Goal: Task Accomplishment & Management: Manage account settings

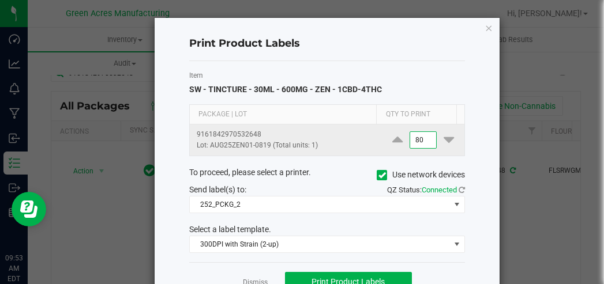
click at [410, 138] on input "80" at bounding box center [423, 140] width 27 height 16
type input "30"
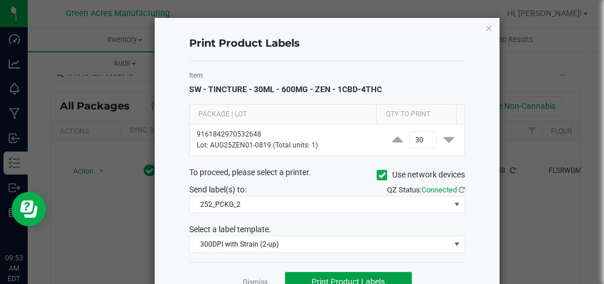
click at [372, 272] on button "Print Product Labels" at bounding box center [348, 282] width 127 height 21
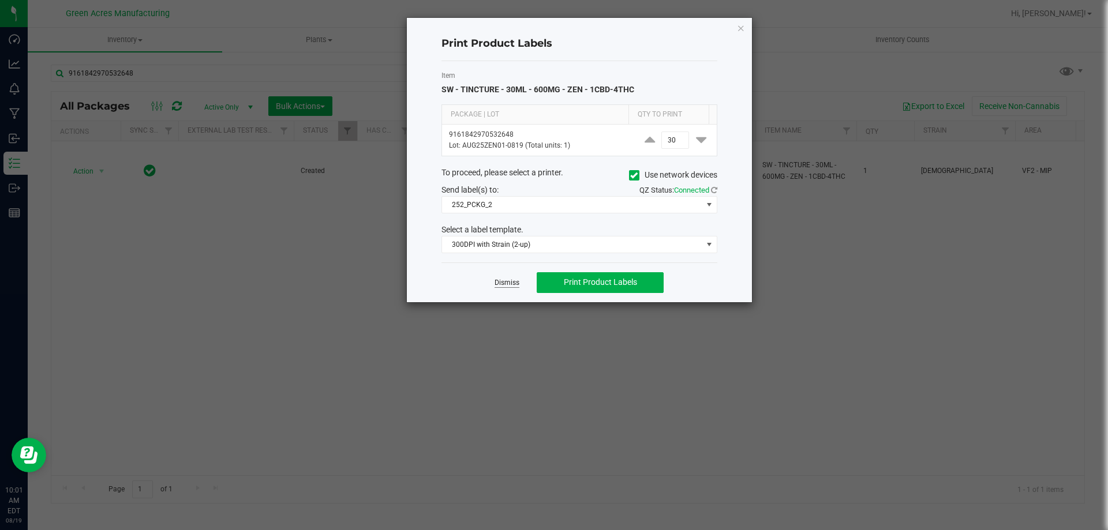
drag, startPoint x: 525, startPoint y: 283, endPoint x: 519, endPoint y: 285, distance: 6.8
click at [523, 284] on div "Dismiss Print Product Labels" at bounding box center [579, 283] width 276 height 40
click at [519, 284] on link "Dismiss" at bounding box center [507, 283] width 25 height 10
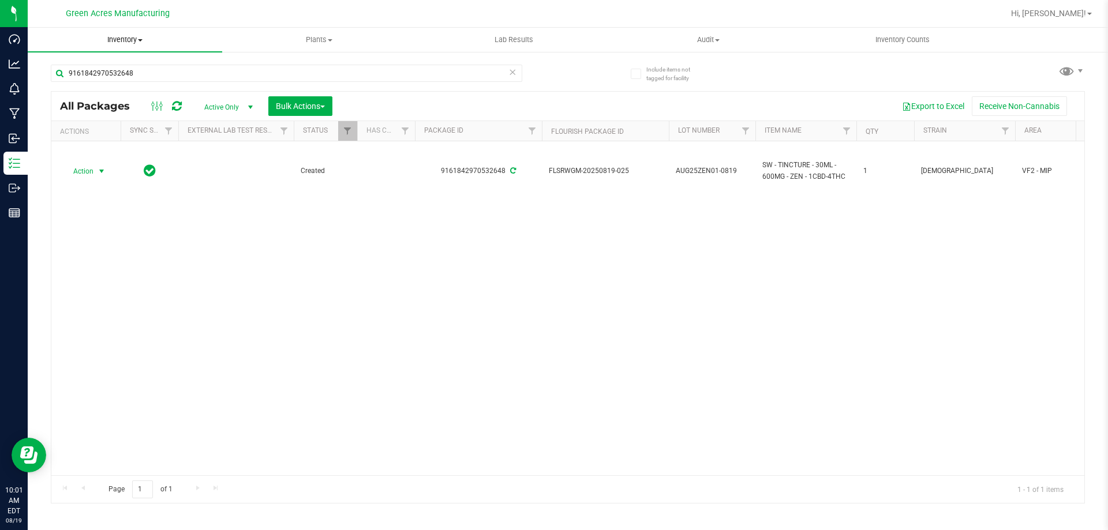
click at [117, 37] on span "Inventory" at bounding box center [125, 40] width 194 height 10
click at [132, 141] on li "From bill of materials" at bounding box center [125, 139] width 194 height 14
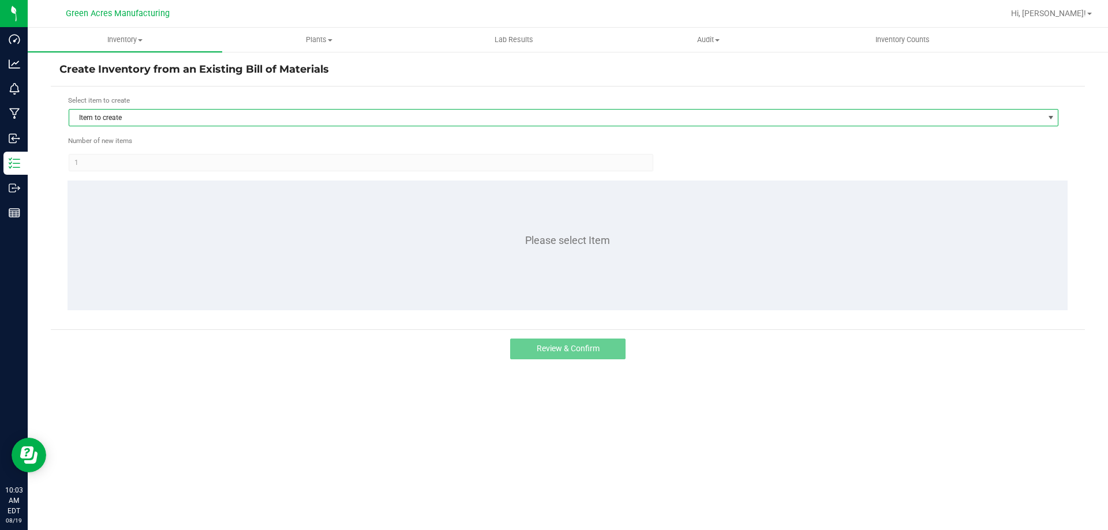
click at [182, 116] on span "Item to create" at bounding box center [556, 118] width 974 height 16
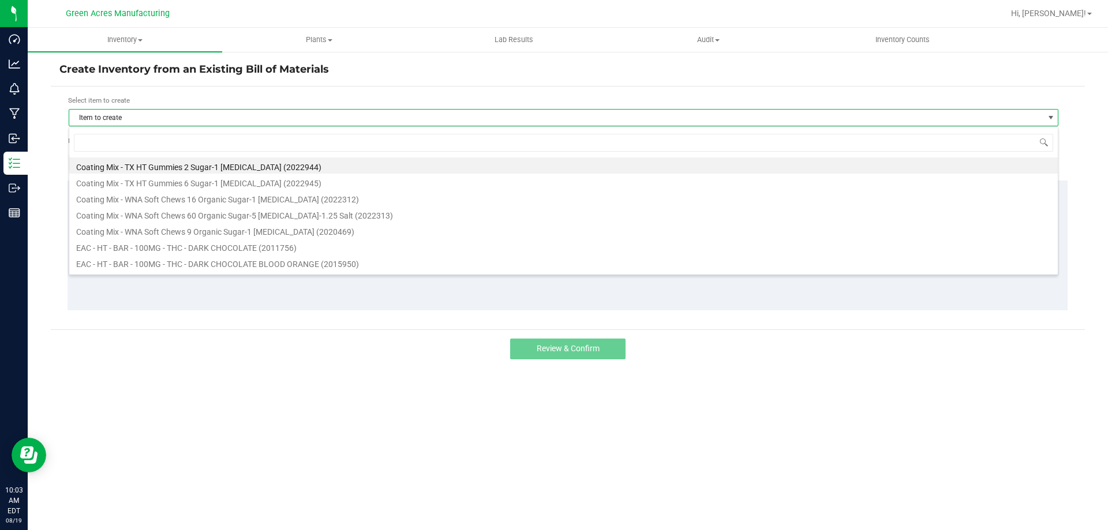
scroll to position [17, 990]
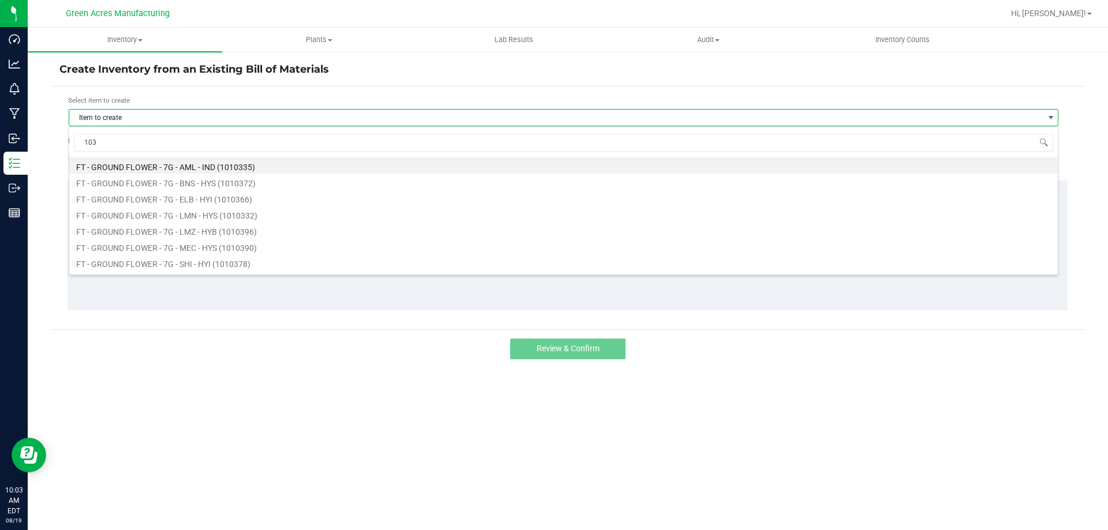
type input "1036"
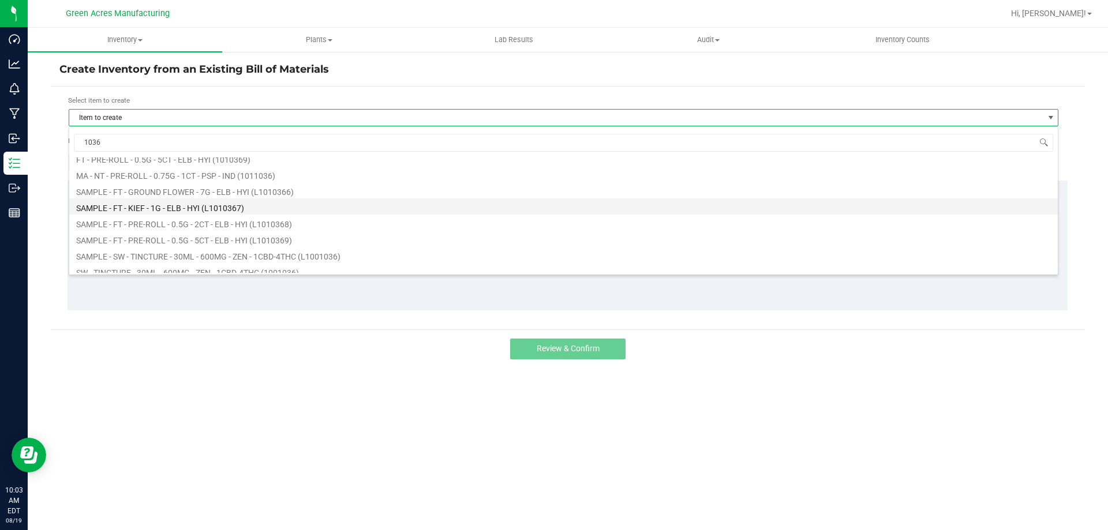
scroll to position [62, 0]
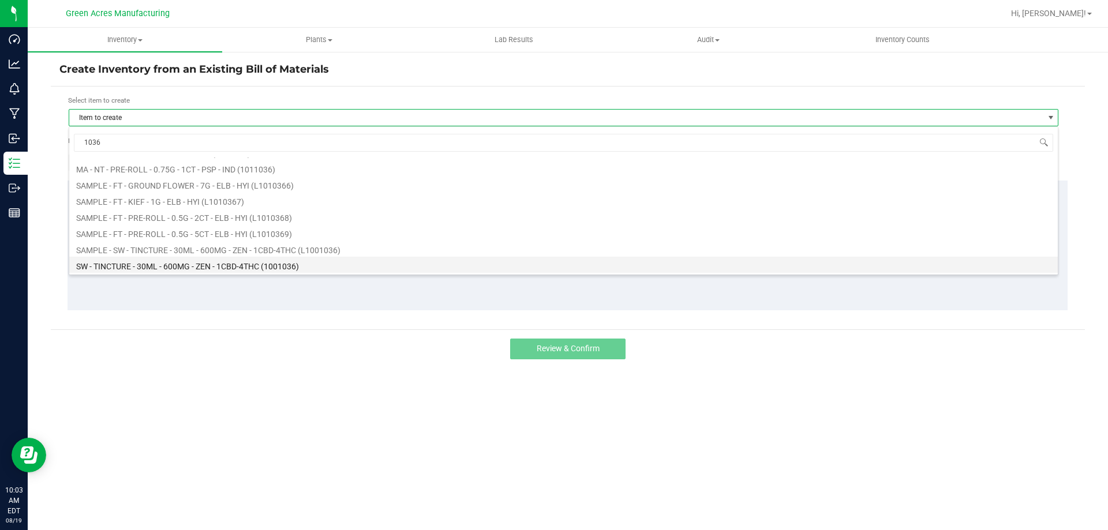
click at [148, 268] on li "SW - TINCTURE - 30ML - 600MG - ZEN - 1CBD-4THC (1001036)" at bounding box center [563, 265] width 988 height 16
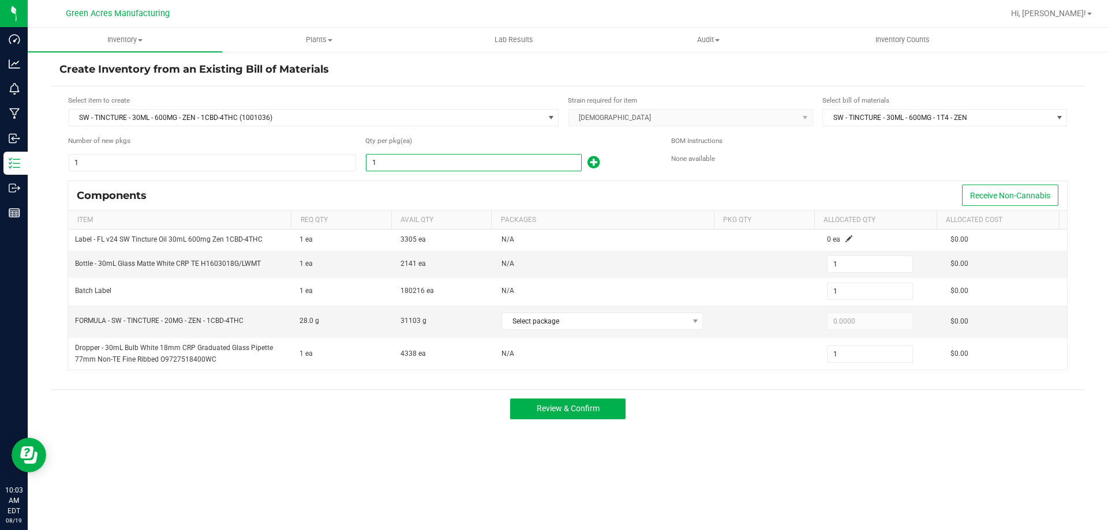
click at [420, 160] on input "1" at bounding box center [473, 163] width 215 height 16
type input "10"
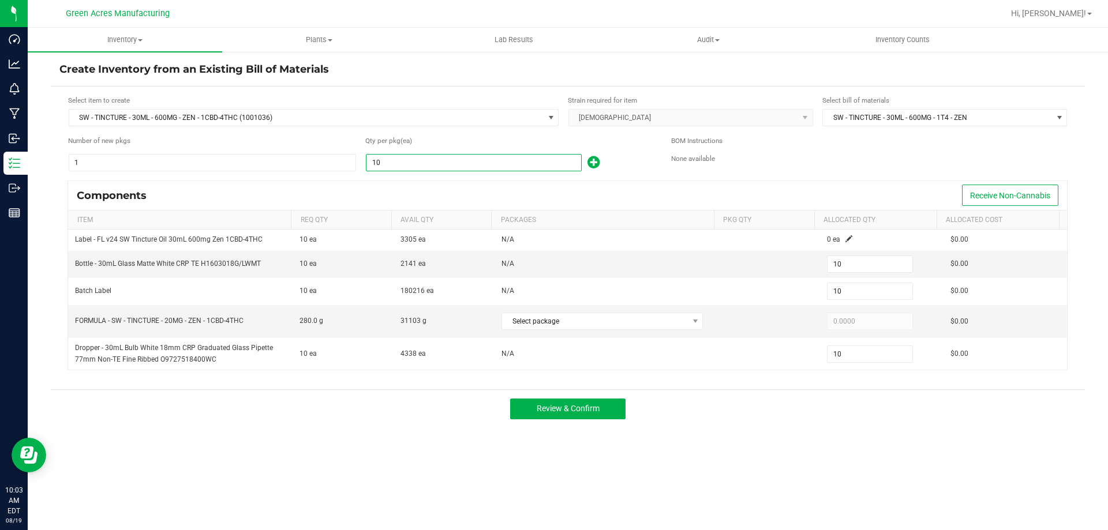
type input "109"
type input "1099"
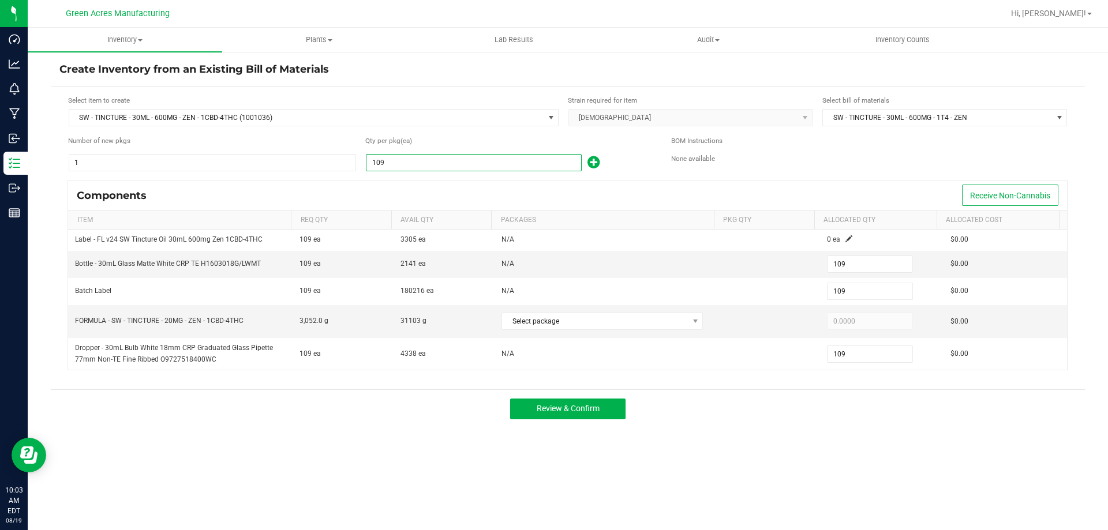
type input "1,099"
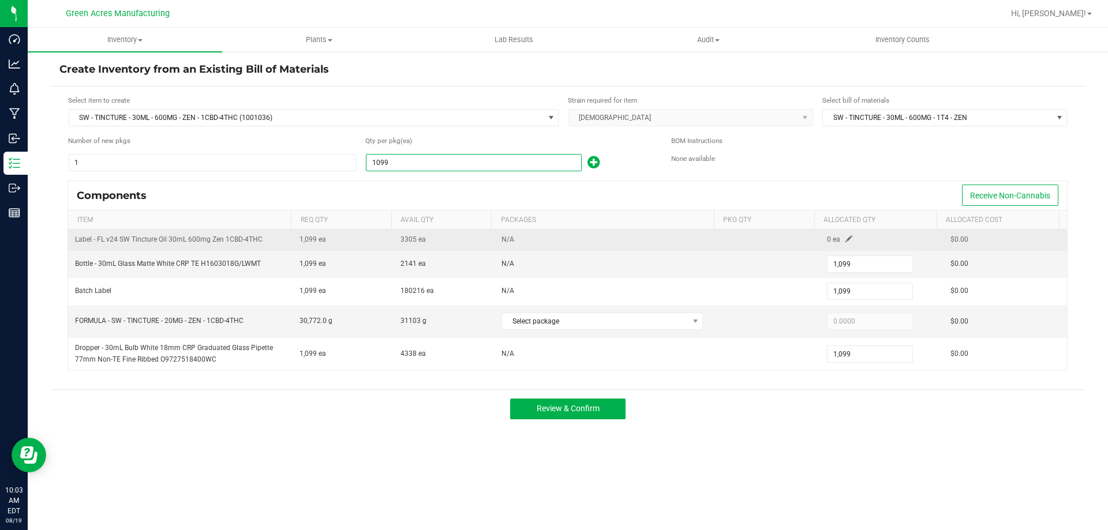
type input "1,099"
click at [604, 242] on span at bounding box center [848, 238] width 7 height 7
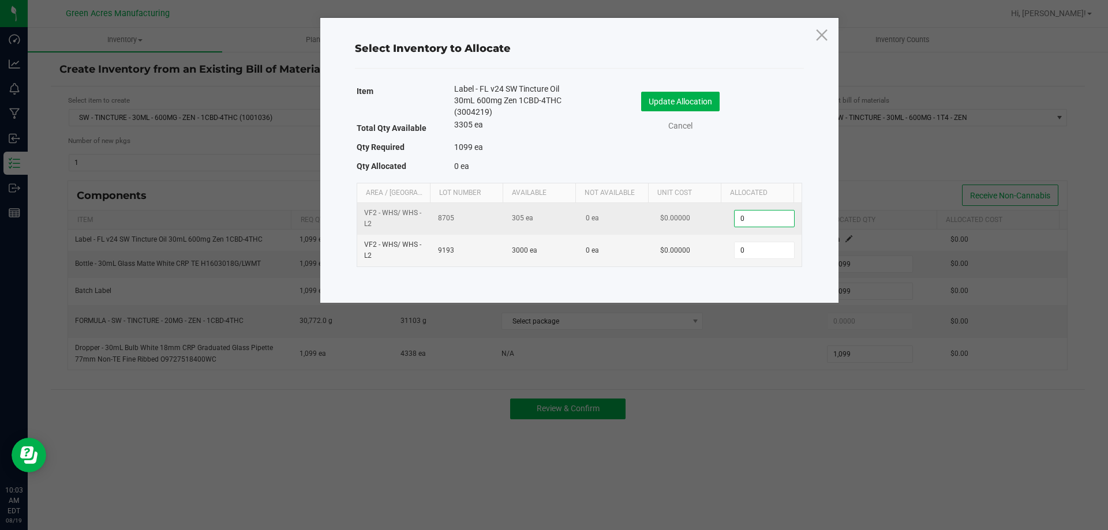
click at [604, 217] on input "0" at bounding box center [764, 219] width 59 height 16
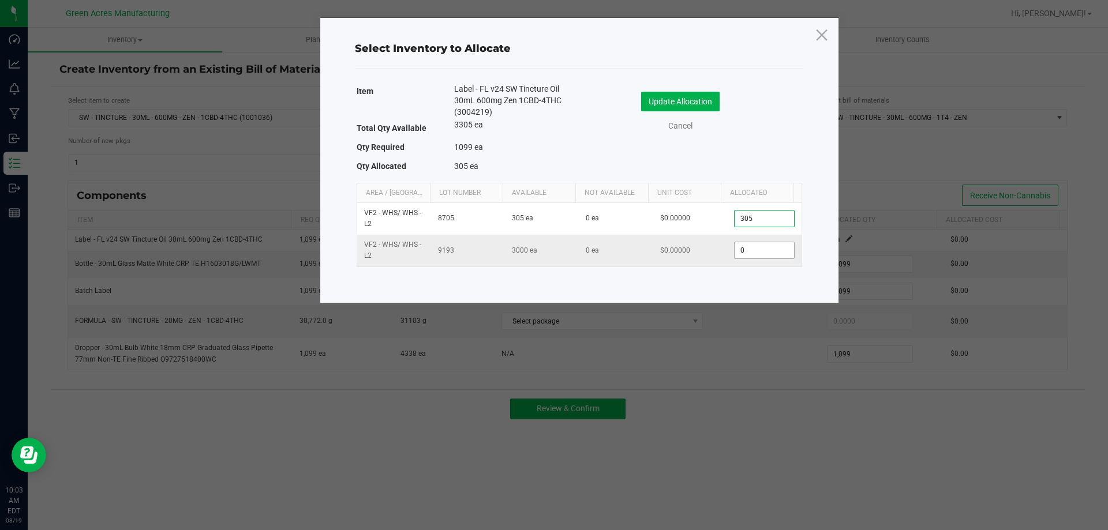
type input "305"
click at [604, 253] on input "0" at bounding box center [764, 250] width 59 height 16
type input "794"
click at [604, 103] on button "Update Allocation" at bounding box center [680, 102] width 78 height 20
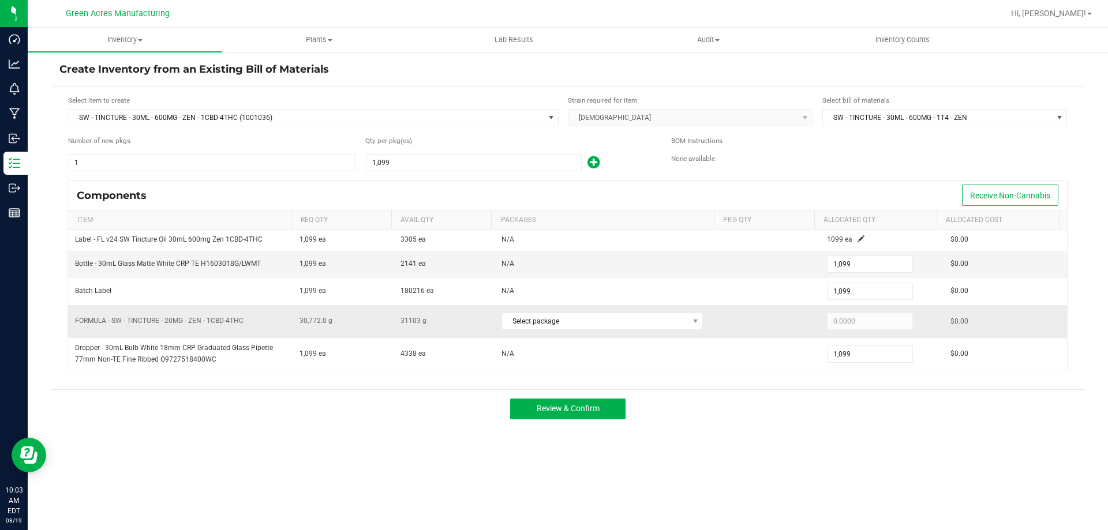
click at [604, 284] on td "Select package" at bounding box center [607, 321] width 224 height 33
click at [604, 284] on span "Select package" at bounding box center [595, 321] width 186 height 16
click at [604, 284] on li "5716684631524693 (AUG25ZEN01-0819)" at bounding box center [598, 369] width 199 height 16
type input "30,772.0000"
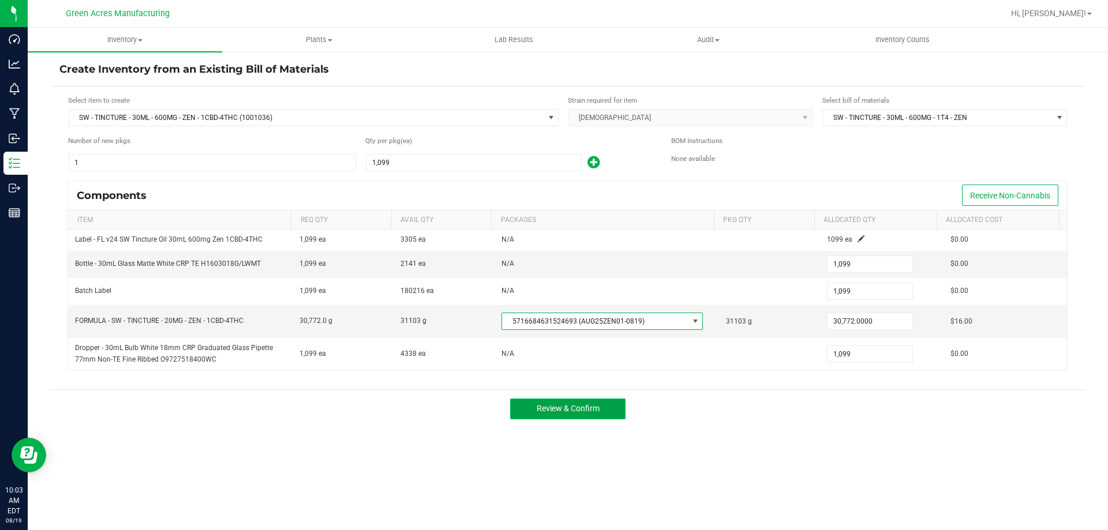
click at [549, 284] on span "Review & Confirm" at bounding box center [568, 408] width 63 height 9
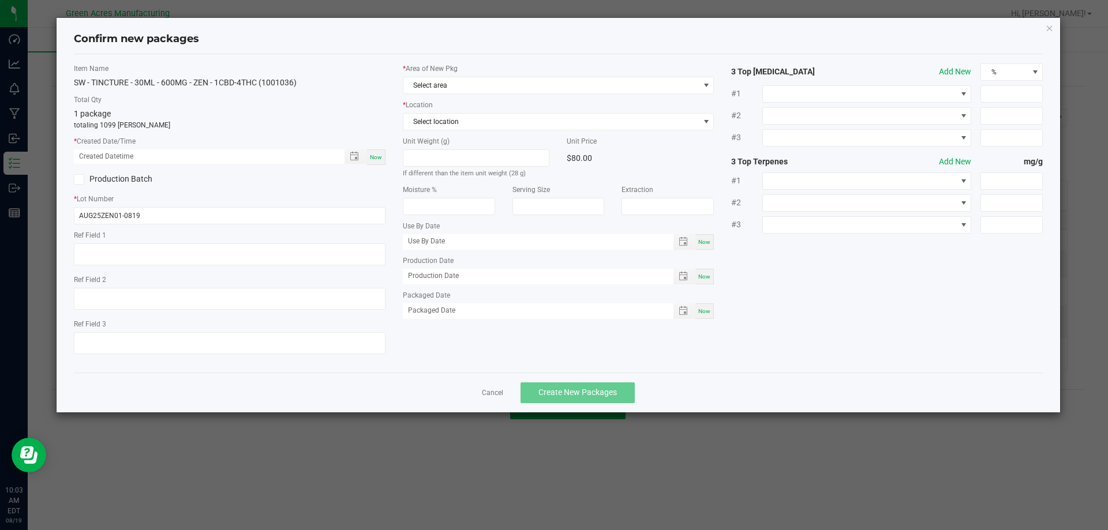
click at [377, 158] on span "Now" at bounding box center [376, 157] width 12 height 6
type input "08/19/2025 10:03 AM"
click at [426, 85] on span "Select area" at bounding box center [551, 85] width 296 height 16
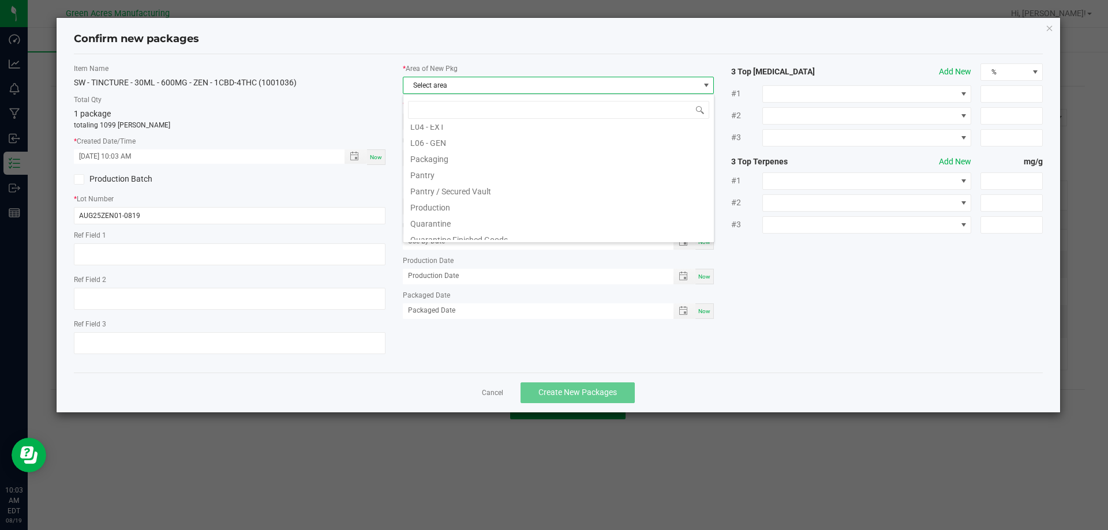
scroll to position [346, 0]
click at [457, 137] on li "Production" at bounding box center [558, 142] width 310 height 16
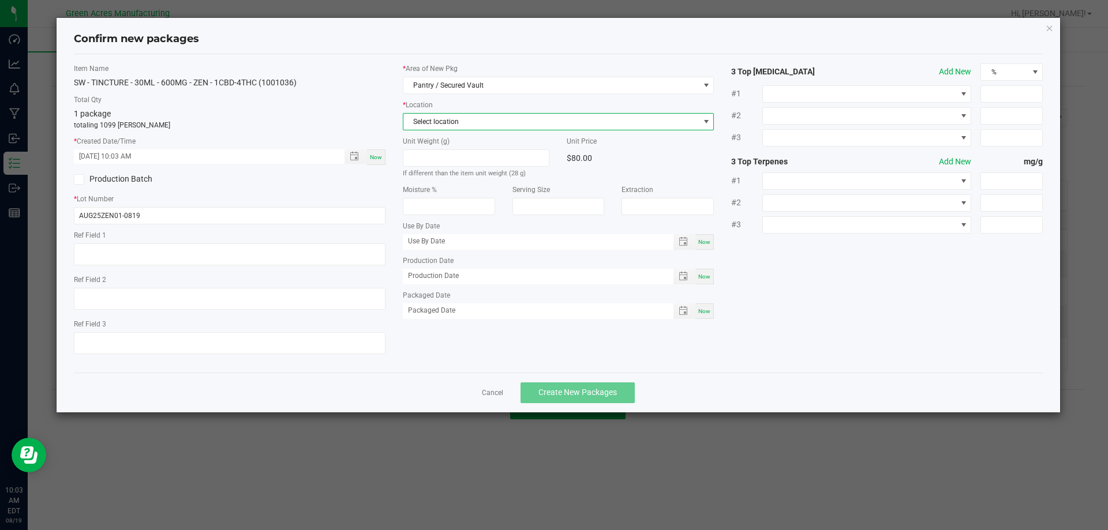
click at [459, 122] on span "Select location" at bounding box center [551, 122] width 296 height 16
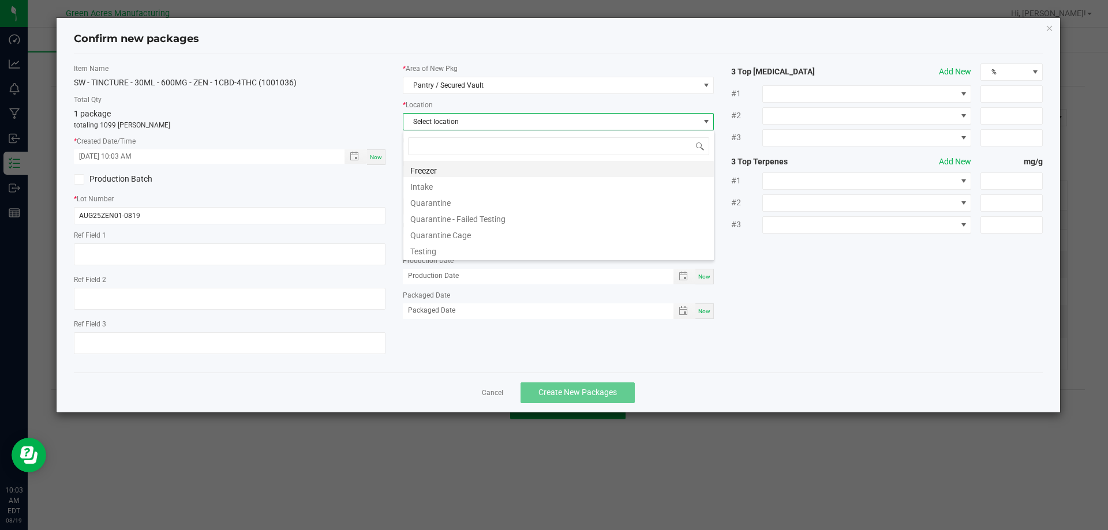
scroll to position [17, 312]
click at [450, 186] on li "Intake" at bounding box center [558, 185] width 310 height 16
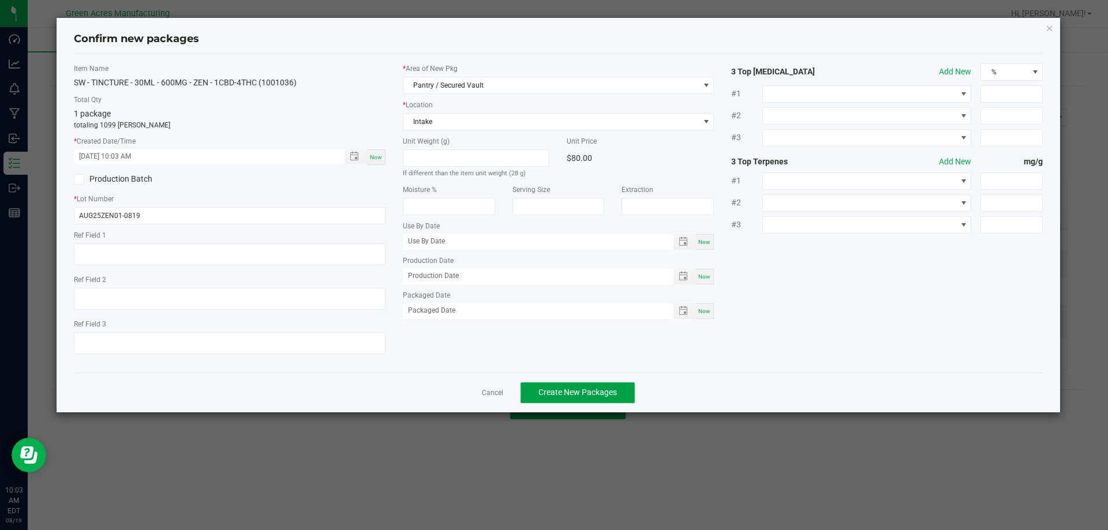
click at [564, 284] on span "Create New Packages" at bounding box center [577, 392] width 78 height 9
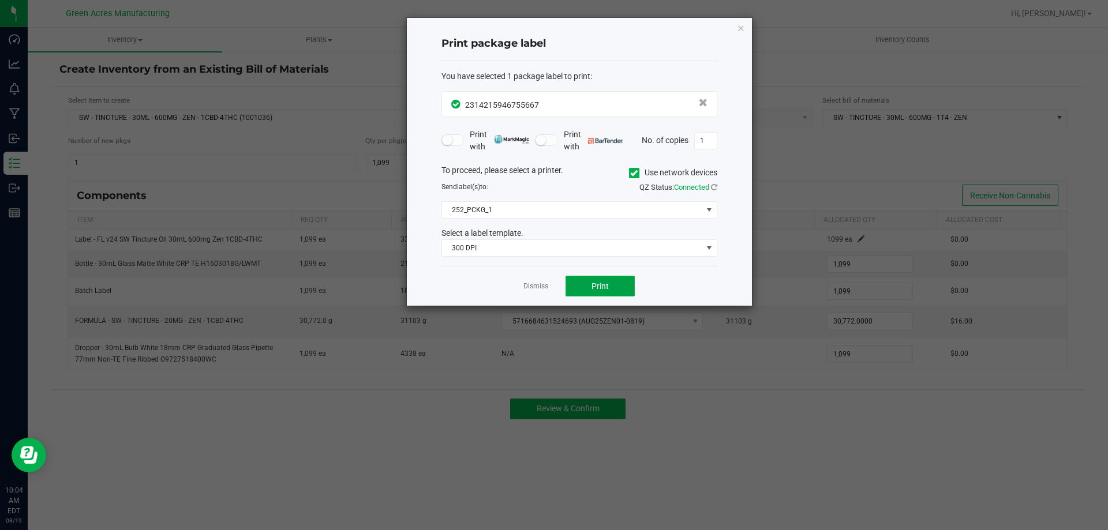
click at [581, 284] on button "Print" at bounding box center [599, 286] width 69 height 21
click at [583, 284] on button "Print" at bounding box center [599, 286] width 69 height 21
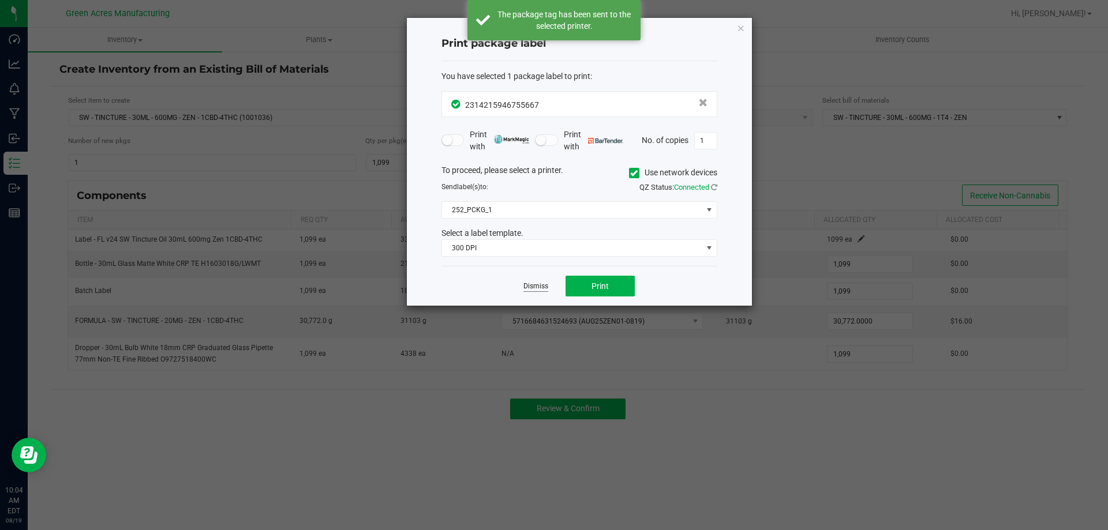
click at [528, 284] on link "Dismiss" at bounding box center [535, 287] width 25 height 10
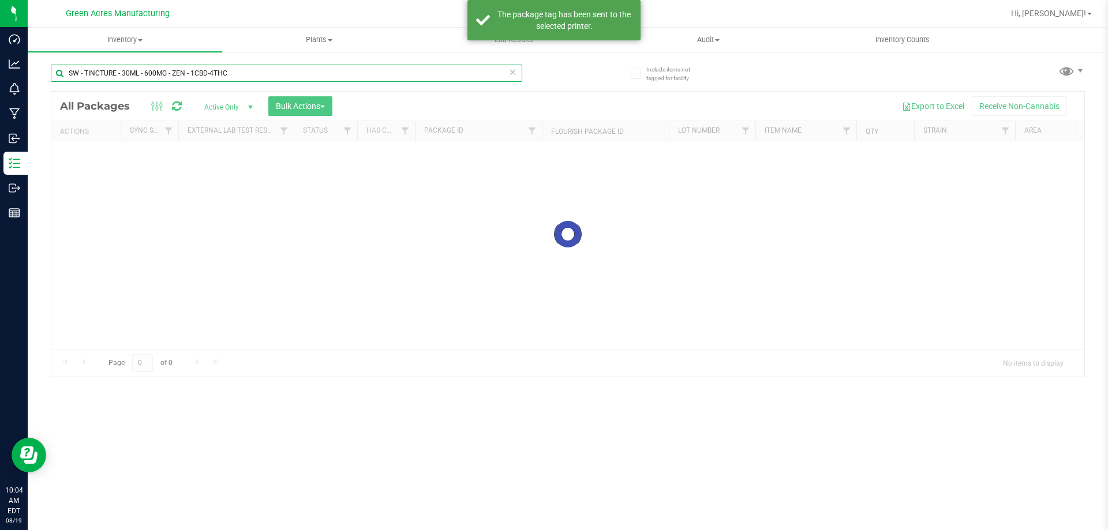
drag, startPoint x: 234, startPoint y: 69, endPoint x: 39, endPoint y: 92, distance: 195.8
click at [39, 92] on div "Include items not tagged for facility SW - TINCTURE - 30ML - 600MG - ZEN - 1CBD…" at bounding box center [568, 227] width 1080 height 352
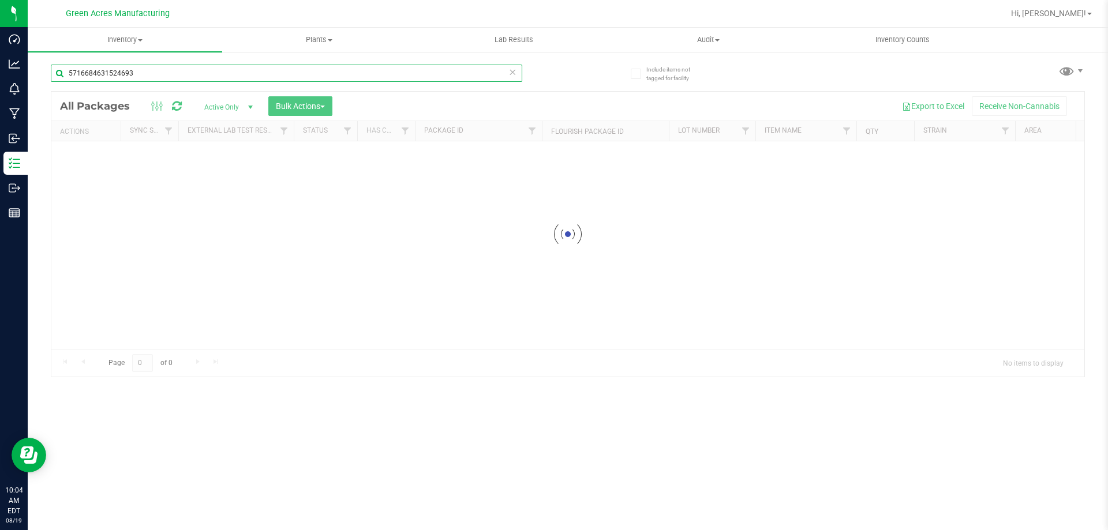
type input "5716684631524693"
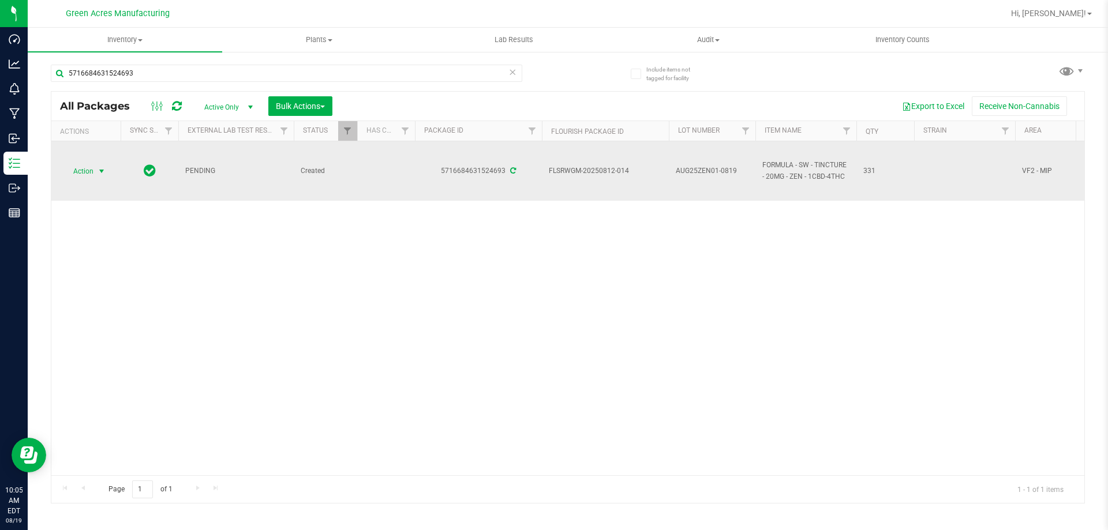
click at [100, 176] on span "select" at bounding box center [102, 171] width 14 height 16
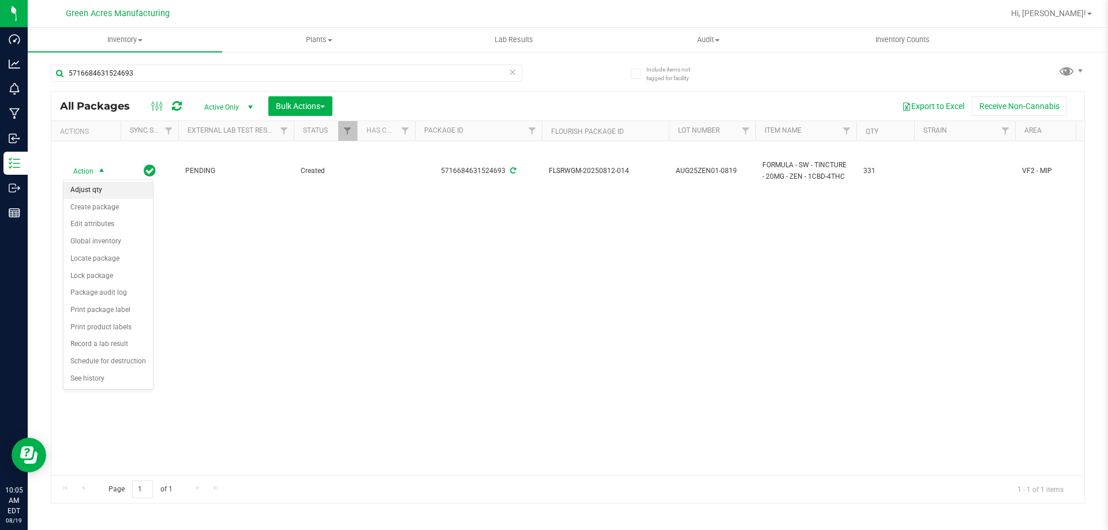
click at [108, 195] on li "Adjust qty" at bounding box center [107, 190] width 89 height 17
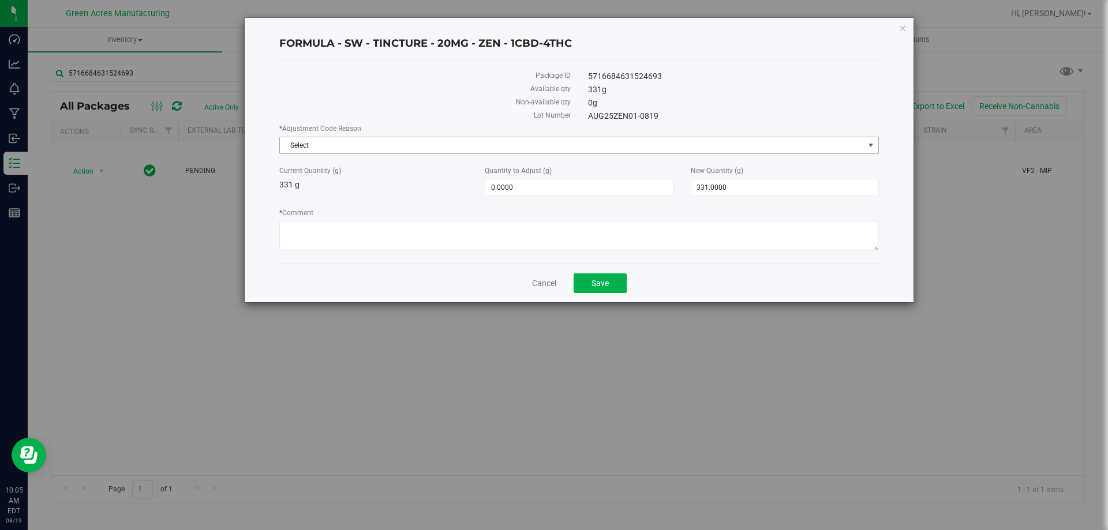
click at [445, 145] on span "Select" at bounding box center [572, 145] width 584 height 16
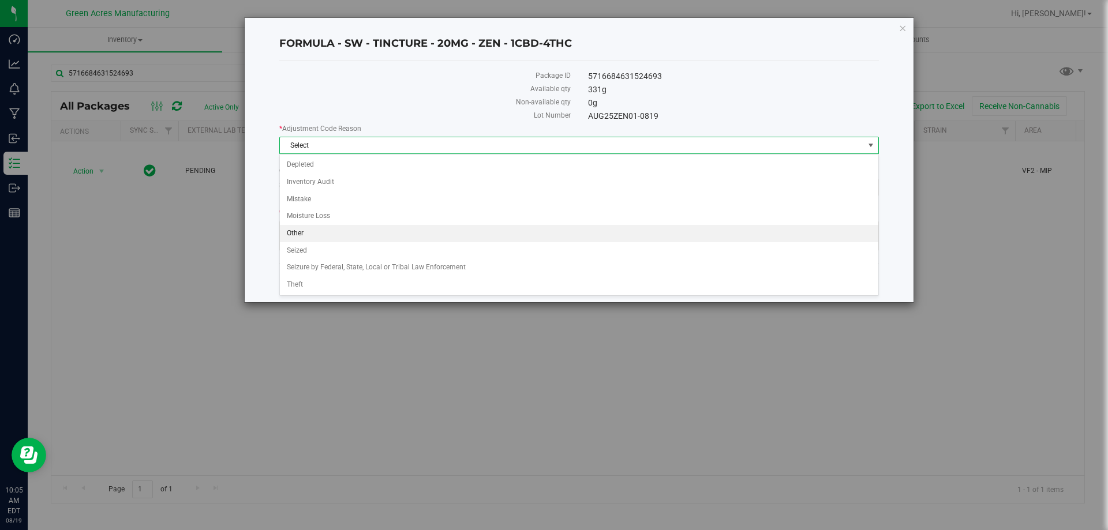
click at [284, 241] on li "Other" at bounding box center [579, 233] width 598 height 17
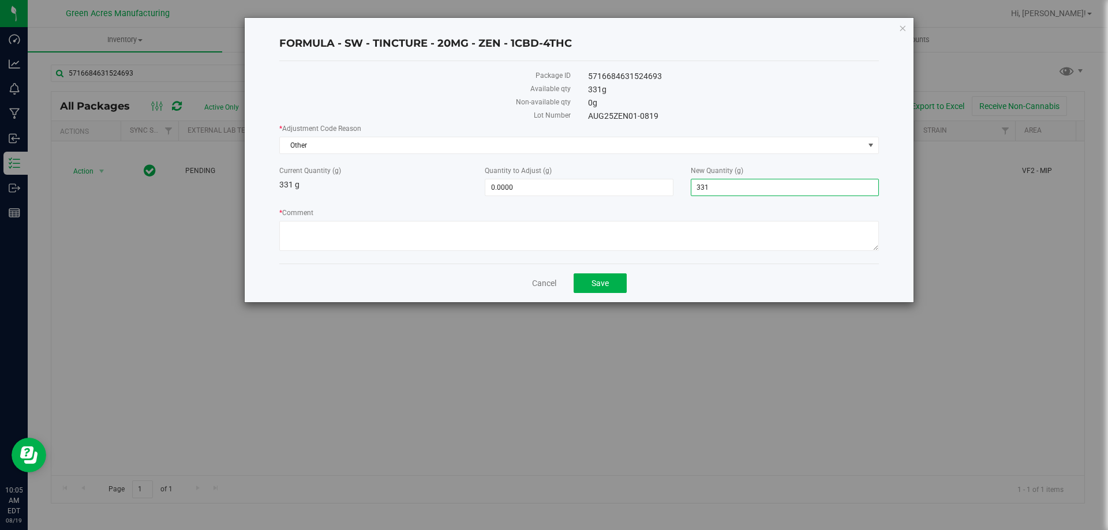
drag, startPoint x: 709, startPoint y: 193, endPoint x: 685, endPoint y: 203, distance: 26.1
click at [604, 203] on div "* Adjustment Code Reason Other Select Depleted Inventory Audit Mistake Moisture…" at bounding box center [579, 188] width 600 height 131
type input "0"
click at [604, 230] on textarea "* Comment" at bounding box center [579, 236] width 600 height 30
type input "-331.0000"
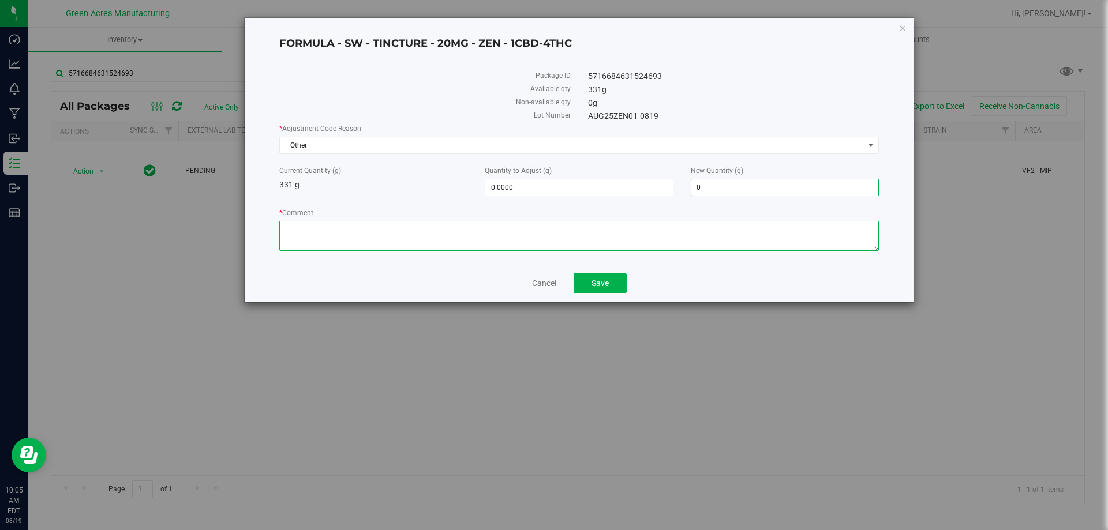
type input "0.0000"
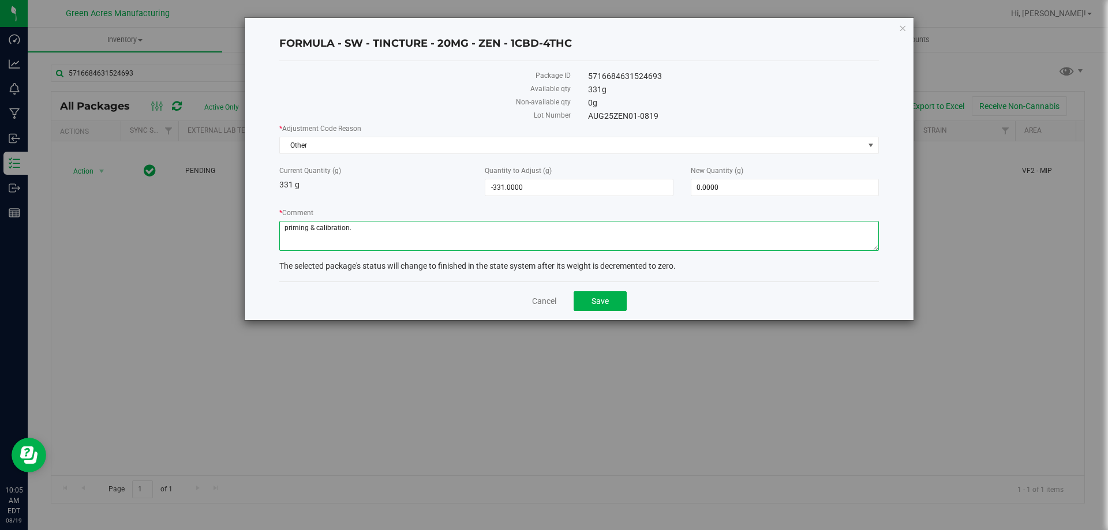
type textarea "priming & calibration."
click at [604, 284] on div "Cancel Save" at bounding box center [579, 301] width 600 height 39
click at [600, 284] on button "Save" at bounding box center [600, 301] width 53 height 20
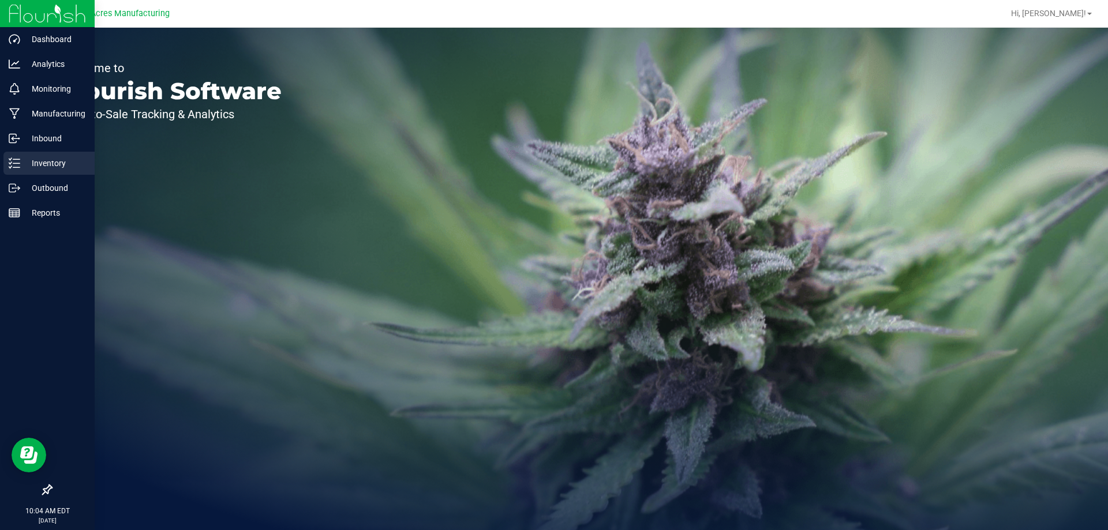
click at [17, 167] on line at bounding box center [16, 167] width 6 height 0
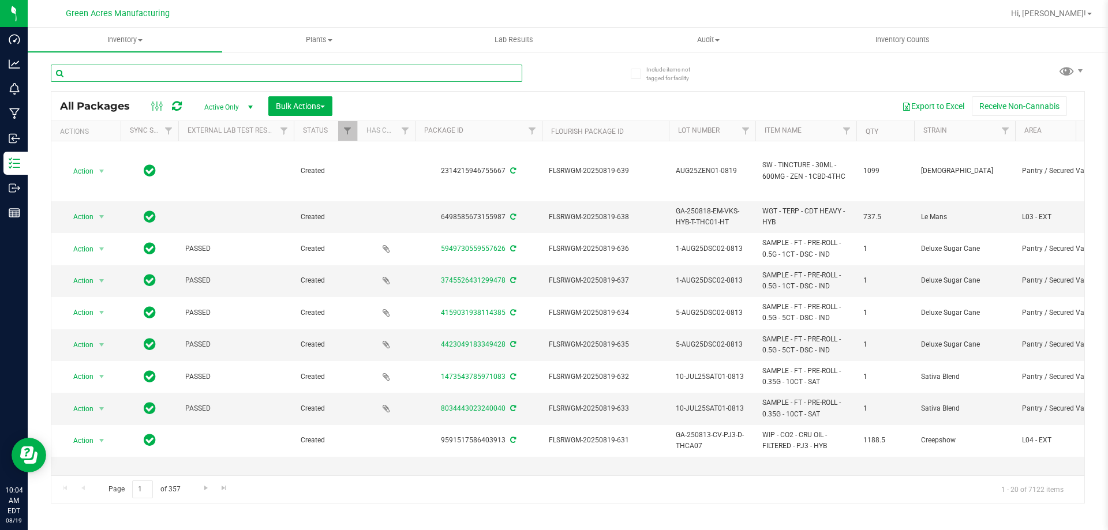
click at [222, 75] on input "text" at bounding box center [286, 73] width 471 height 17
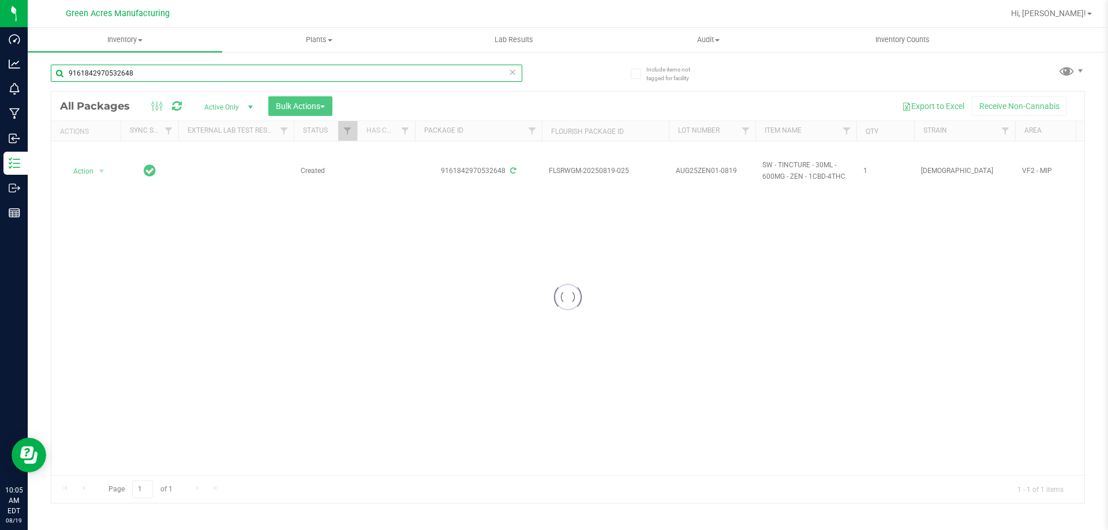
type input "9161842970532648"
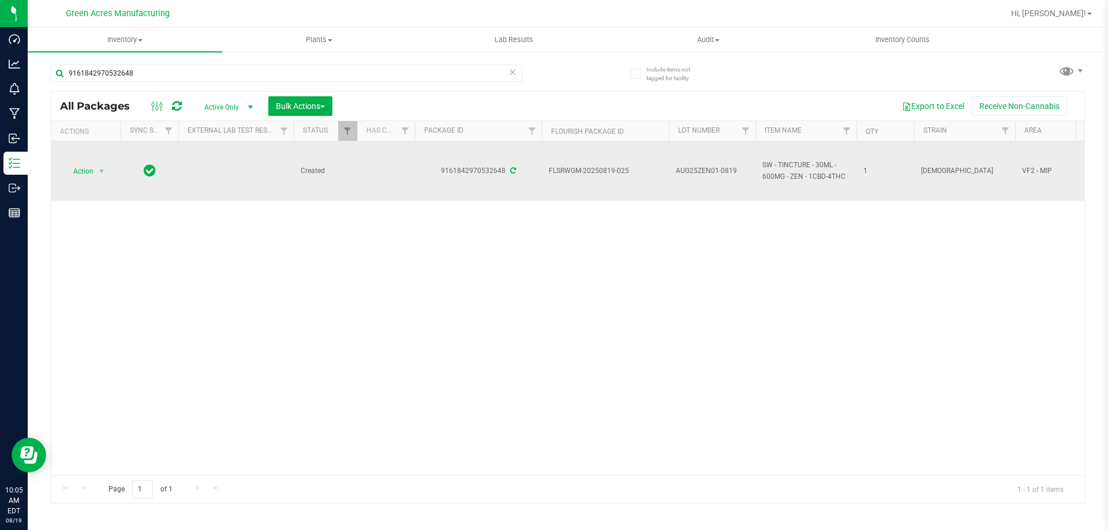
click at [92, 171] on span "Action" at bounding box center [78, 171] width 31 height 16
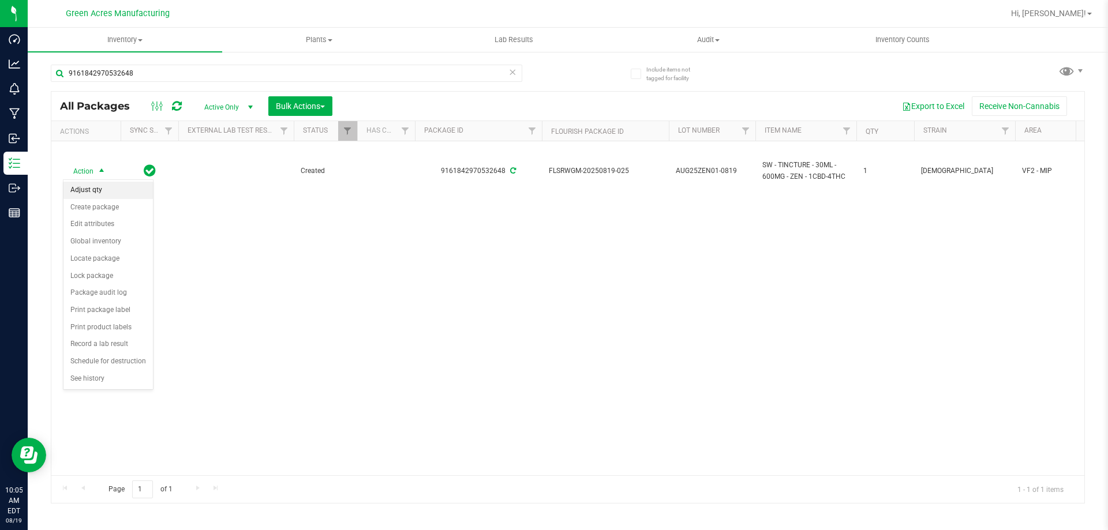
click at [88, 192] on li "Adjust qty" at bounding box center [107, 190] width 89 height 17
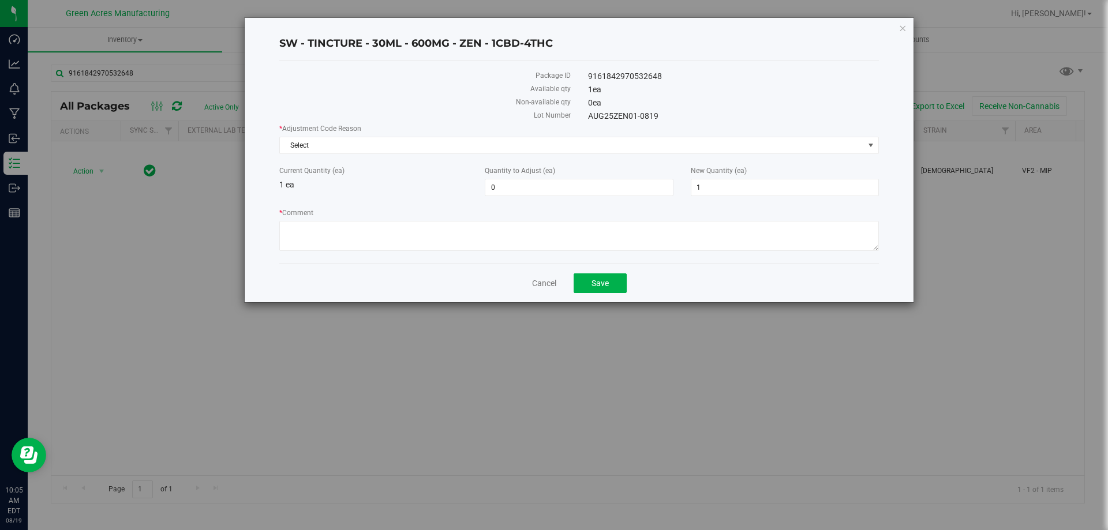
click at [523, 157] on div "* Adjustment Code Reason Select Select Depleted Inventory Audit Mistake Moistur…" at bounding box center [579, 188] width 600 height 131
click at [394, 155] on div "* Adjustment Code Reason Select Select Depleted Inventory Audit Mistake Moistur…" at bounding box center [579, 188] width 600 height 131
click at [395, 151] on span "Select" at bounding box center [572, 145] width 584 height 16
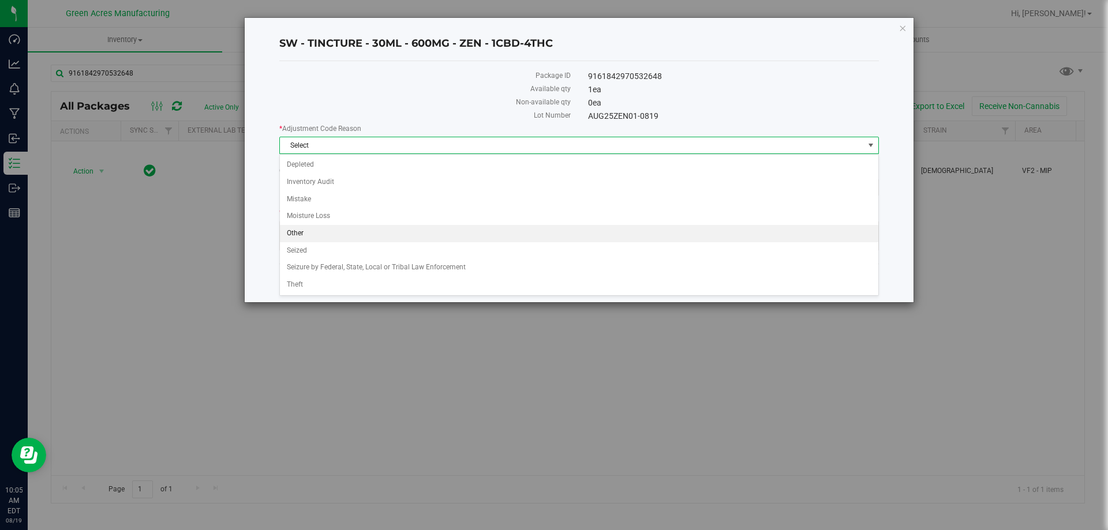
click at [324, 230] on li "Other" at bounding box center [579, 233] width 598 height 17
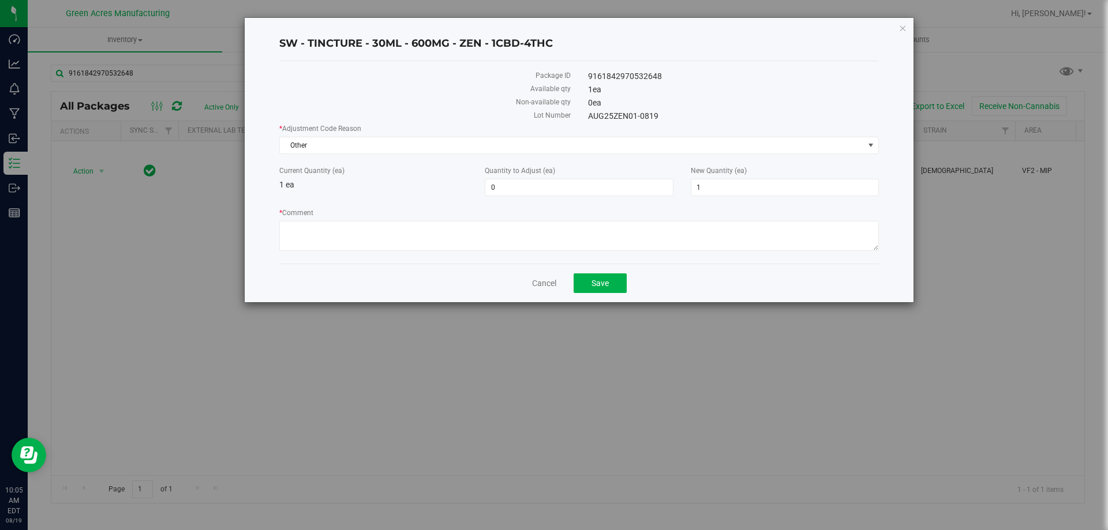
drag, startPoint x: 770, startPoint y: 175, endPoint x: 681, endPoint y: 196, distance: 91.3
click at [681, 196] on div "* Adjustment Code Reason Other Select Depleted Inventory Audit Mistake Moisture…" at bounding box center [579, 188] width 600 height 131
click at [733, 191] on input "1" at bounding box center [784, 187] width 187 height 16
click at [836, 64] on div "Package ID 9161842970532648 Available qty 1 ea Non-available qty 0 ea Lot Numbe…" at bounding box center [579, 162] width 600 height 203
drag, startPoint x: 703, startPoint y: 196, endPoint x: 694, endPoint y: 194, distance: 9.4
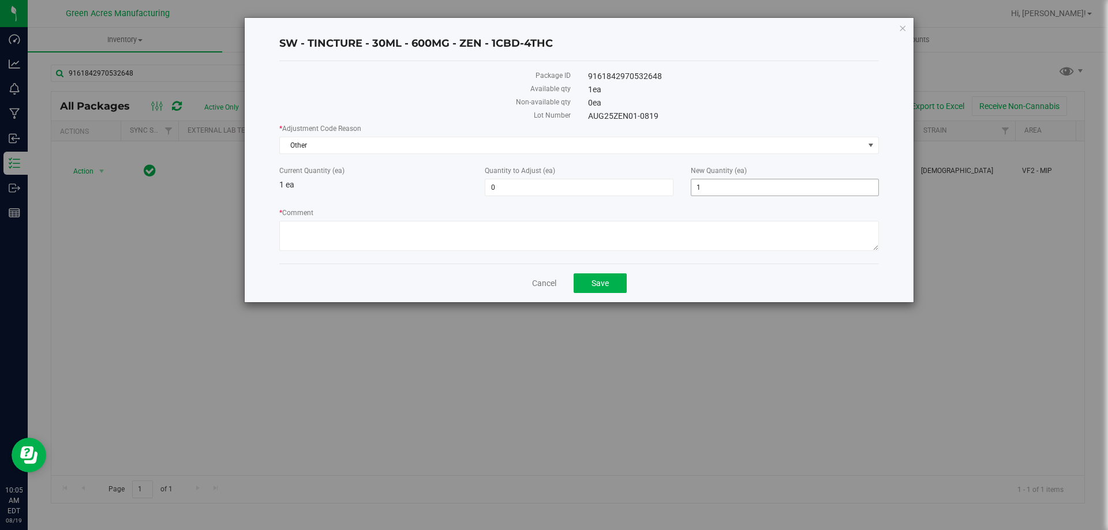
click at [694, 197] on div "* Adjustment Code Reason Other Select Depleted Inventory Audit Mistake Moisture…" at bounding box center [579, 188] width 600 height 131
click at [709, 187] on input "1" at bounding box center [784, 187] width 187 height 16
type input "0"
click at [714, 231] on textarea "* Comment" at bounding box center [579, 236] width 600 height 30
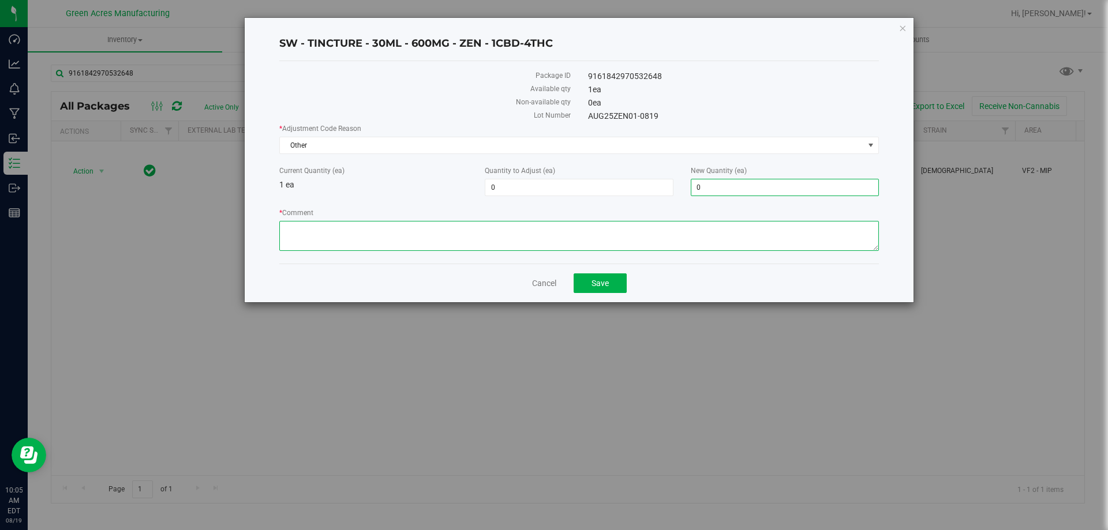
type input "-1"
type input "0"
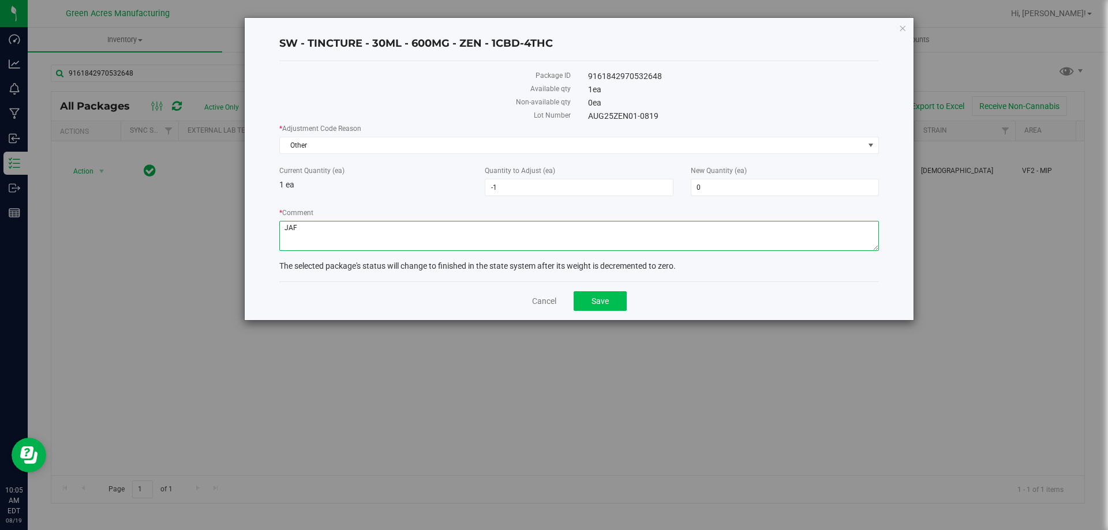
type textarea "JAF"
click at [578, 308] on button "Save" at bounding box center [600, 301] width 53 height 20
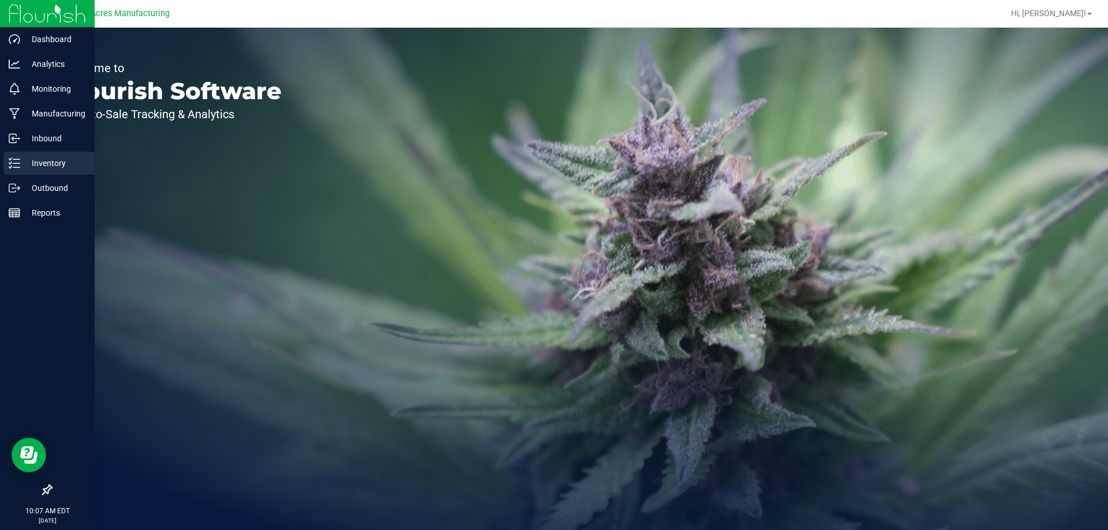
click at [23, 159] on p "Inventory" at bounding box center [54, 163] width 69 height 14
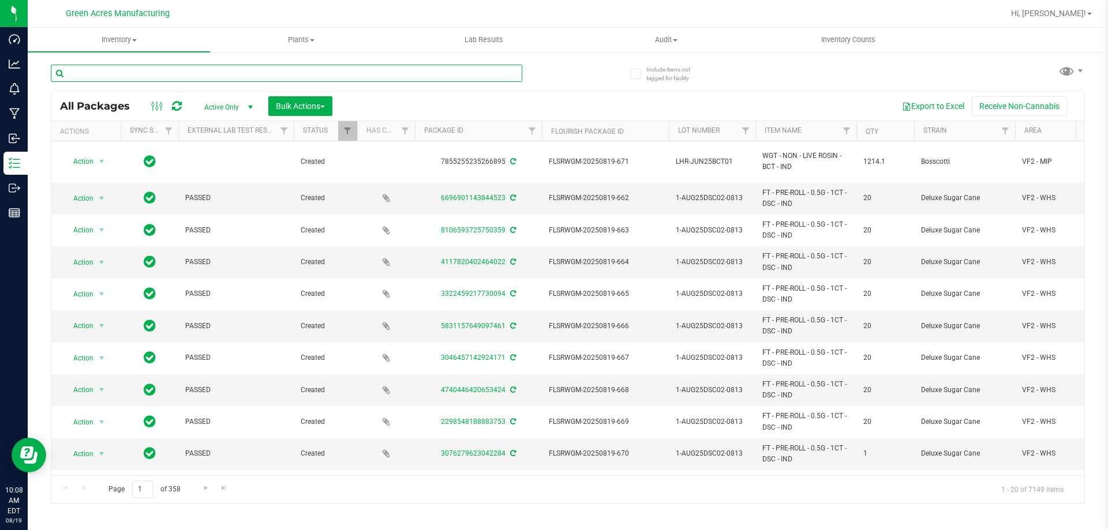
click at [183, 65] on input "text" at bounding box center [286, 73] width 471 height 17
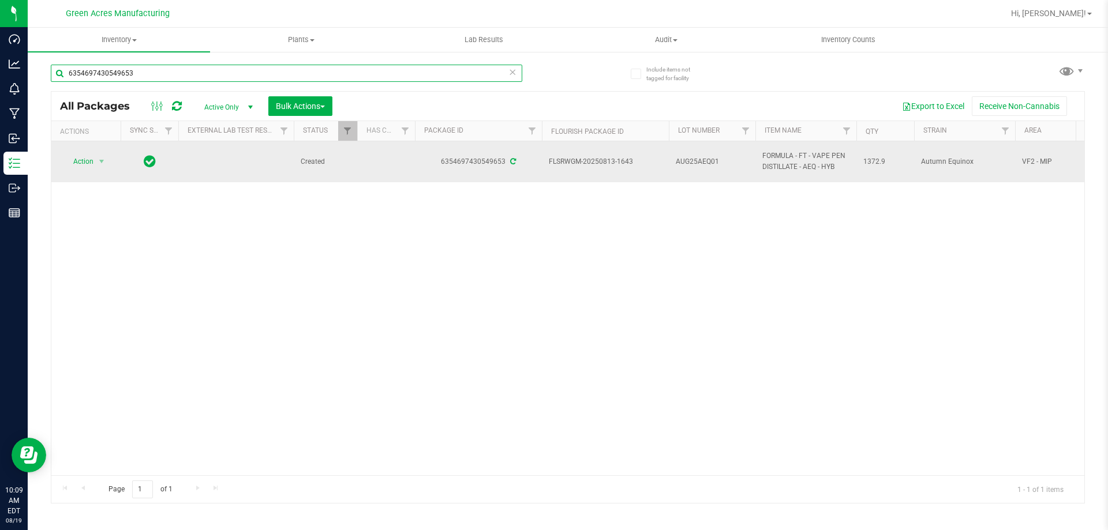
type input "6354697430549653"
click at [92, 159] on span "Action" at bounding box center [78, 161] width 31 height 16
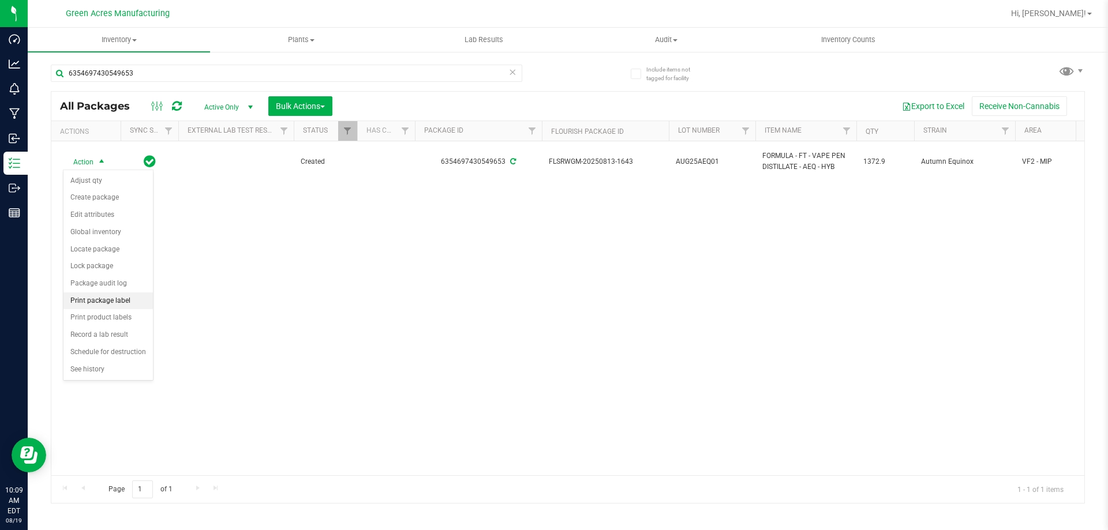
click at [121, 307] on li "Print package label" at bounding box center [107, 301] width 89 height 17
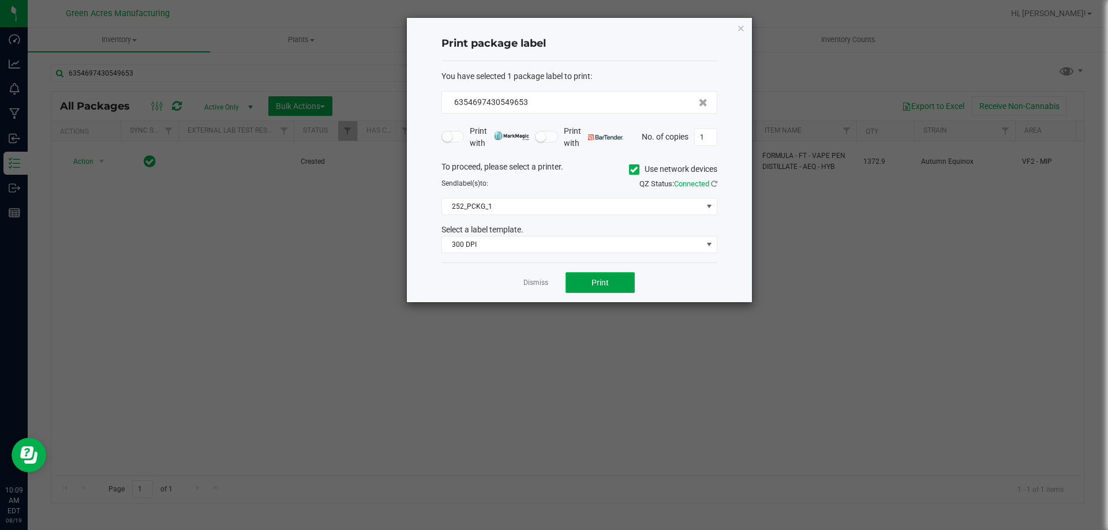
click at [605, 287] on span "Print" at bounding box center [599, 282] width 17 height 9
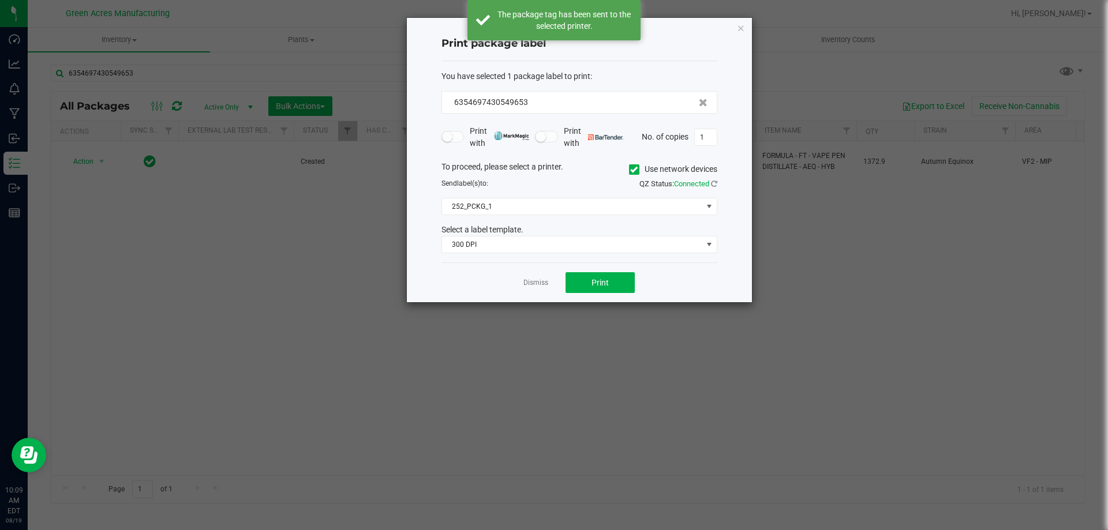
click at [531, 290] on div "Dismiss Print" at bounding box center [579, 283] width 276 height 40
click at [531, 287] on link "Dismiss" at bounding box center [535, 283] width 25 height 10
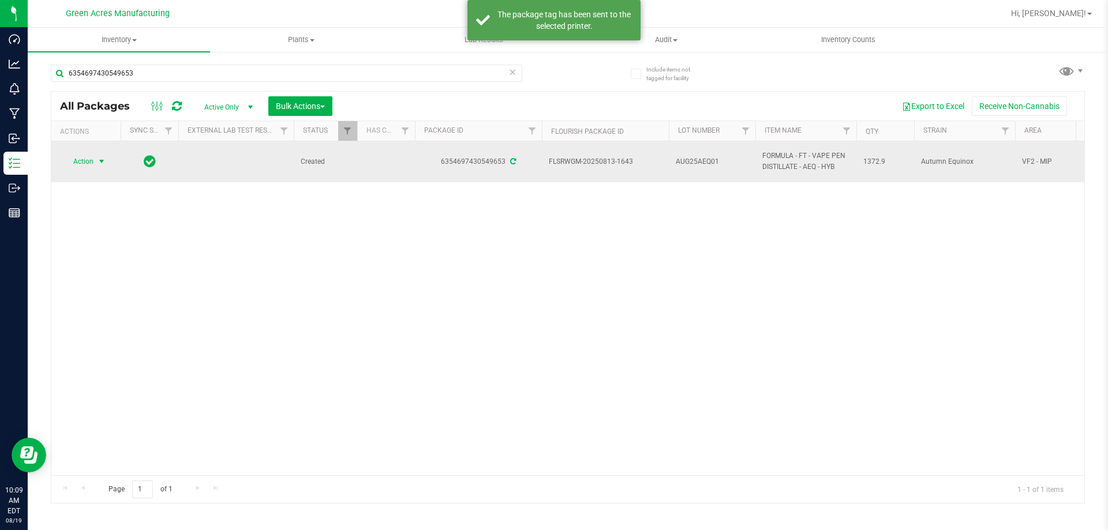
click at [647, 163] on span "FLSRWGM-20250813-1643" at bounding box center [605, 161] width 113 height 11
click at [684, 157] on span "AUG25AEQ01" at bounding box center [712, 161] width 73 height 11
type input "AUG25AEQ01-0819"
click at [695, 159] on span "AUG25AEQ01-0819" at bounding box center [712, 161] width 73 height 11
click at [695, 159] on input "AUG25AEQ01-0819" at bounding box center [709, 162] width 83 height 18
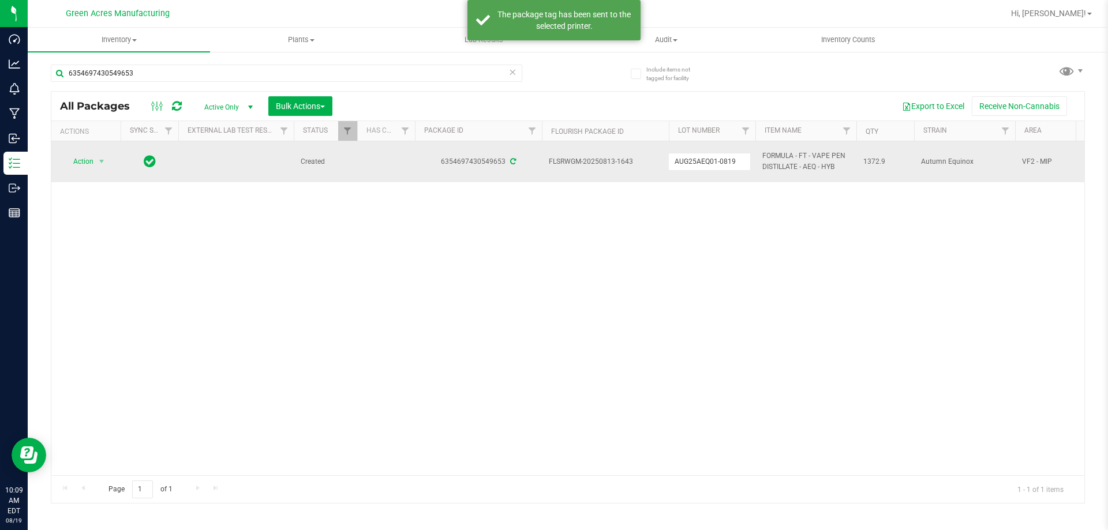
click at [695, 159] on input "AUG25AEQ01-0819" at bounding box center [709, 162] width 83 height 18
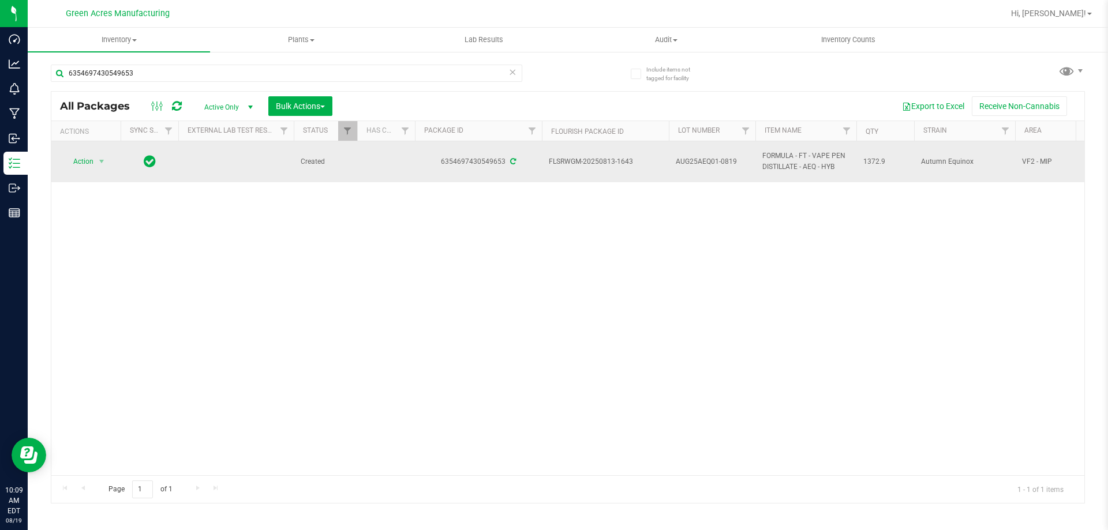
click at [710, 251] on div "Action Action Adjust qty Create package Edit attributes Global inventory Locate…" at bounding box center [567, 308] width 1033 height 334
click at [83, 162] on span "Action" at bounding box center [78, 161] width 31 height 16
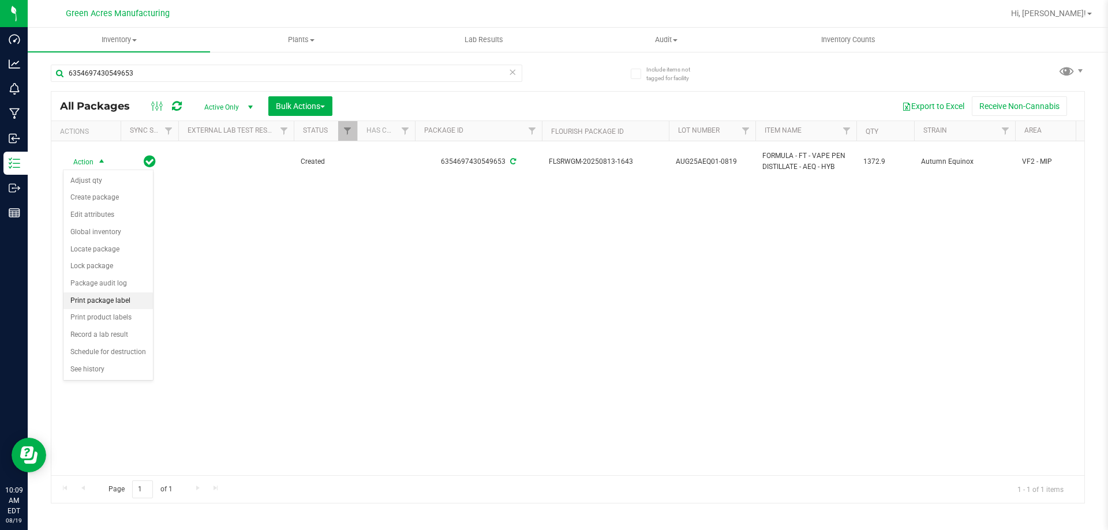
click at [121, 301] on li "Print package label" at bounding box center [107, 301] width 89 height 17
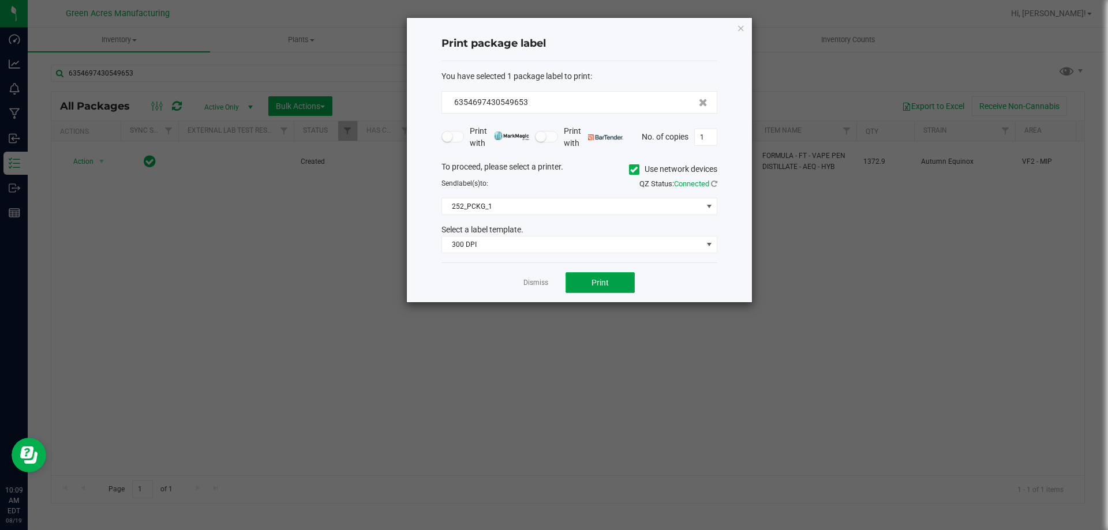
click at [591, 284] on span "Print" at bounding box center [599, 282] width 17 height 9
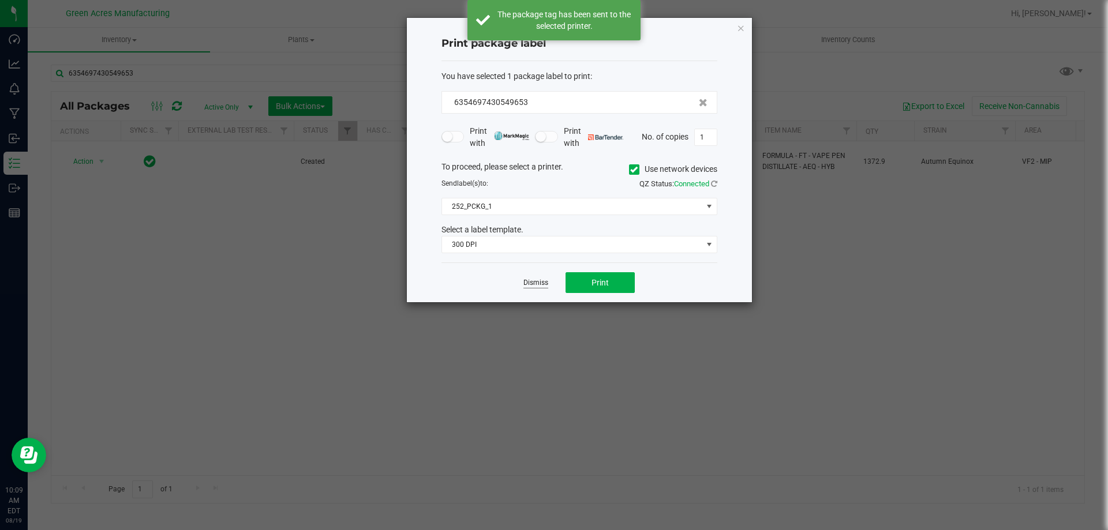
click at [532, 284] on link "Dismiss" at bounding box center [535, 283] width 25 height 10
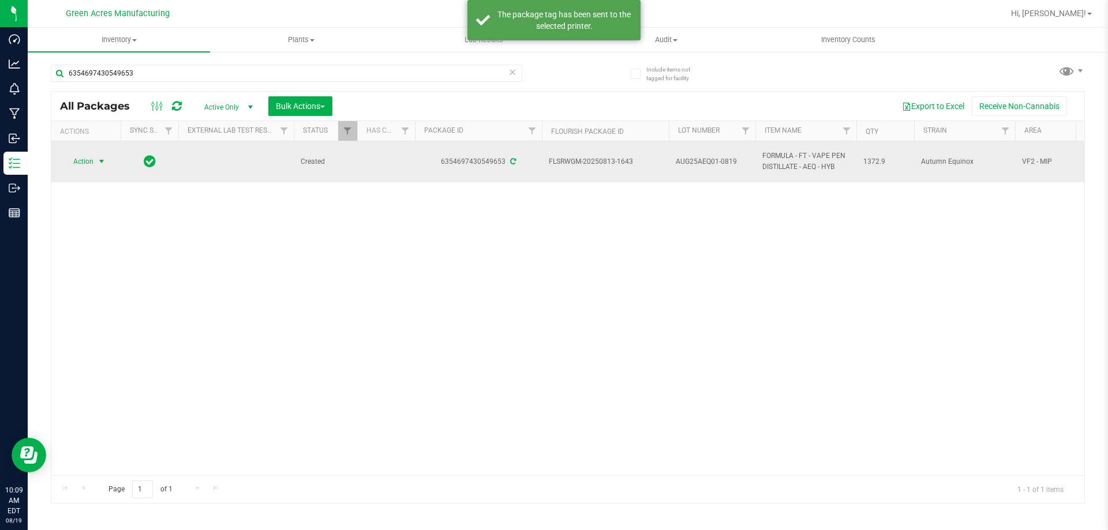
click at [75, 162] on span "Action" at bounding box center [78, 161] width 31 height 16
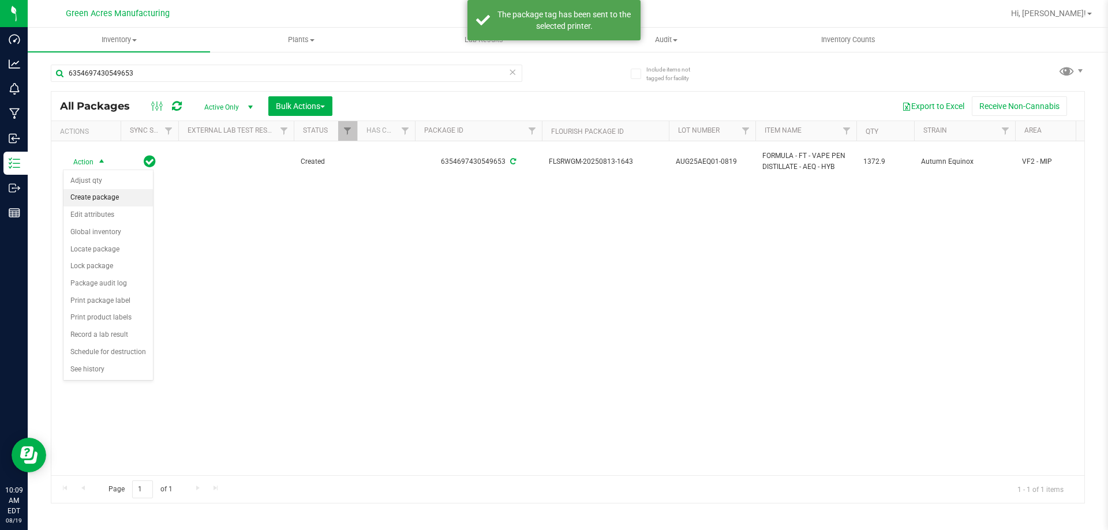
click at [117, 199] on li "Create package" at bounding box center [107, 197] width 89 height 17
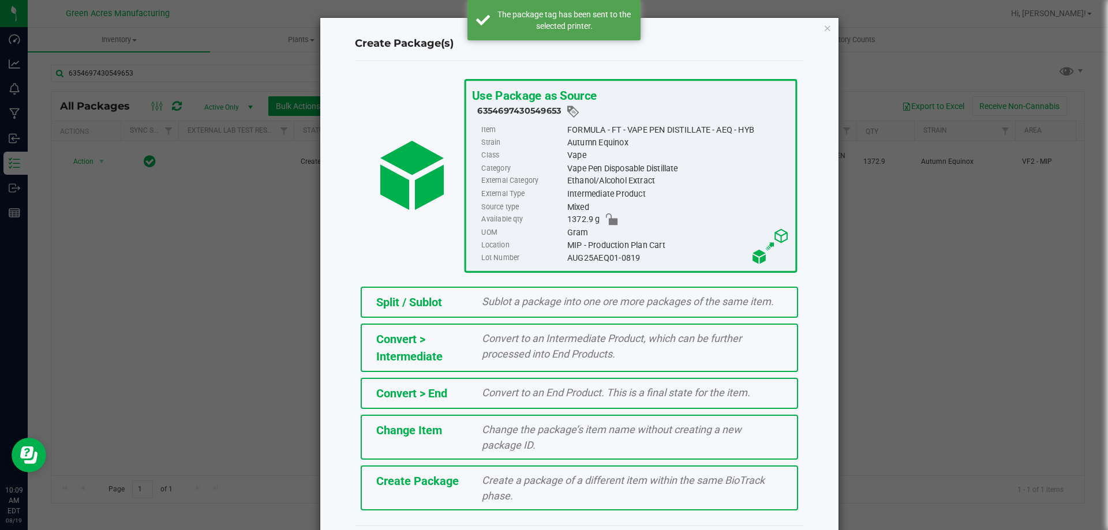
click at [444, 489] on div "Create Package" at bounding box center [421, 481] width 106 height 17
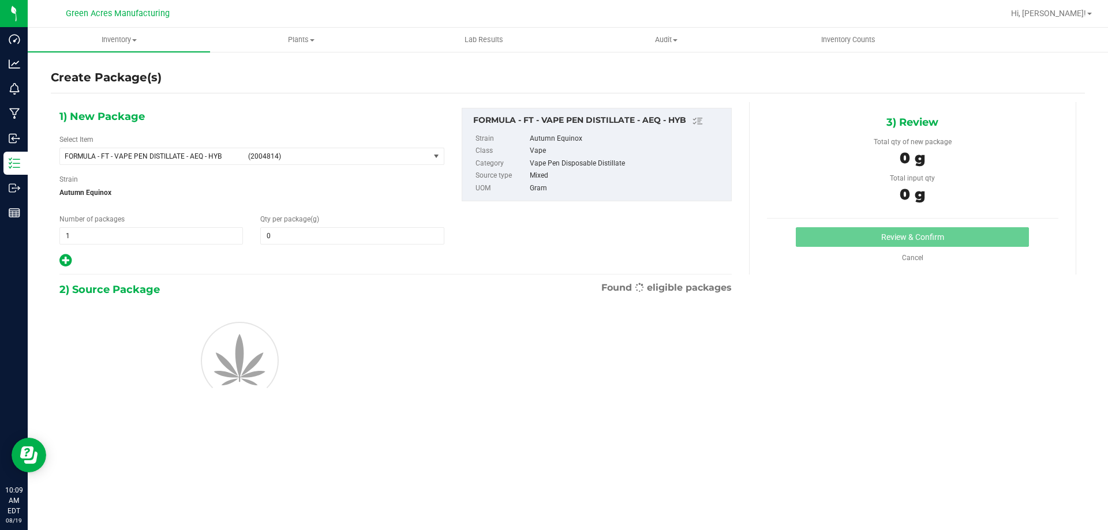
type input "0.0000"
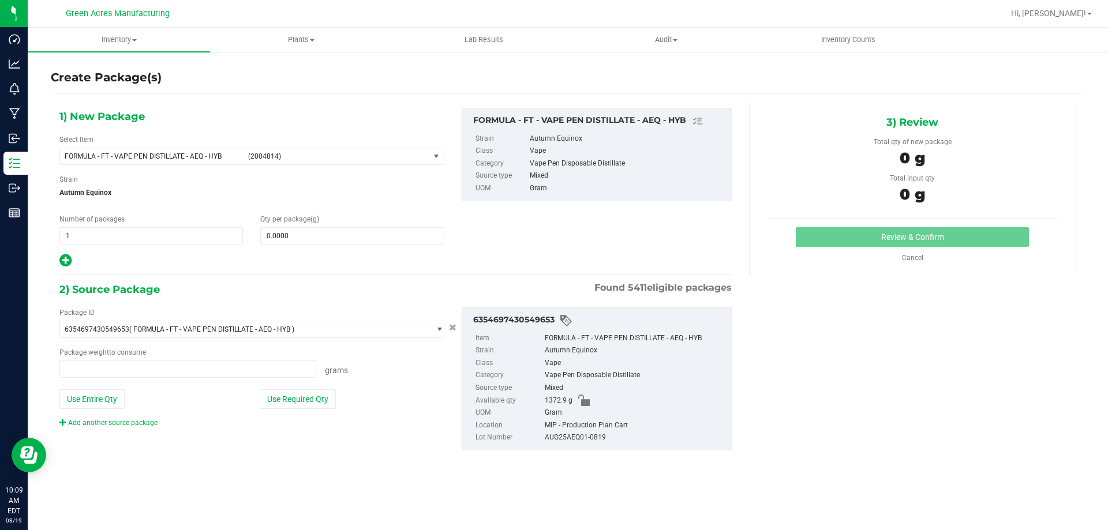
type input "0.0000 g"
click at [188, 151] on span "FORMULA - FT - VAPE PEN DISTILLATE - AEQ - HYB (2004814)" at bounding box center [244, 156] width 369 height 16
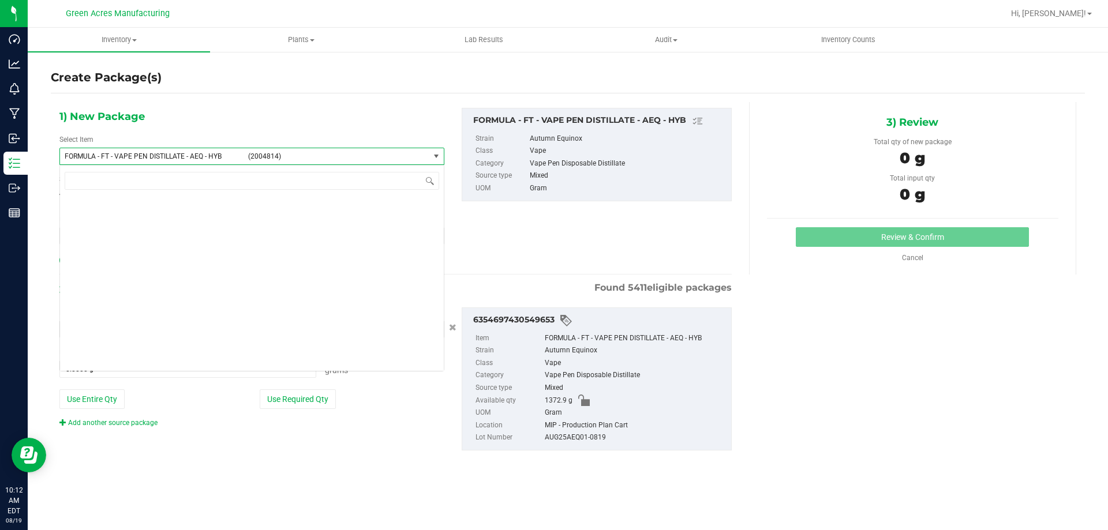
scroll to position [23945, 0]
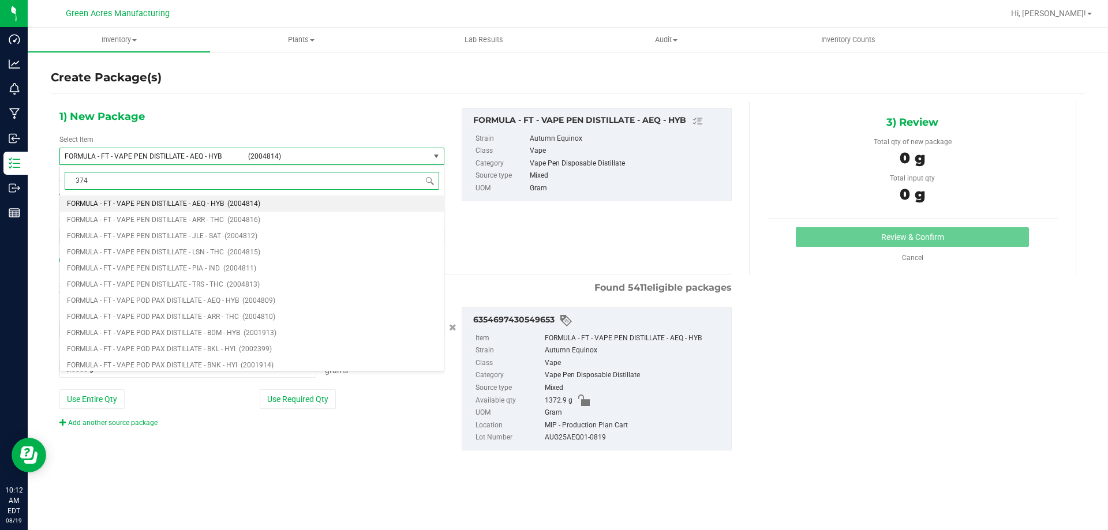
type input "3742"
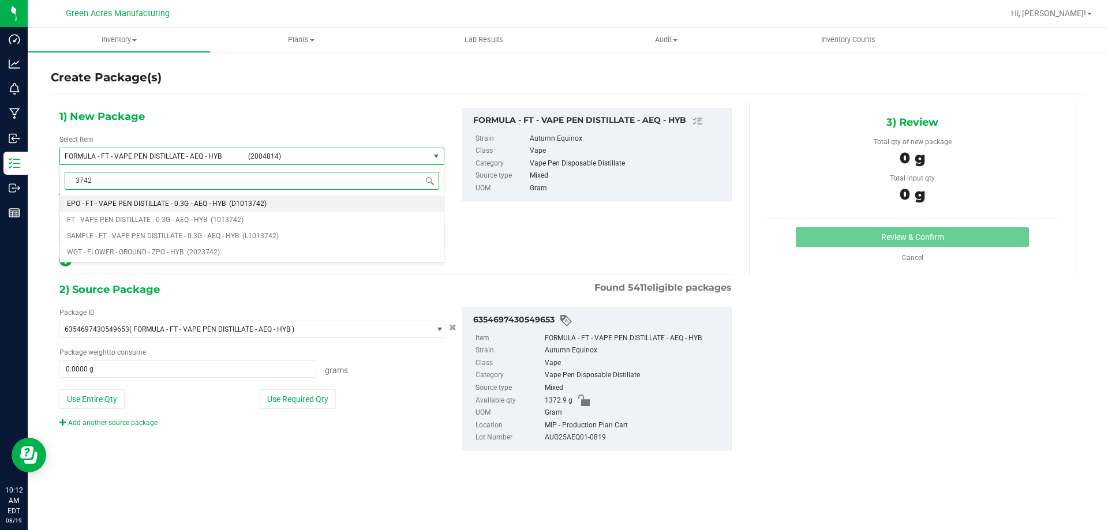
scroll to position [0, 0]
click at [203, 222] on span "FT - VAPE PEN DISTILLATE - 0.3G - AEQ - HYB" at bounding box center [137, 220] width 140 height 8
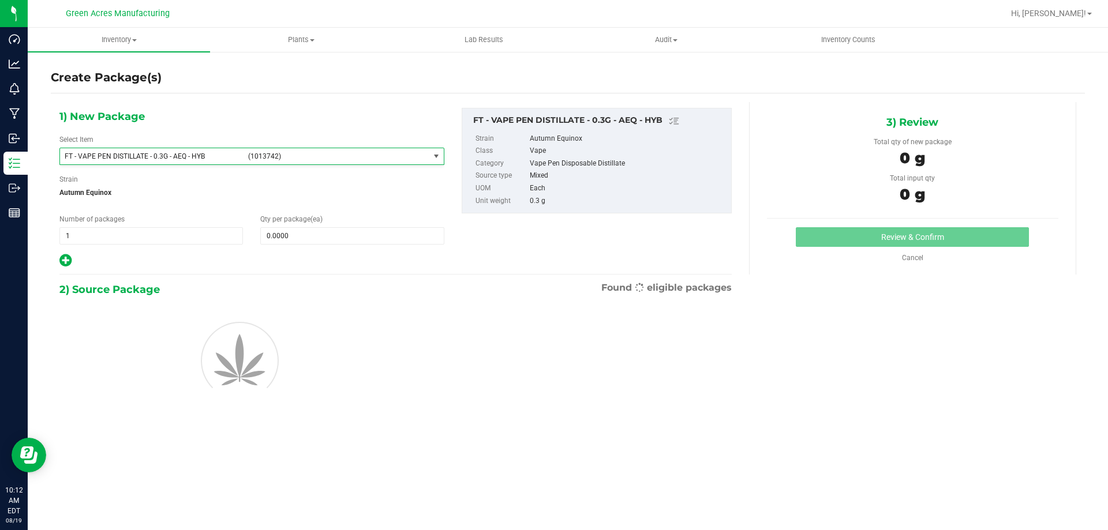
type input "0"
click at [372, 239] on span at bounding box center [351, 235] width 183 height 17
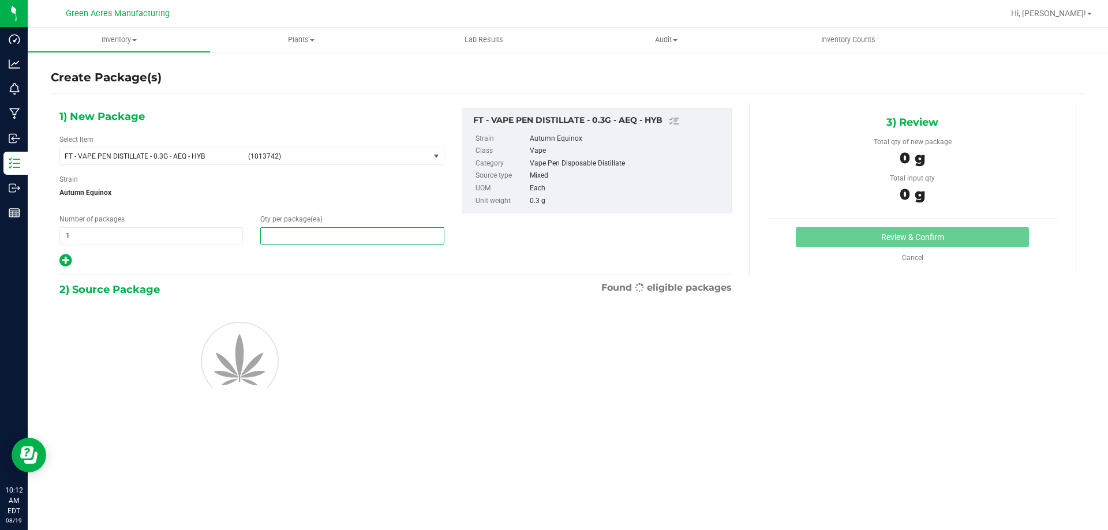
type input "1"
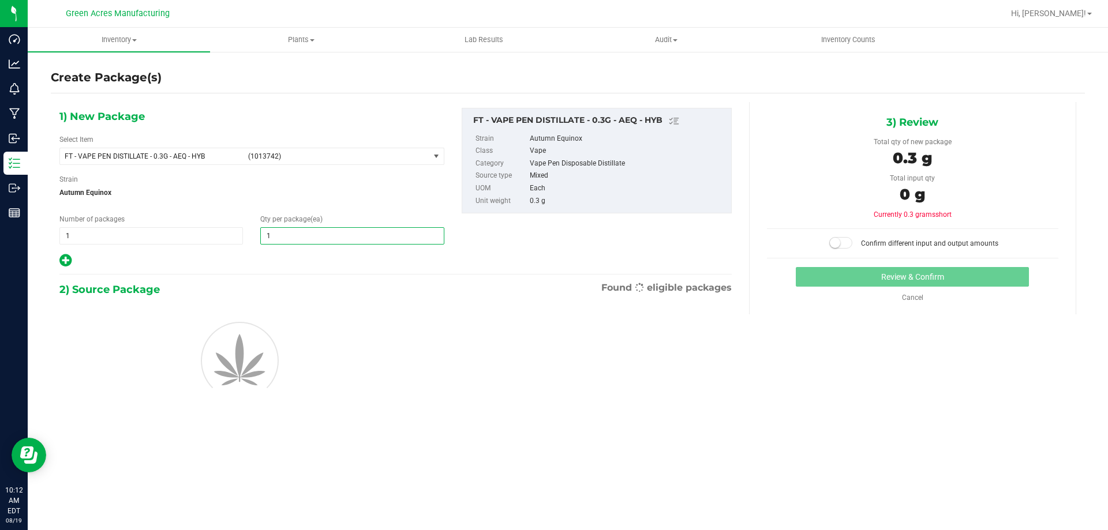
type input "1"
click at [366, 303] on div at bounding box center [396, 359] width 690 height 122
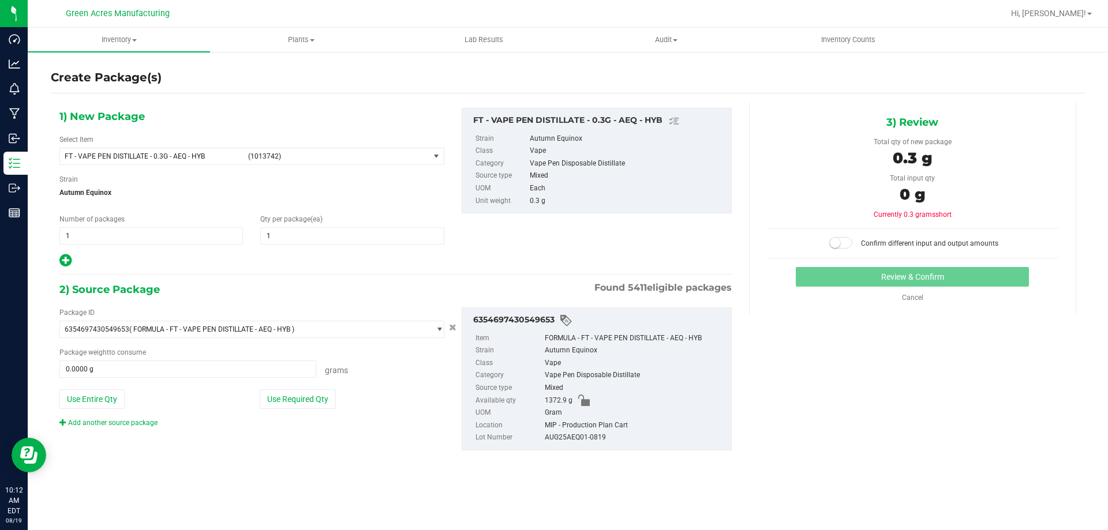
click at [310, 414] on div "Package ID 6354697430549653 ( FORMULA - FT - VAPE PEN DISTILLATE - AEQ - HYB ) …" at bounding box center [252, 368] width 402 height 121
click at [309, 404] on button "Use Required Qty" at bounding box center [298, 400] width 76 height 20
type input "0.3000 g"
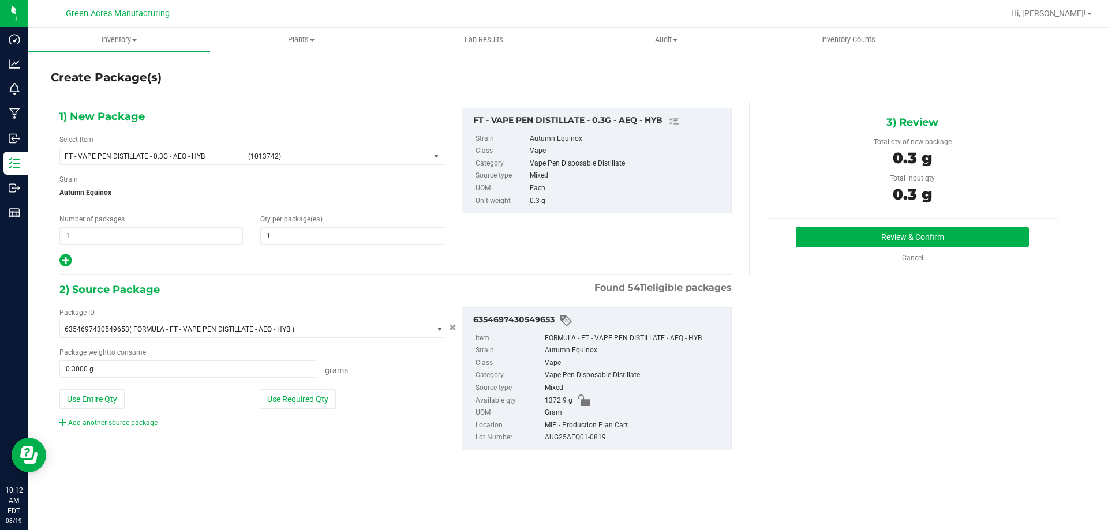
click at [869, 218] on hr at bounding box center [912, 218] width 291 height 1
click at [869, 232] on button "Review & Confirm" at bounding box center [912, 237] width 233 height 20
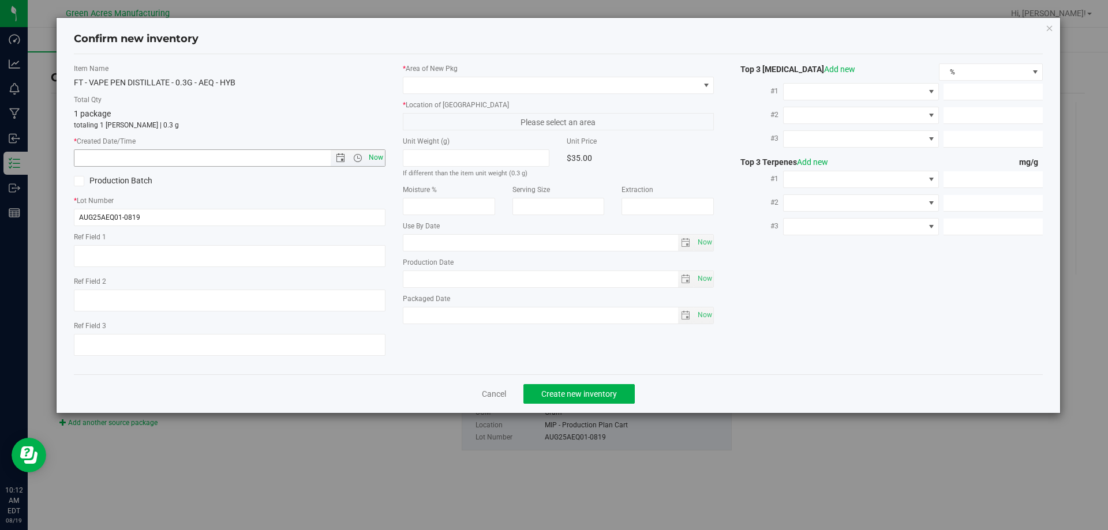
click at [366, 159] on span "Now" at bounding box center [376, 157] width 20 height 17
type input "8/19/2025 10:12 AM"
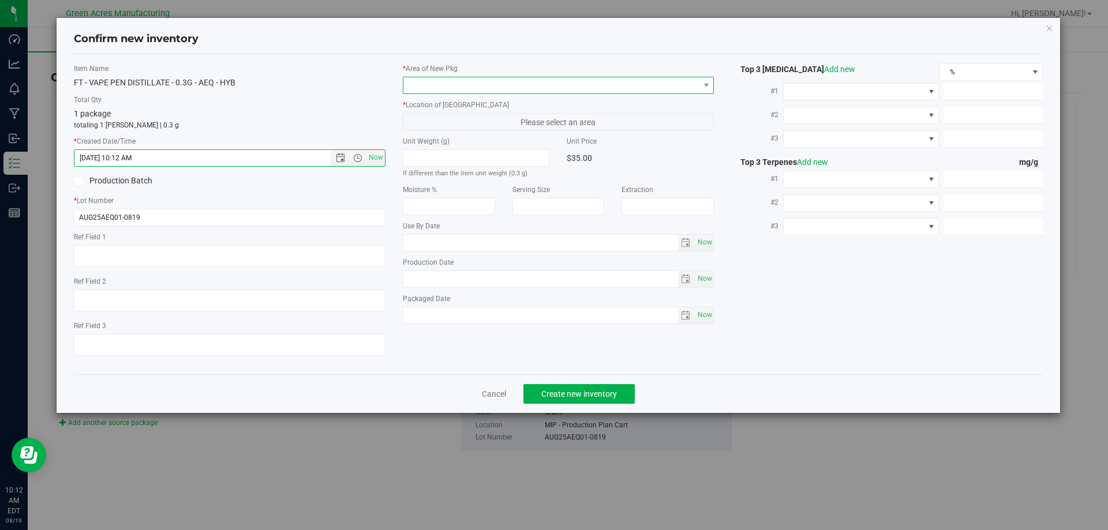
click at [438, 91] on span at bounding box center [551, 85] width 296 height 16
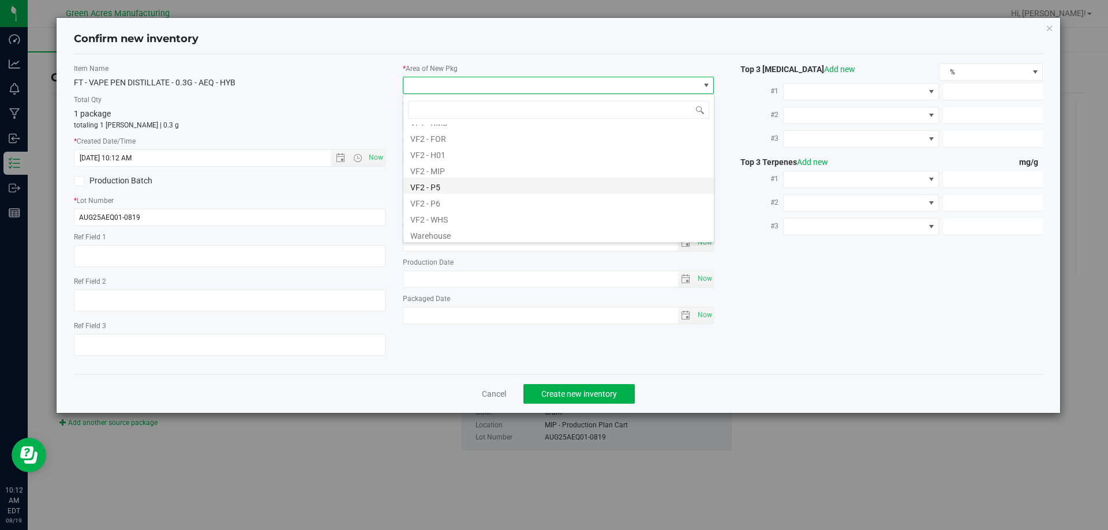
scroll to position [579, 0]
click at [444, 173] on li "VF2 - MIP" at bounding box center [558, 167] width 310 height 16
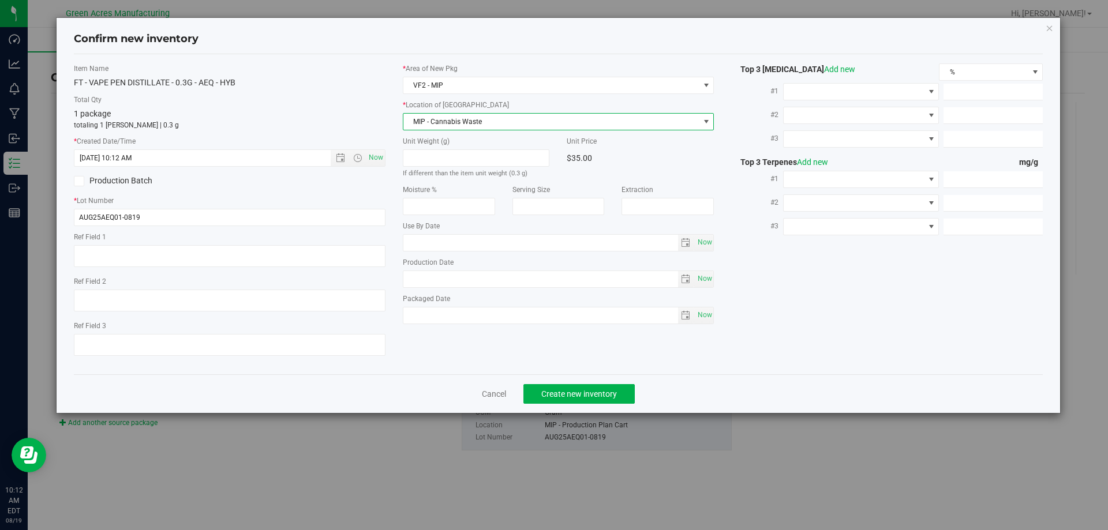
click at [462, 118] on span "MIP - Cannabis Waste" at bounding box center [551, 122] width 296 height 16
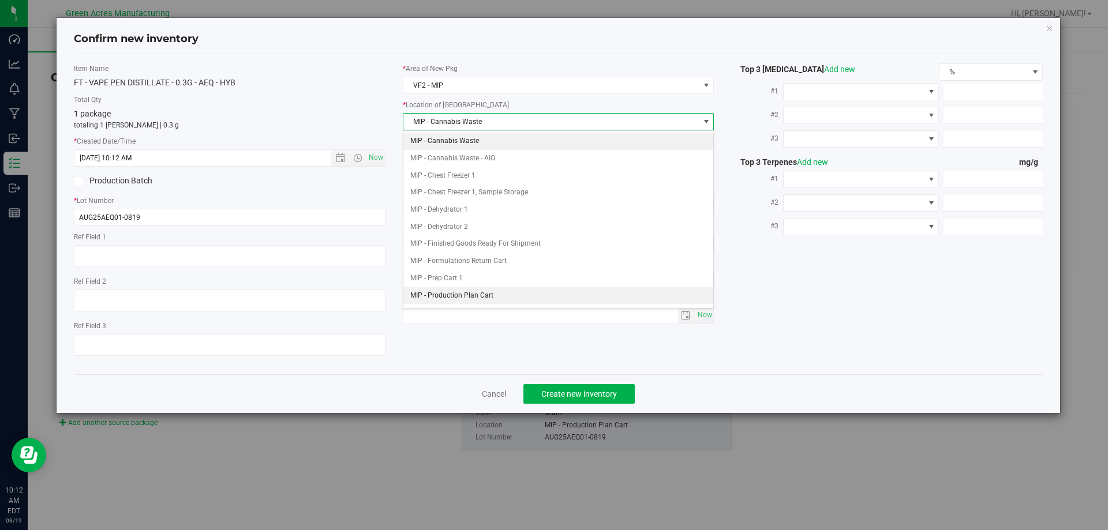
click at [470, 294] on li "MIP - Production Plan Cart" at bounding box center [558, 295] width 310 height 17
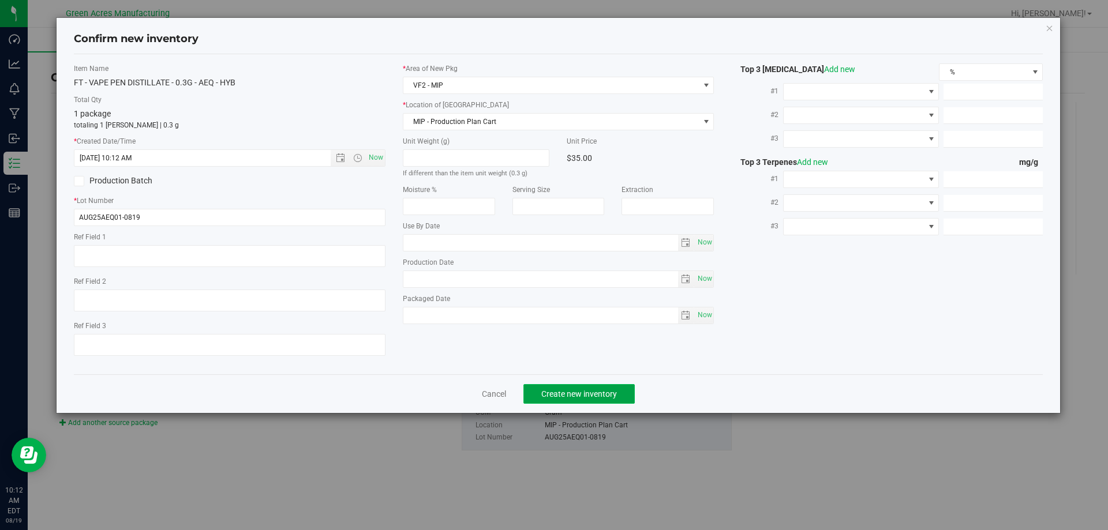
click at [582, 395] on span "Create new inventory" at bounding box center [579, 394] width 76 height 9
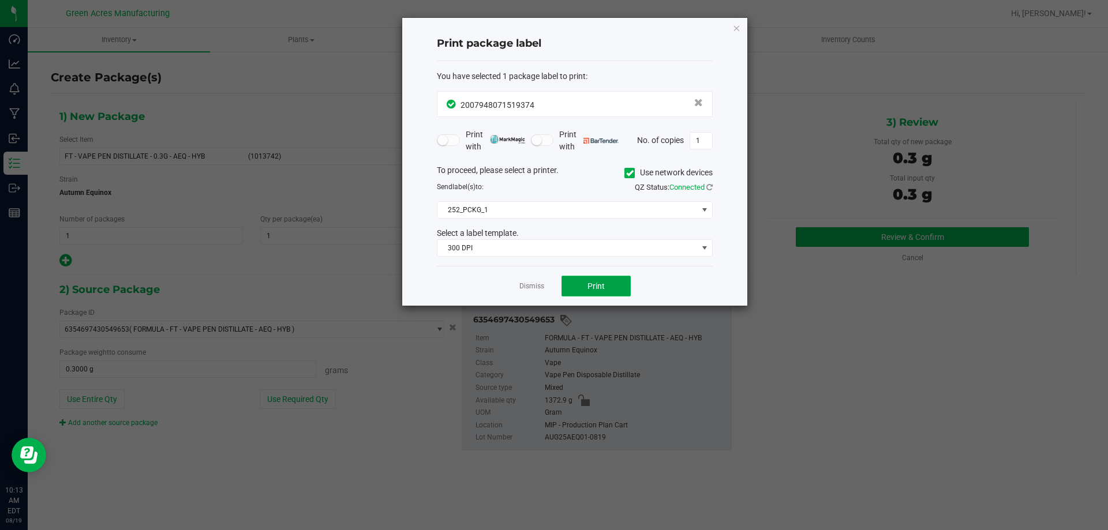
click at [589, 283] on span "Print" at bounding box center [595, 286] width 17 height 9
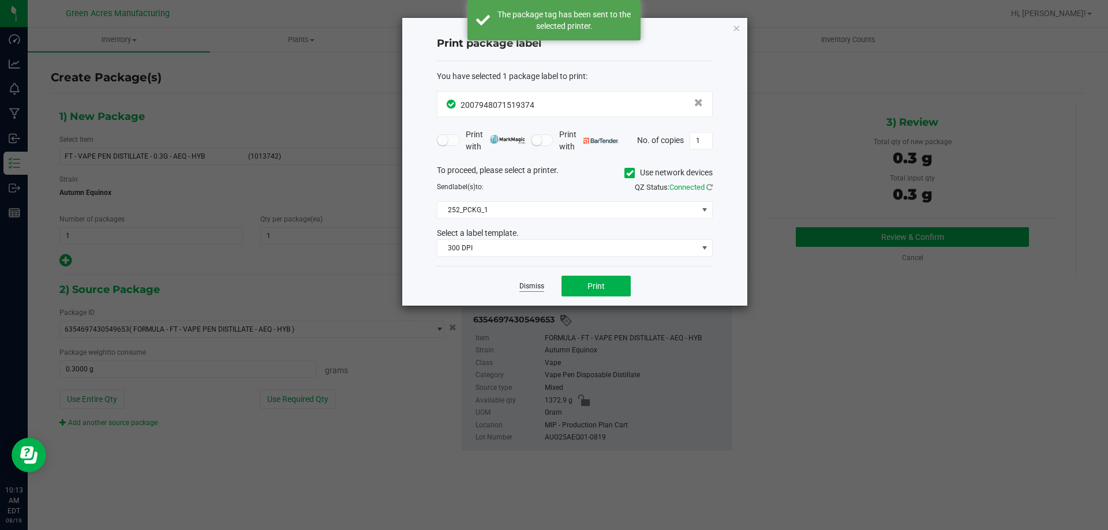
click at [538, 287] on link "Dismiss" at bounding box center [531, 287] width 25 height 10
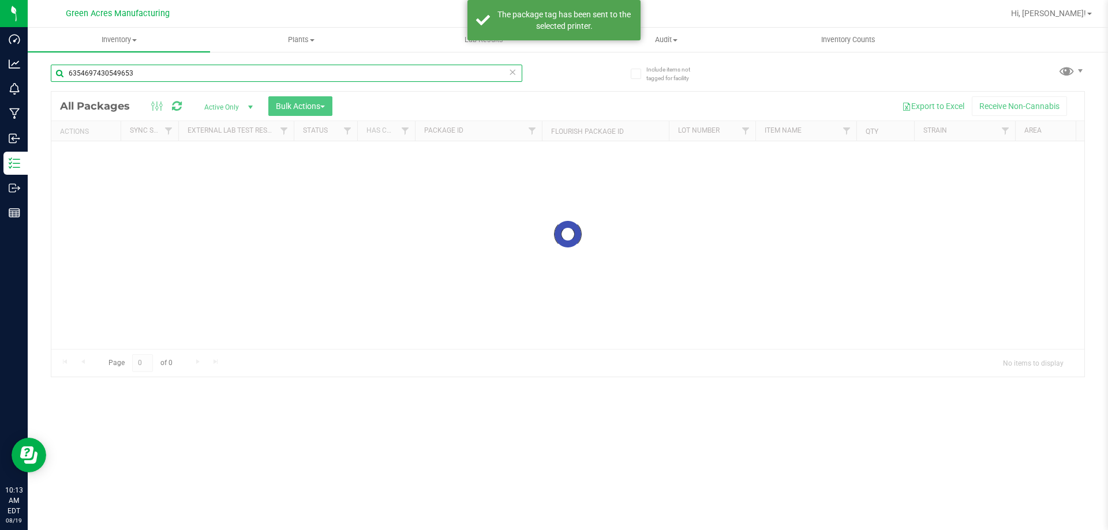
drag, startPoint x: 85, startPoint y: 83, endPoint x: 71, endPoint y: 88, distance: 15.5
click at [71, 88] on div "6354697430549653" at bounding box center [286, 78] width 471 height 27
type input "6"
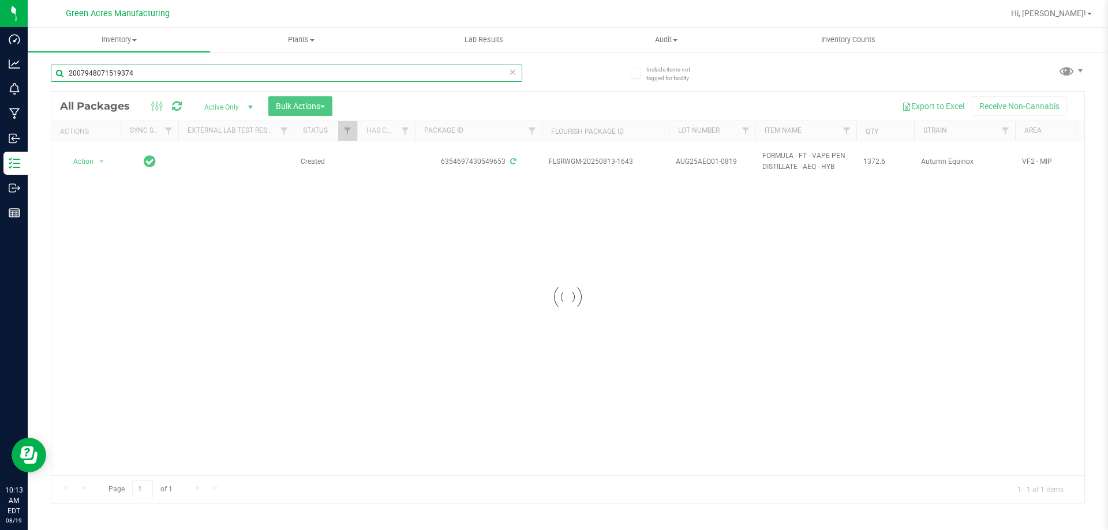
type input "2007948071519374"
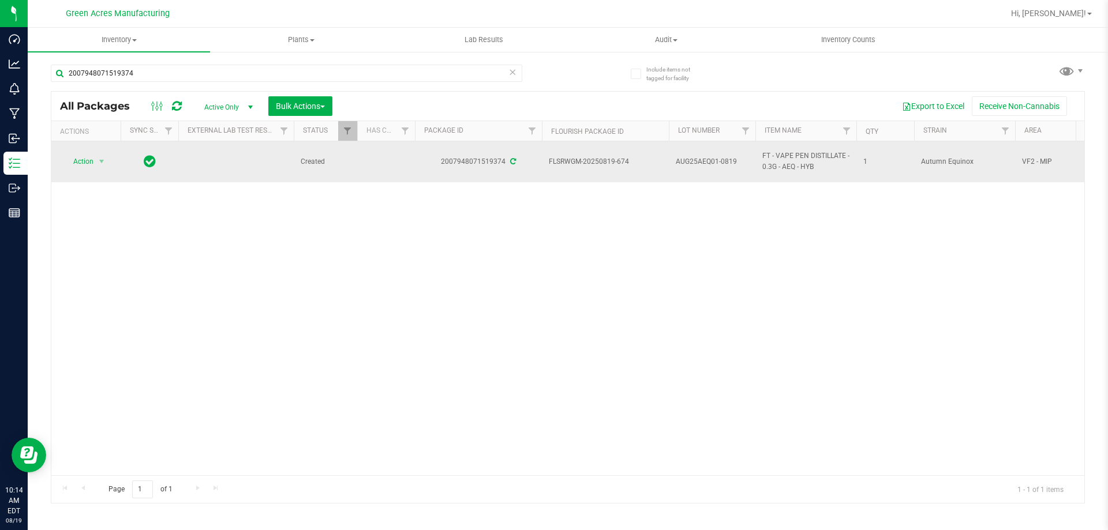
click at [112, 174] on td "Action Action Adjust qty Create package Edit attributes Global inventory Locate…" at bounding box center [85, 161] width 69 height 41
click at [106, 166] on span "select" at bounding box center [101, 161] width 9 height 9
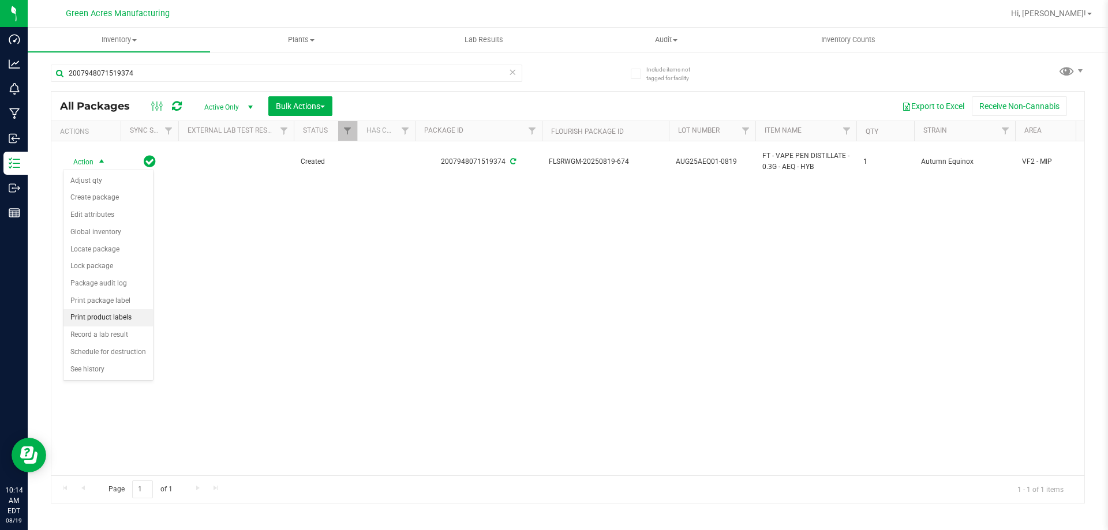
click at [122, 317] on li "Print product labels" at bounding box center [107, 317] width 89 height 17
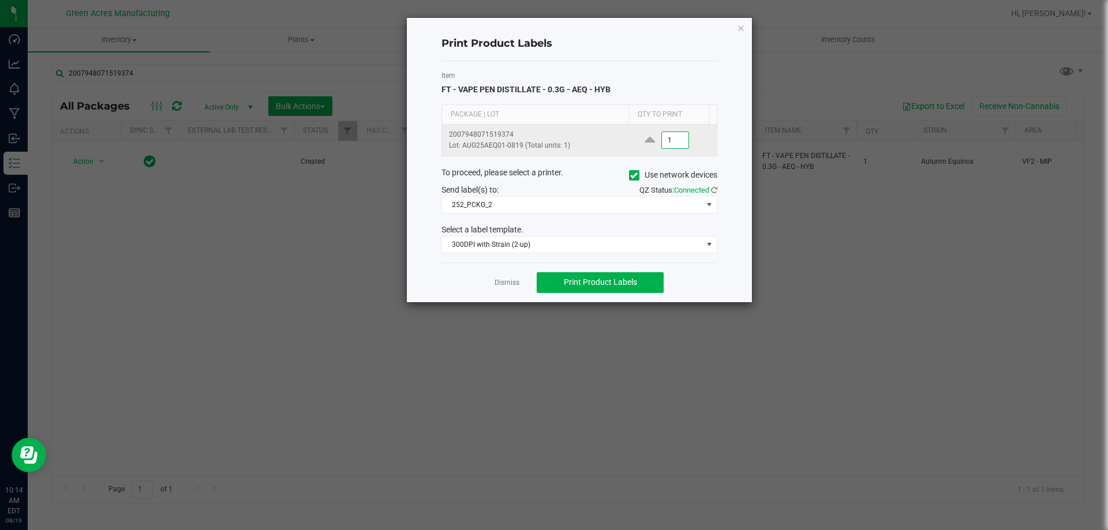
click at [667, 135] on input "1" at bounding box center [675, 140] width 27 height 16
click at [587, 276] on button "Print Product Labels" at bounding box center [600, 282] width 127 height 21
type input "4,000"
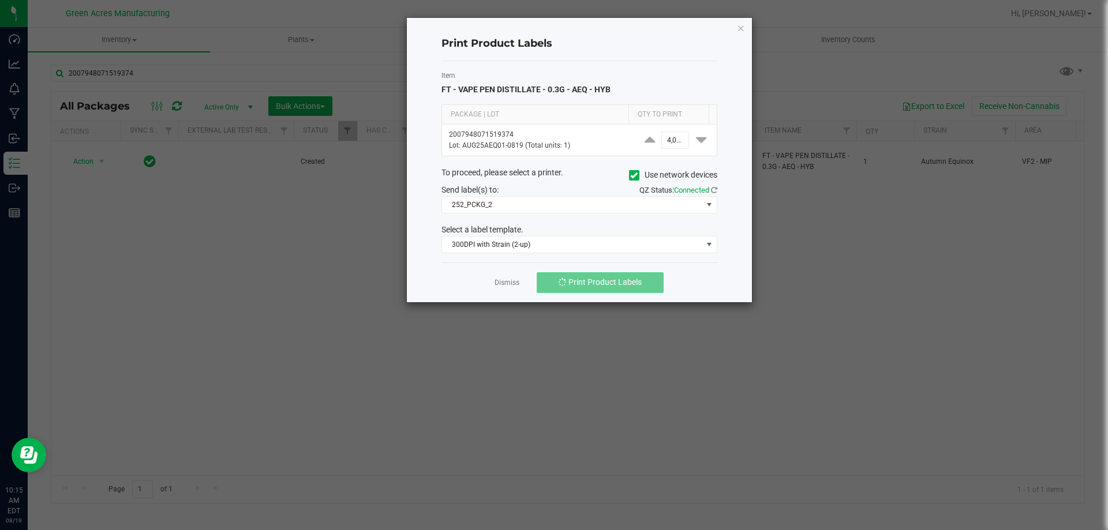
scroll to position [0, 0]
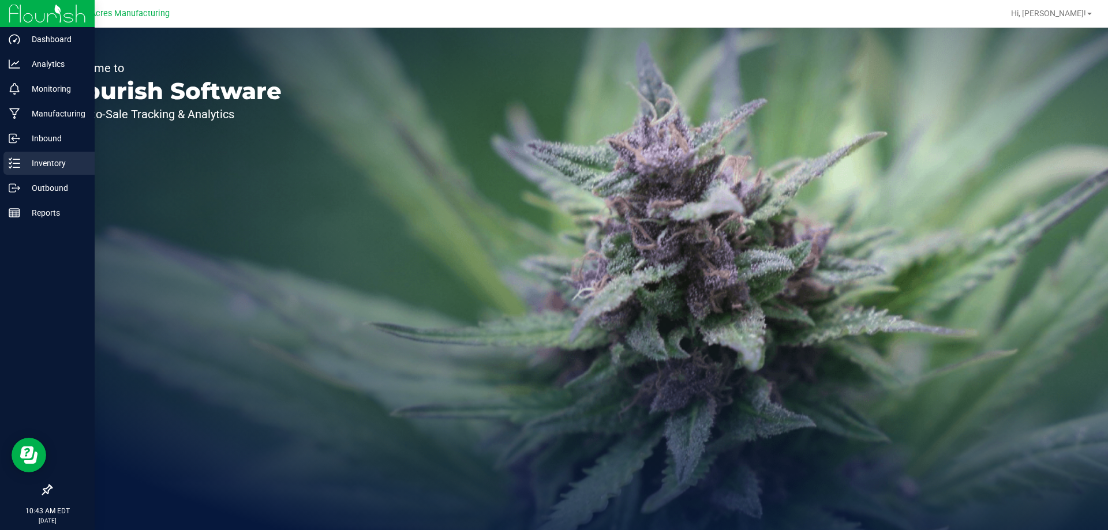
click at [18, 166] on icon at bounding box center [15, 164] width 12 height 12
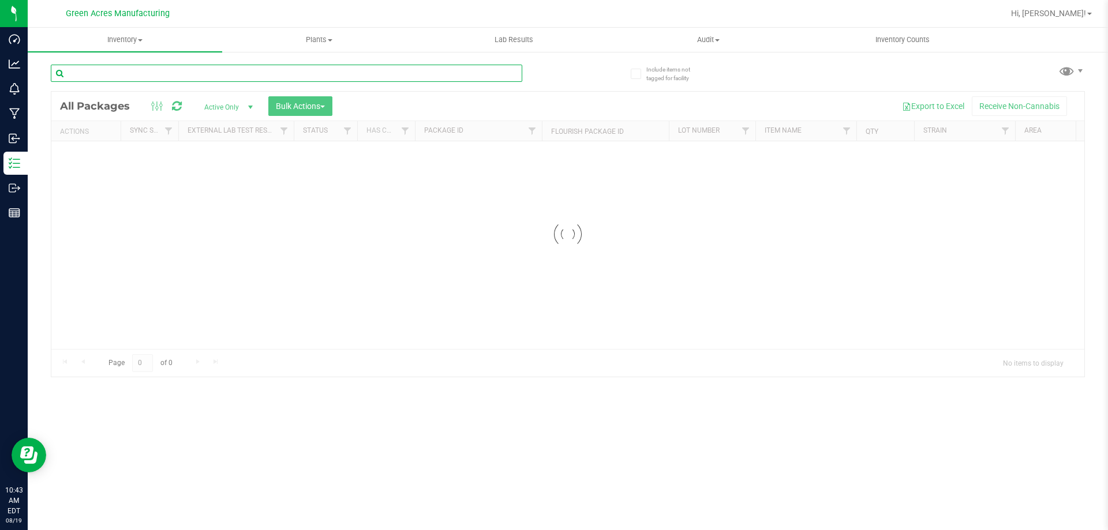
click at [253, 70] on input "text" at bounding box center [286, 73] width 471 height 17
click at [73, 72] on input "+4233435388373217" at bounding box center [286, 73] width 471 height 17
type input "4233435388373217"
click at [523, 239] on div at bounding box center [567, 234] width 1033 height 285
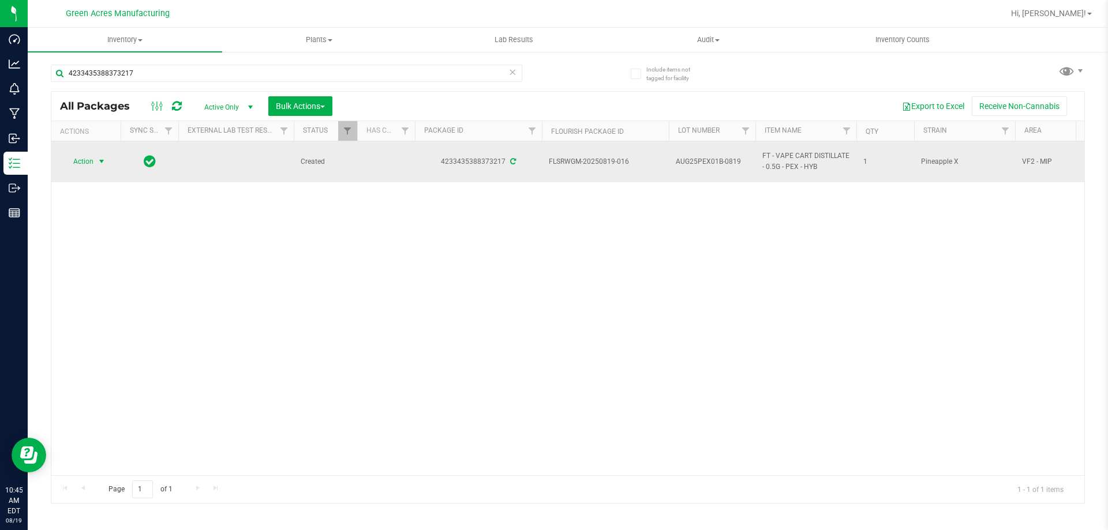
click at [104, 163] on span "select" at bounding box center [101, 161] width 9 height 9
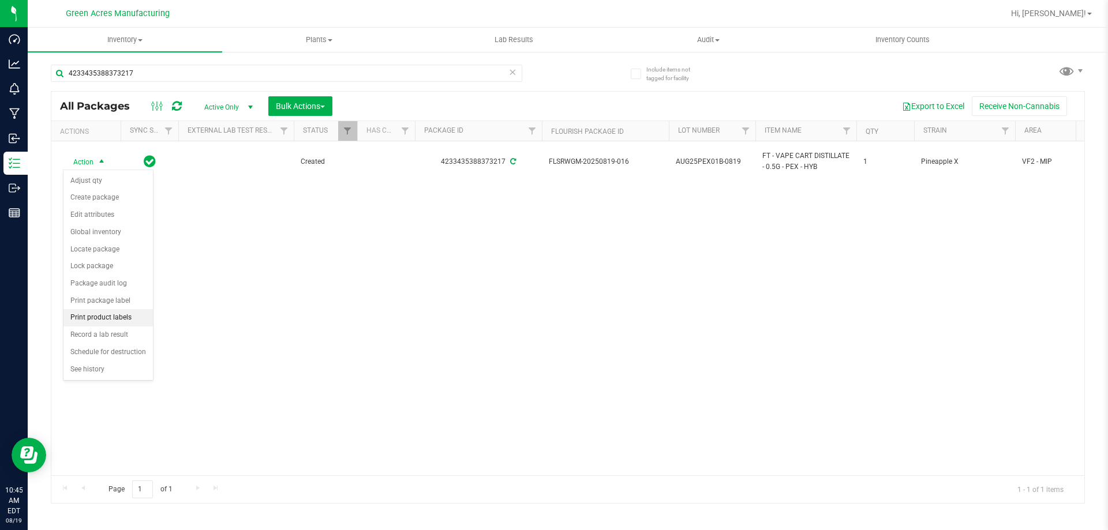
click at [119, 320] on li "Print product labels" at bounding box center [107, 317] width 89 height 17
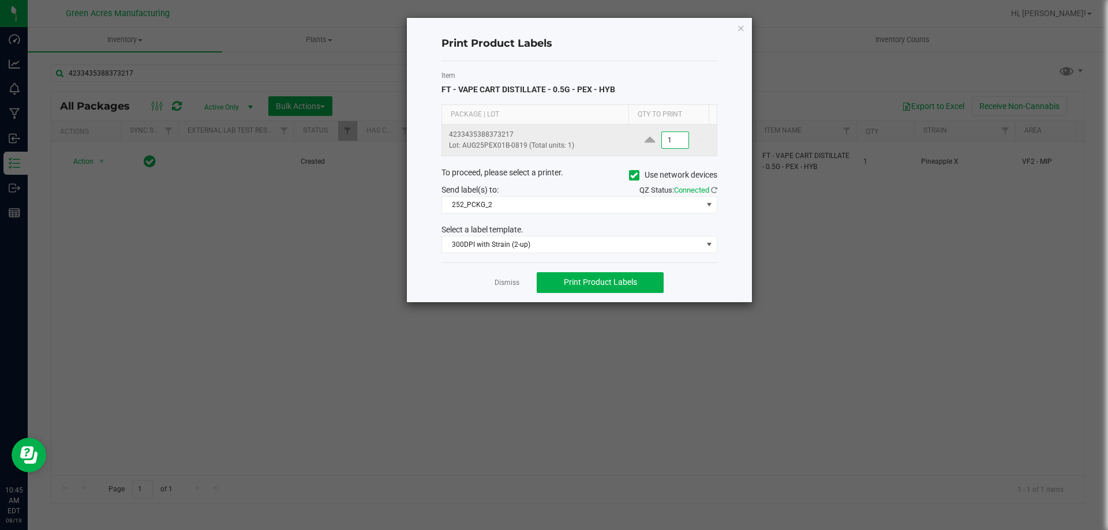
click at [675, 141] on input "1" at bounding box center [675, 140] width 27 height 16
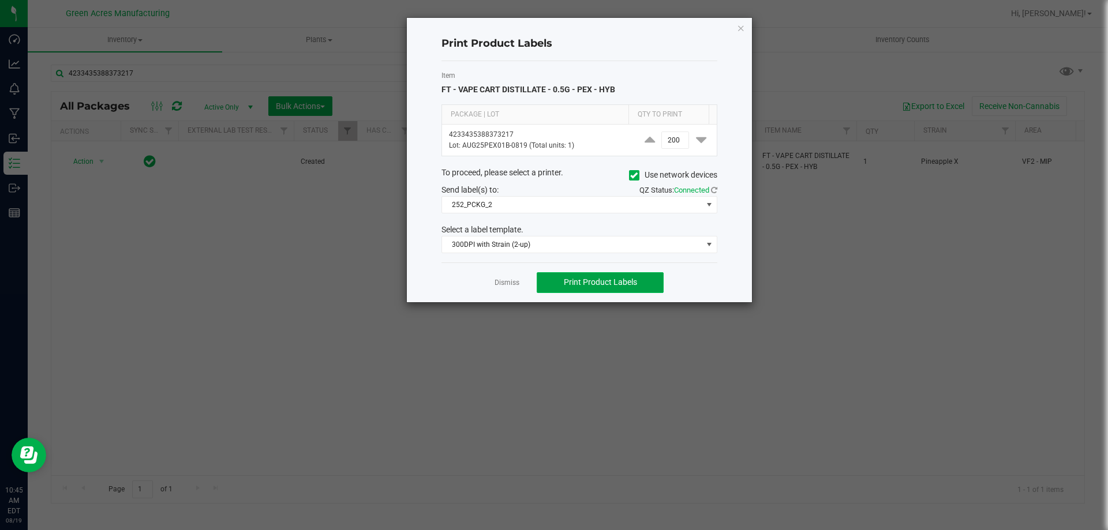
click at [651, 290] on button "Print Product Labels" at bounding box center [600, 282] width 127 height 21
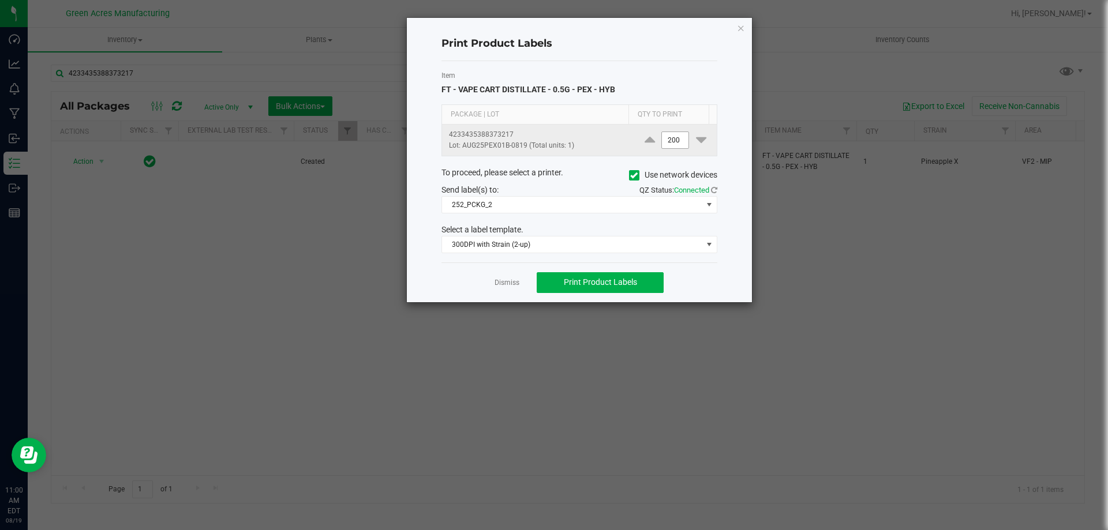
click at [667, 140] on input "200" at bounding box center [675, 140] width 27 height 16
type input "7"
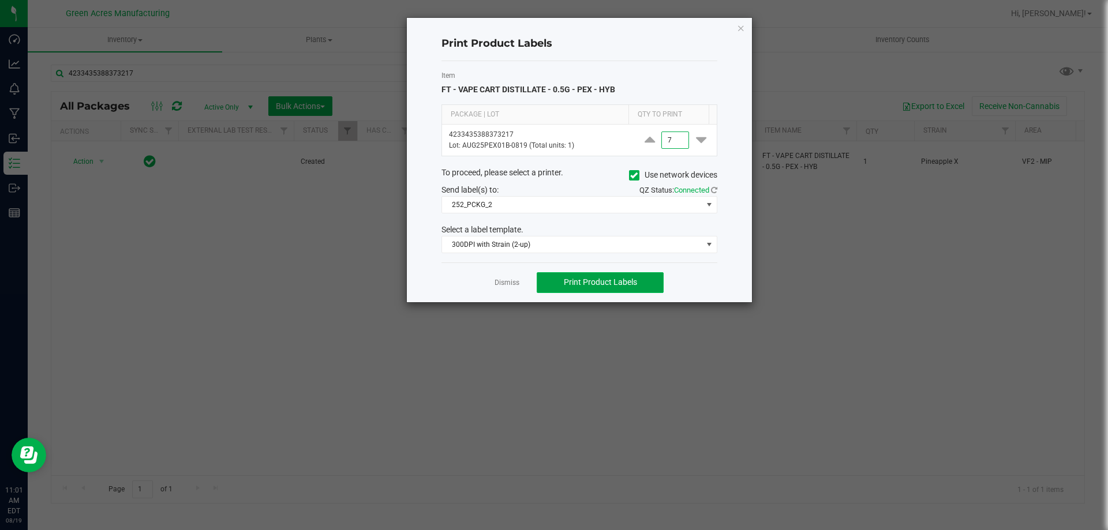
click at [615, 290] on button "Print Product Labels" at bounding box center [600, 282] width 127 height 21
drag, startPoint x: 514, startPoint y: 284, endPoint x: 420, endPoint y: 260, distance: 96.7
click at [513, 284] on link "Dismiss" at bounding box center [507, 283] width 25 height 10
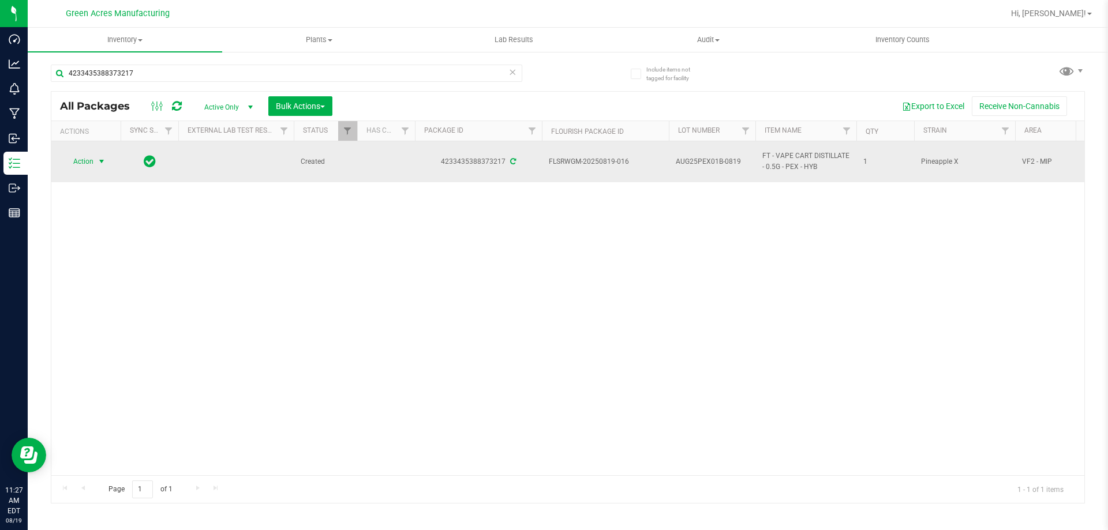
click at [70, 161] on span "Action" at bounding box center [78, 161] width 31 height 16
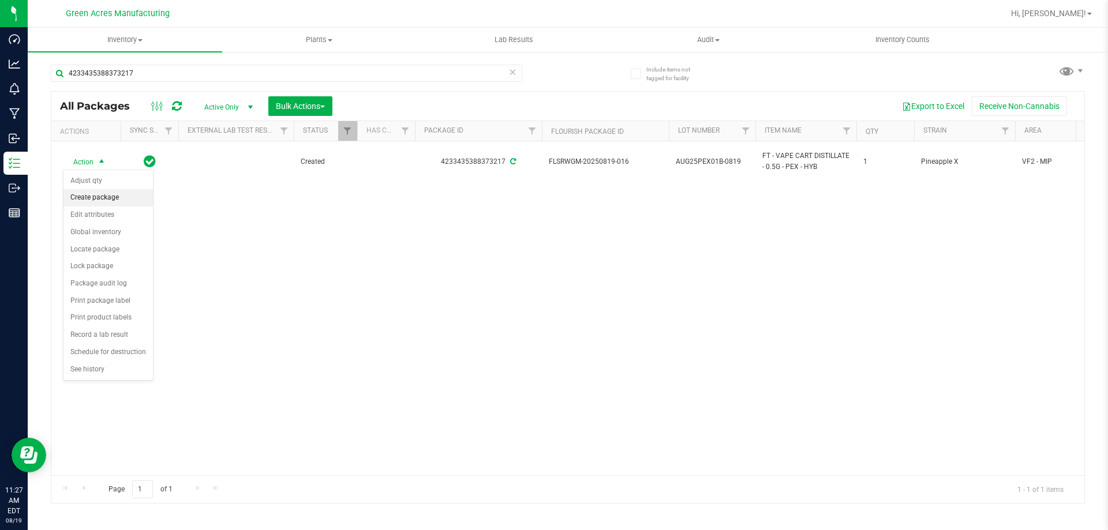
click at [105, 204] on li "Create package" at bounding box center [107, 197] width 89 height 17
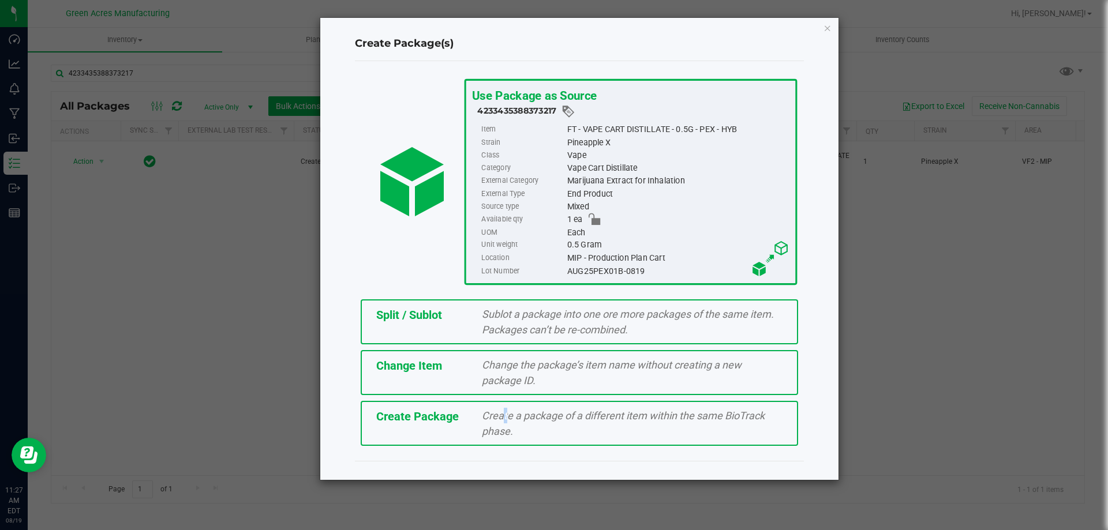
click at [500, 417] on span "Create a package of a different item within the same BioTrack phase." at bounding box center [623, 424] width 283 height 28
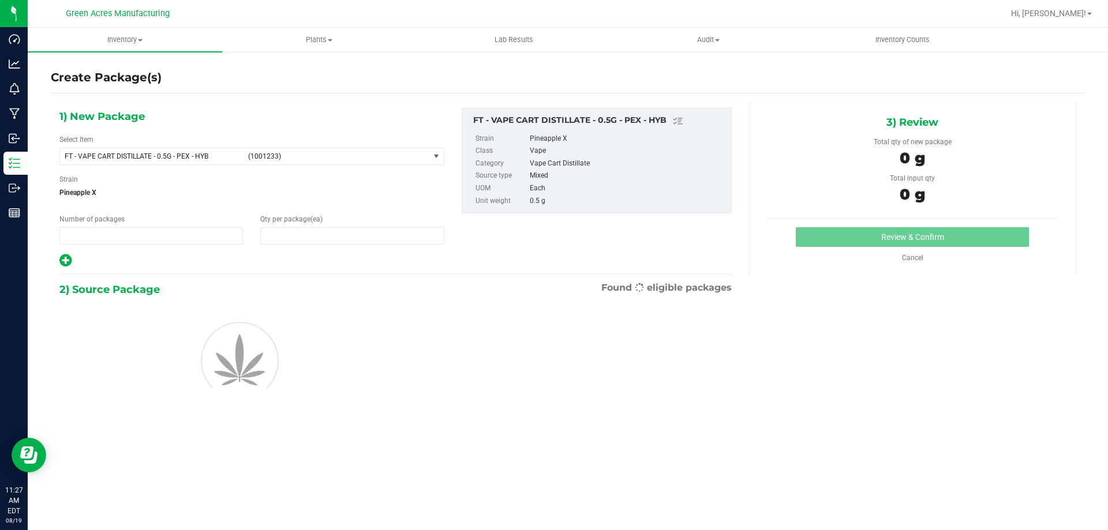
type input "1"
type input "0"
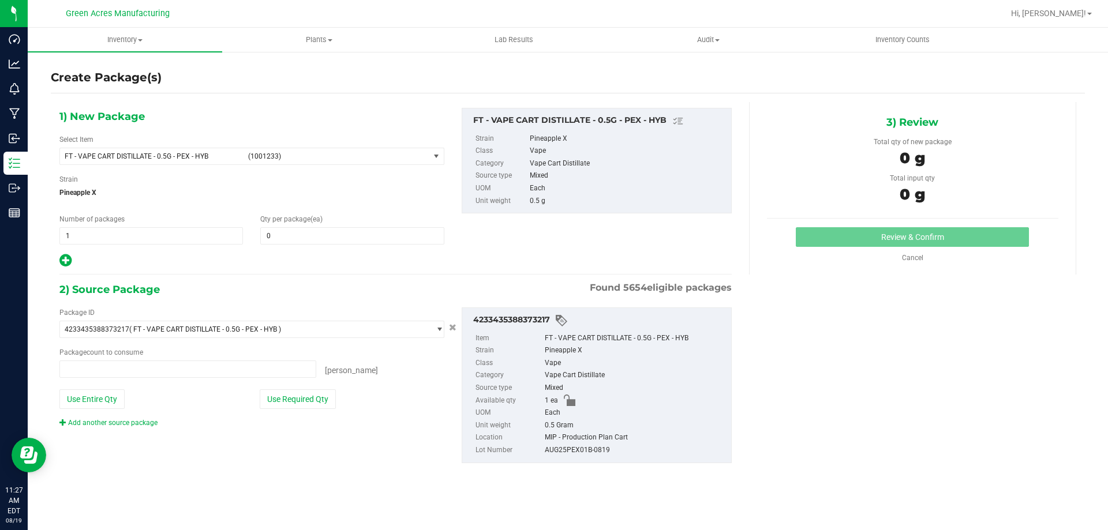
type input "0 ea"
click at [279, 162] on span "FT - VAPE CART DISTILLATE - 0.5G - PEX - HYB (1001233)" at bounding box center [244, 156] width 369 height 16
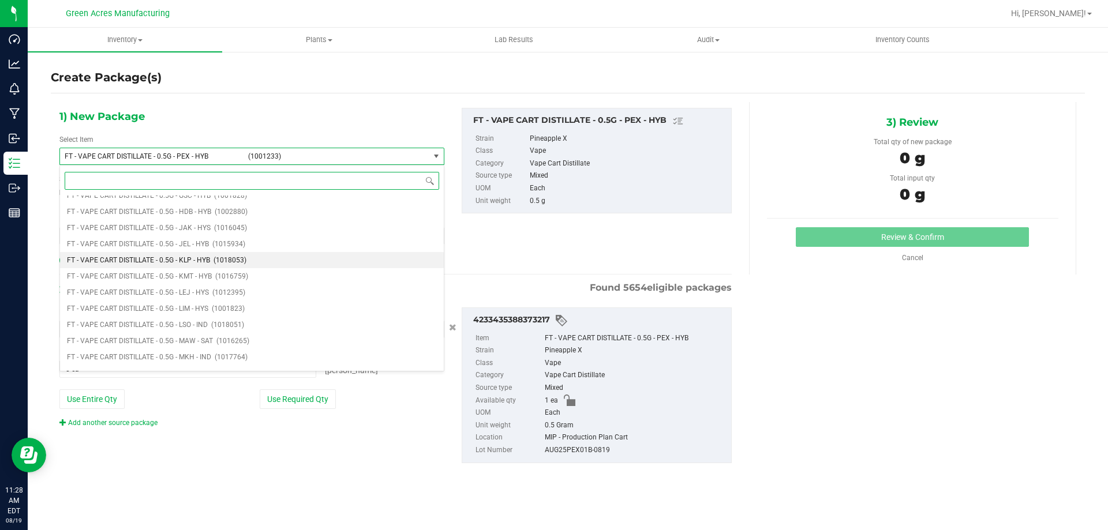
scroll to position [74373, 0]
type input "PEX"
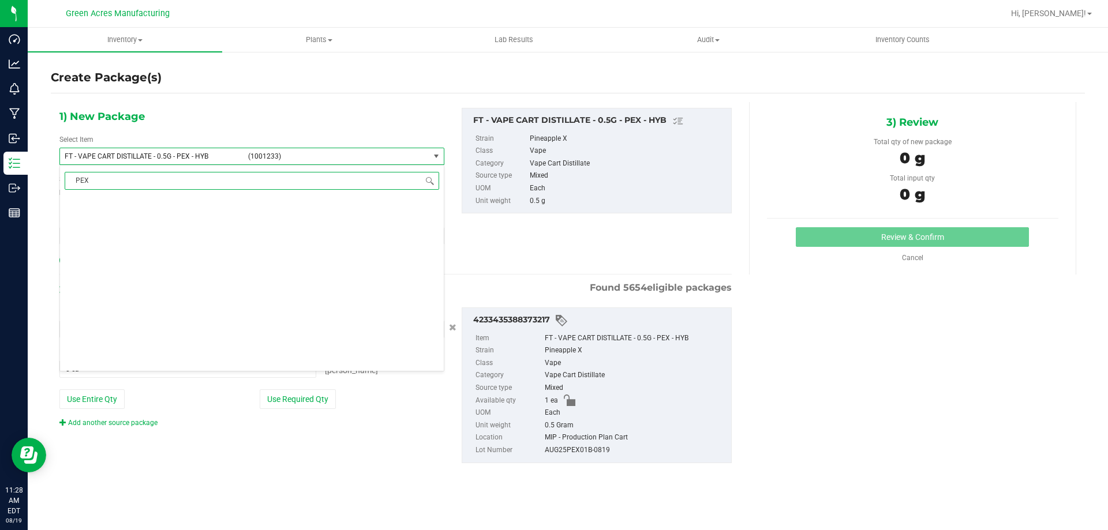
scroll to position [0, 0]
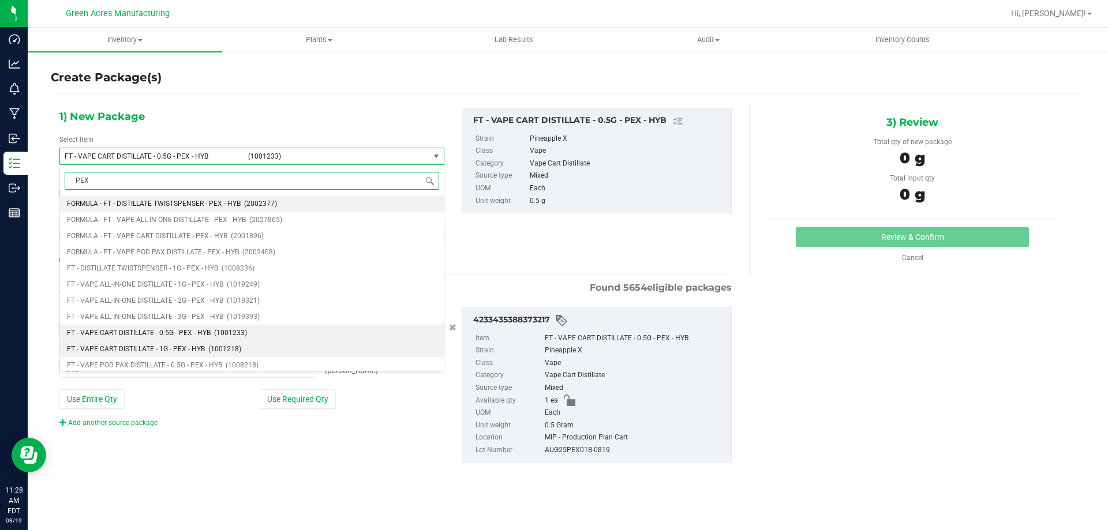
click at [205, 351] on li "FT - VAPE CART DISTILLATE - 1G - PEX - HYB (1001218)" at bounding box center [252, 349] width 384 height 16
type input "0"
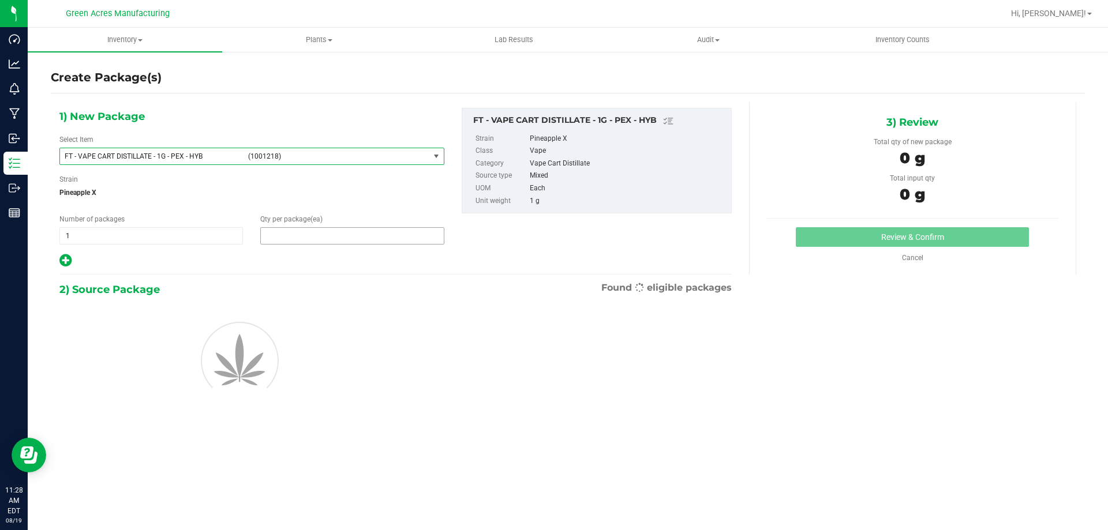
click at [304, 242] on span at bounding box center [351, 235] width 183 height 17
type input "1"
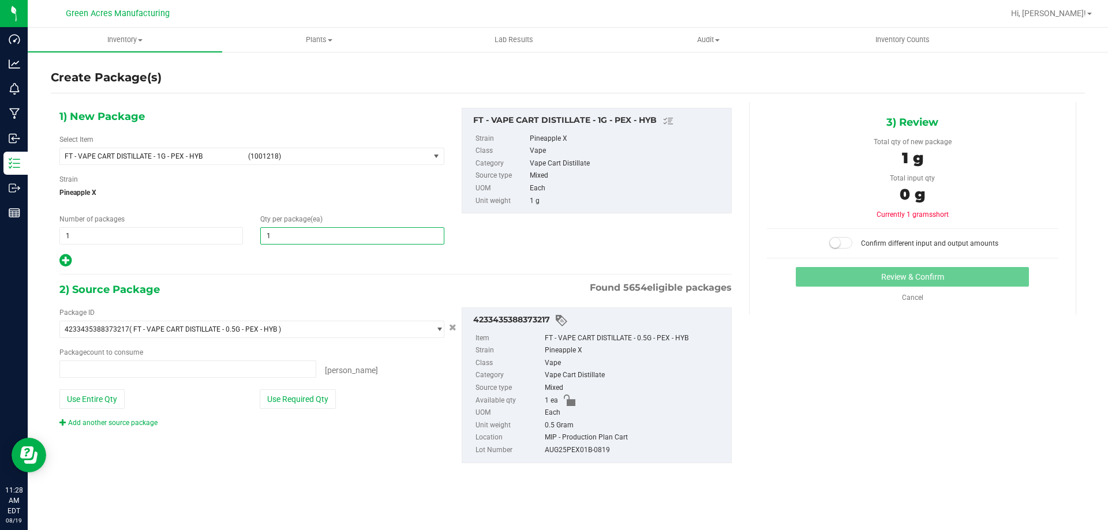
type input "0 ea"
type input "1"
click at [290, 395] on button "Use Required Qty" at bounding box center [298, 400] width 76 height 20
type input "1 ea"
click at [844, 240] on span at bounding box center [840, 243] width 23 height 12
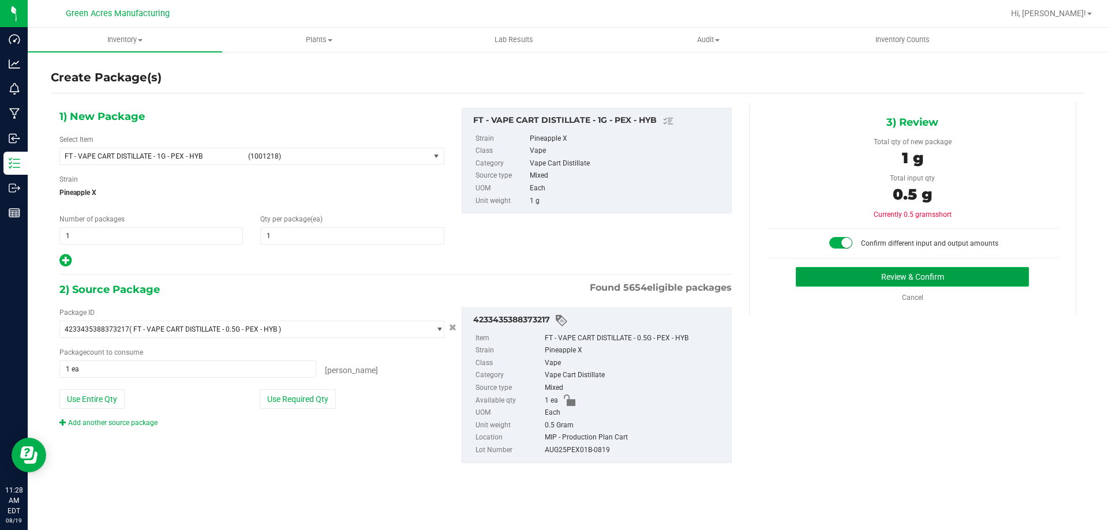
click at [841, 276] on button "Review & Confirm" at bounding box center [912, 277] width 233 height 20
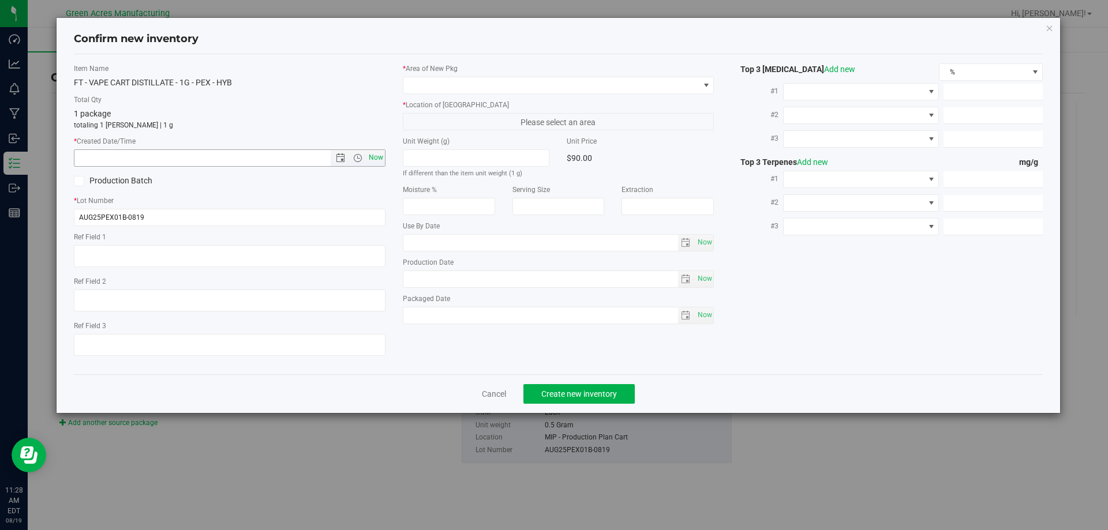
click at [369, 160] on span "Now" at bounding box center [376, 157] width 20 height 17
type input "8/19/2025 11:28 AM"
click at [501, 393] on link "Cancel" at bounding box center [494, 394] width 24 height 12
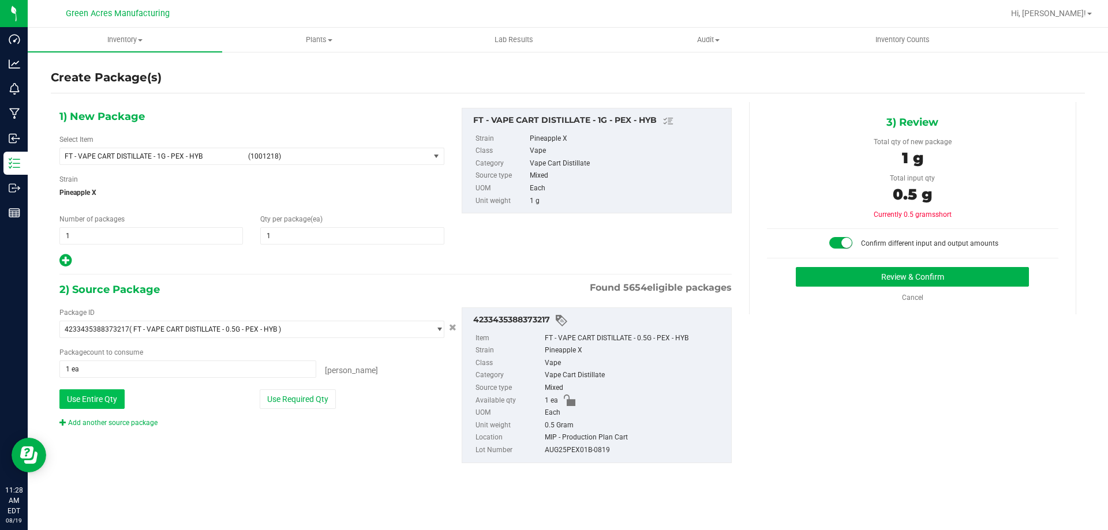
click at [113, 402] on button "Use Entire Qty" at bounding box center [91, 400] width 65 height 20
click at [112, 400] on button "Use Entire Qty" at bounding box center [91, 400] width 65 height 20
click at [847, 244] on small at bounding box center [846, 243] width 10 height 10
click at [111, 399] on button "Use Entire Qty" at bounding box center [91, 400] width 65 height 20
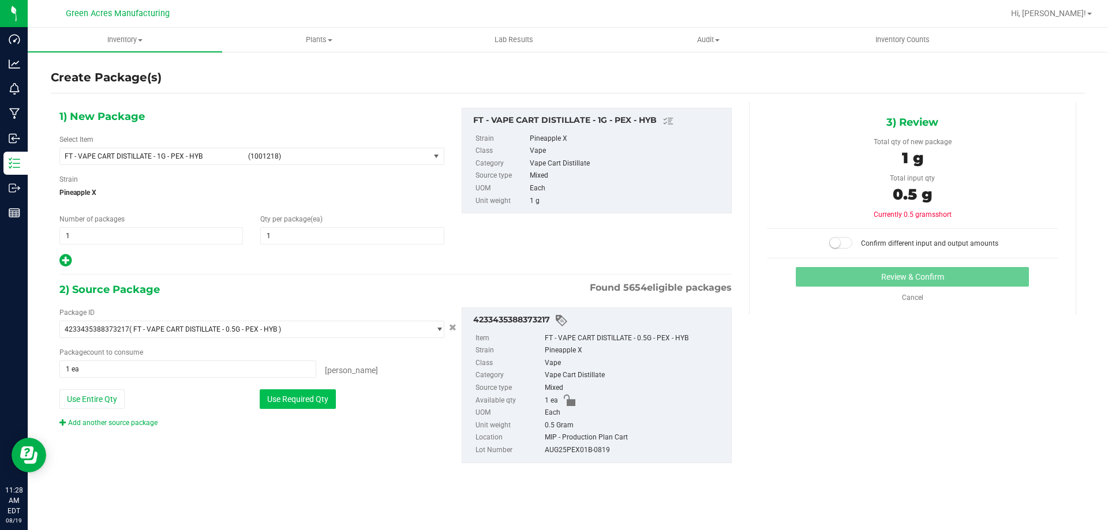
click at [320, 396] on button "Use Required Qty" at bounding box center [298, 400] width 76 height 20
click at [849, 237] on span at bounding box center [840, 243] width 23 height 12
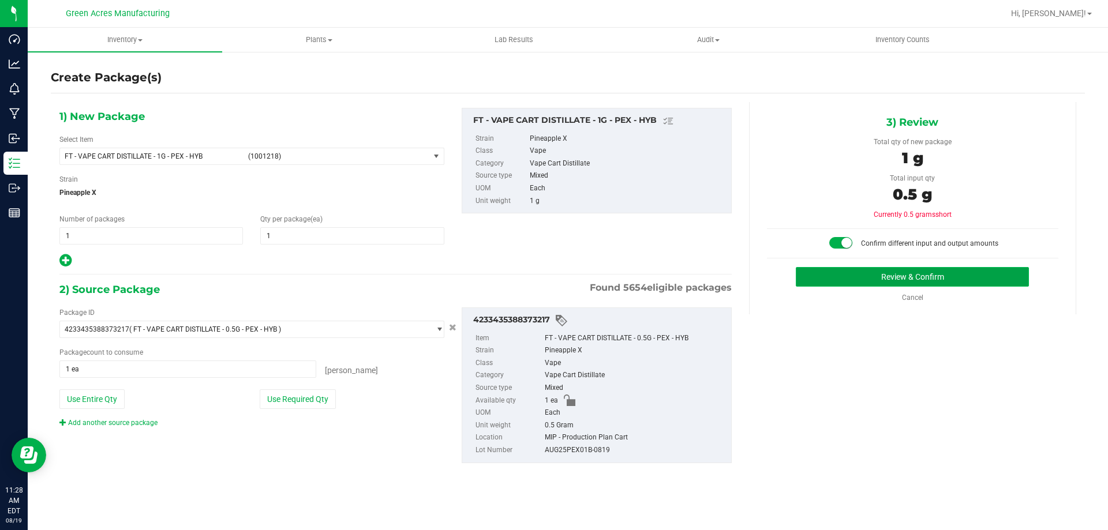
click at [855, 275] on button "Review & Confirm" at bounding box center [912, 277] width 233 height 20
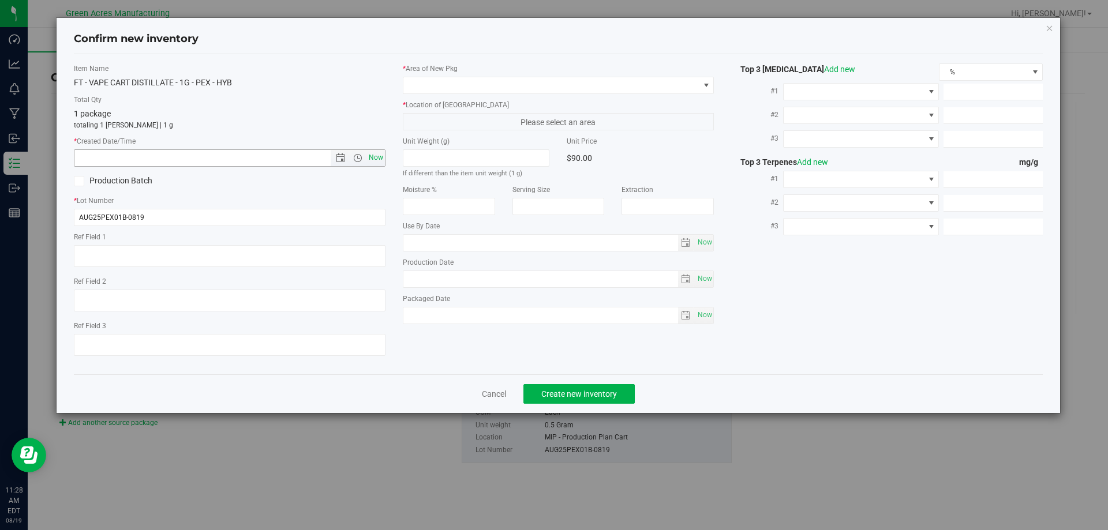
click at [375, 163] on span "Now" at bounding box center [376, 157] width 20 height 17
type input "8/19/2025 11:28 AM"
click at [451, 77] on span at bounding box center [551, 85] width 296 height 16
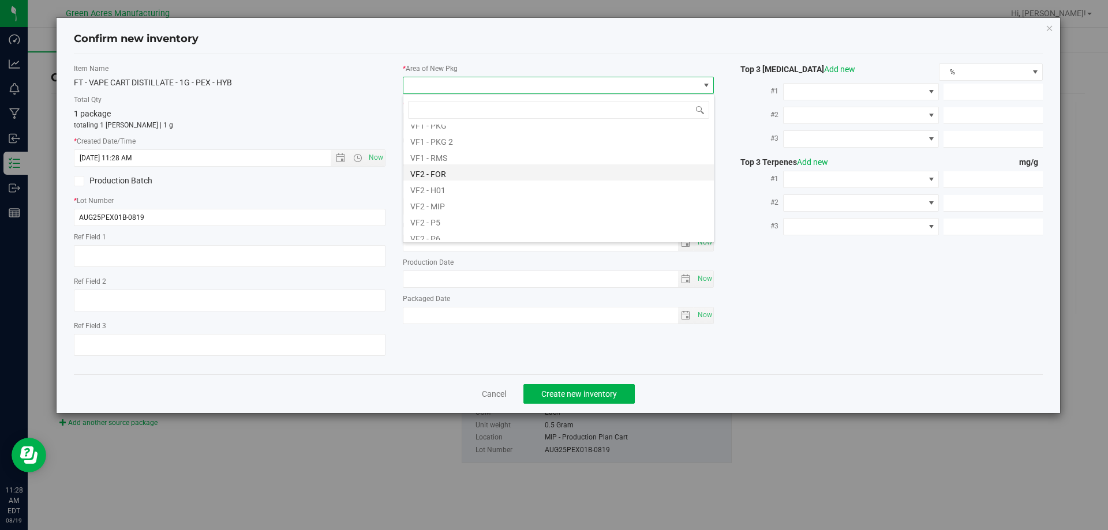
scroll to position [522, 0]
click at [444, 229] on li "VF2 - MIP" at bounding box center [558, 225] width 310 height 16
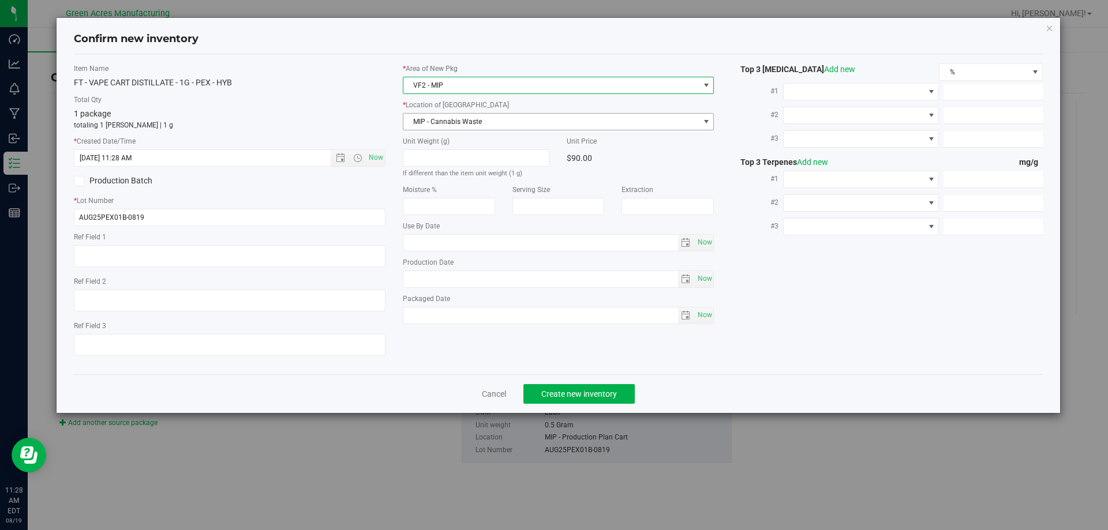
click at [455, 117] on span "MIP - Cannabis Waste" at bounding box center [551, 122] width 296 height 16
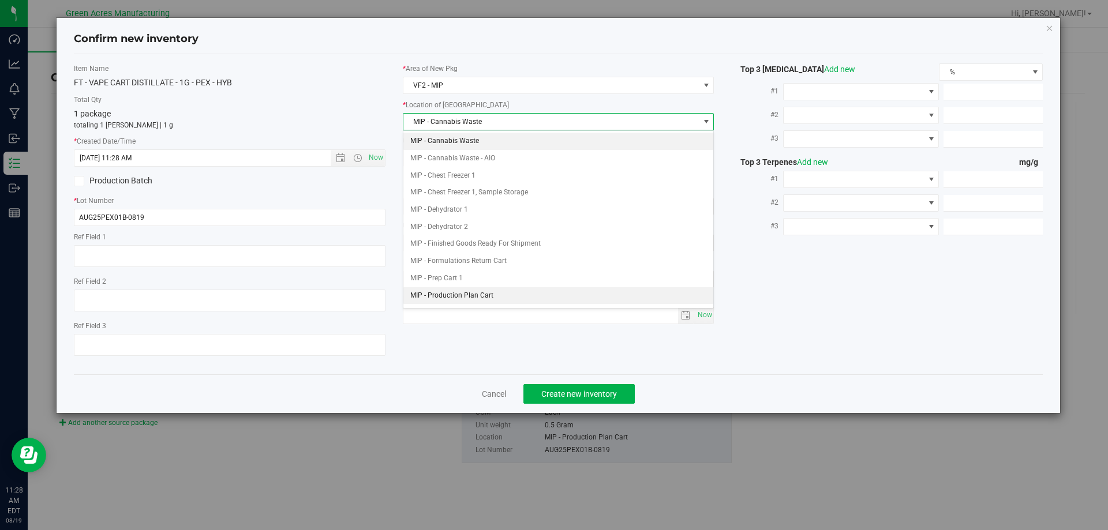
click at [448, 293] on li "MIP - Production Plan Cart" at bounding box center [558, 295] width 310 height 17
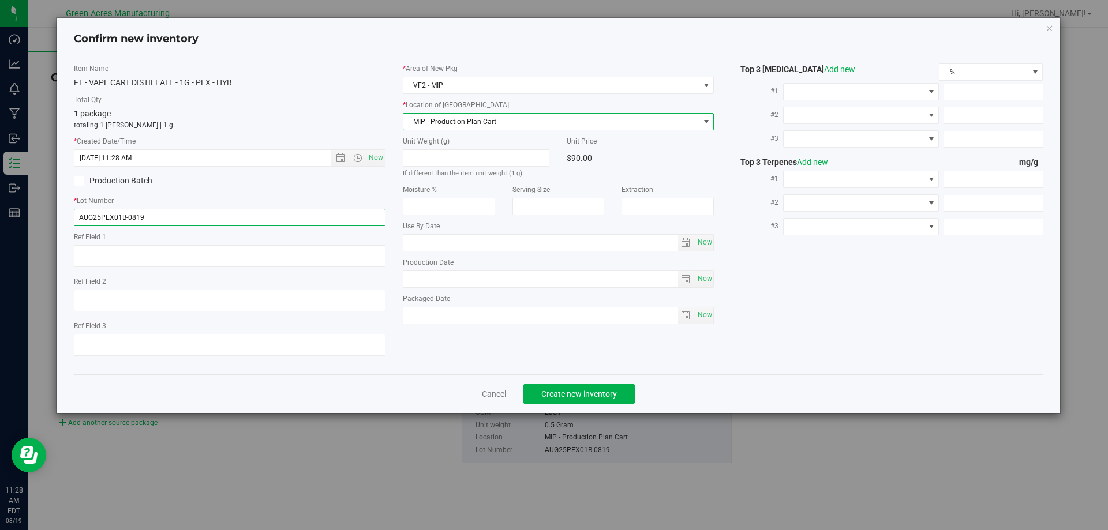
click at [125, 217] on input "AUG25PEX01B-0819" at bounding box center [230, 217] width 312 height 17
type input "AUG25PEX01C-0819"
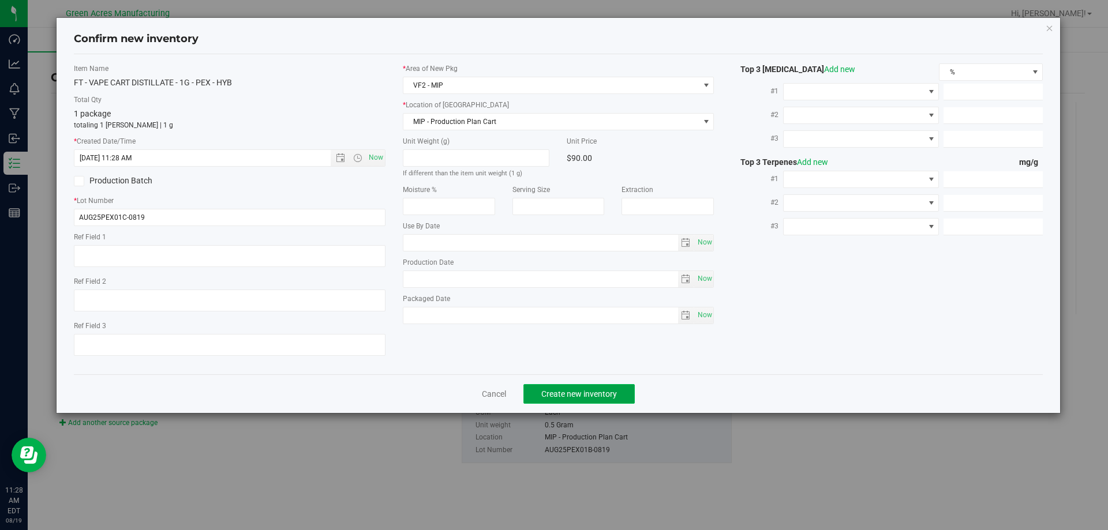
click at [563, 385] on button "Create new inventory" at bounding box center [578, 394] width 111 height 20
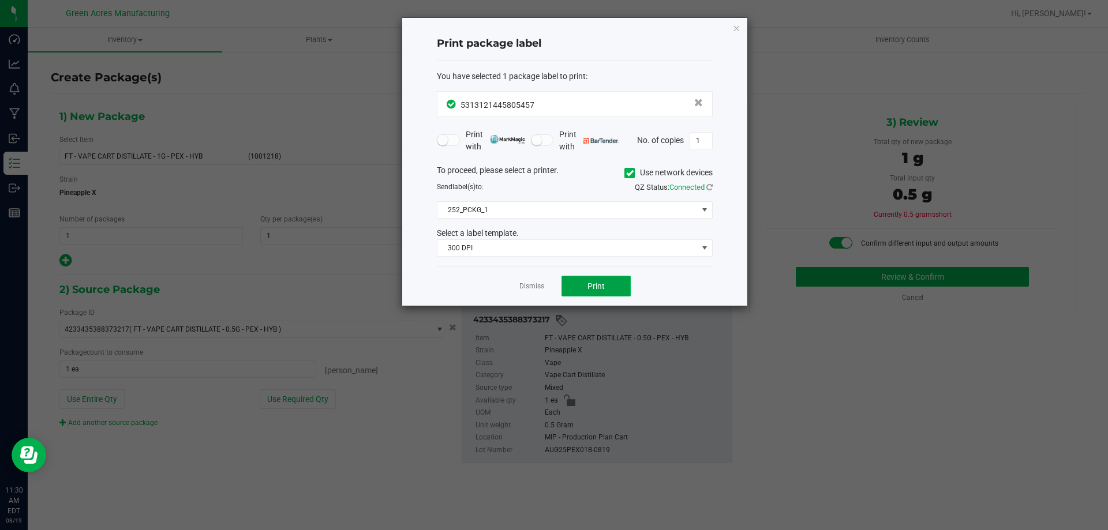
click at [597, 290] on span "Print" at bounding box center [595, 286] width 17 height 9
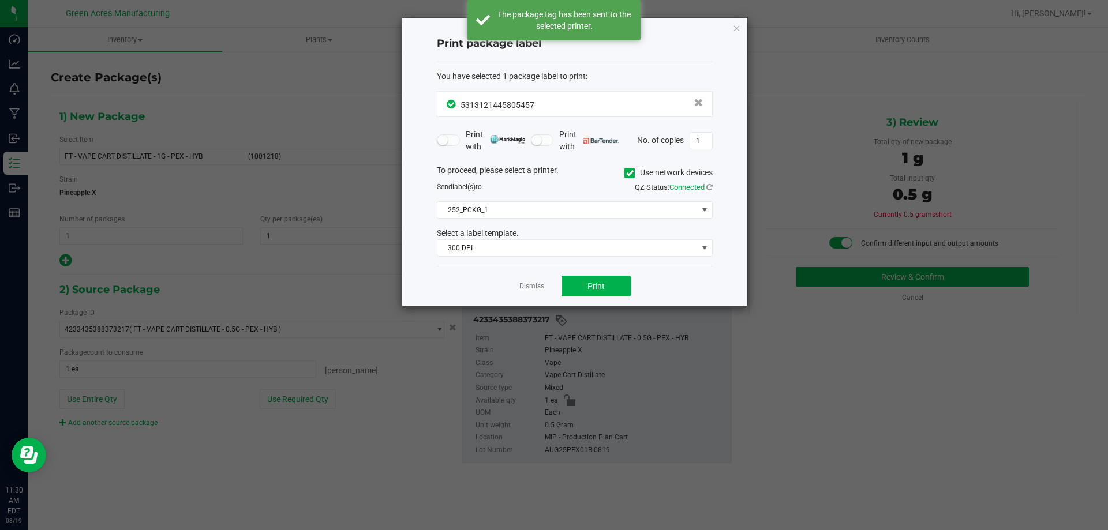
click at [546, 287] on div "Dismiss Print" at bounding box center [575, 286] width 276 height 40
click at [540, 287] on link "Dismiss" at bounding box center [531, 287] width 25 height 10
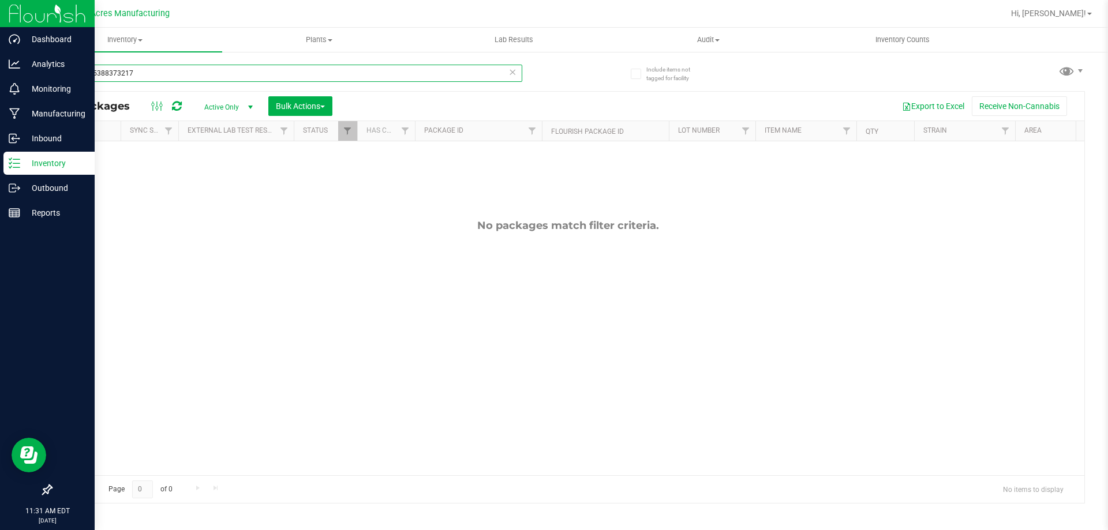
drag, startPoint x: 159, startPoint y: 74, endPoint x: 0, endPoint y: 172, distance: 186.7
click at [0, 175] on div "Dashboard Analytics Monitoring Manufacturing Inbound Inventory Outbound Reports…" at bounding box center [554, 265] width 1108 height 530
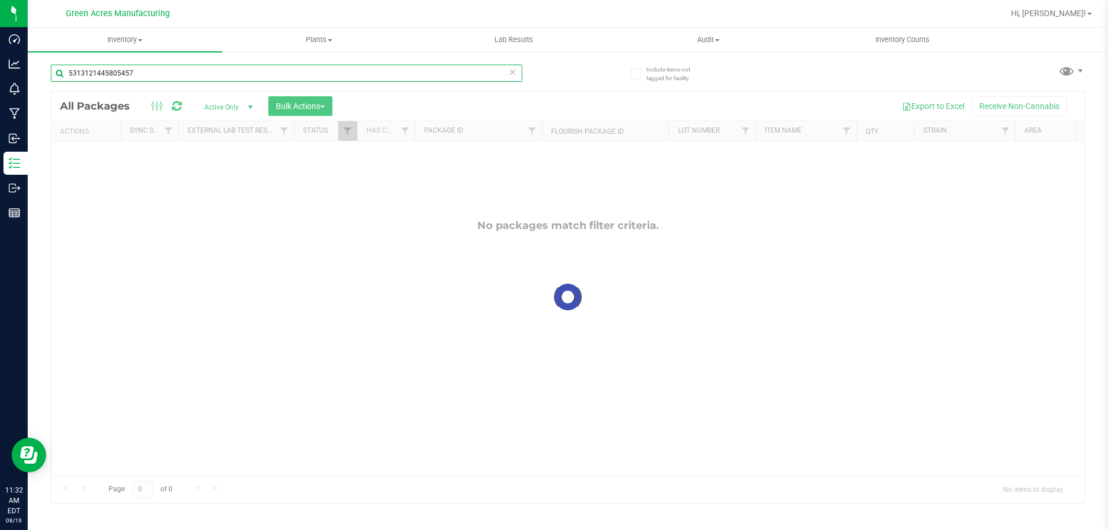
type input "5313121445805457"
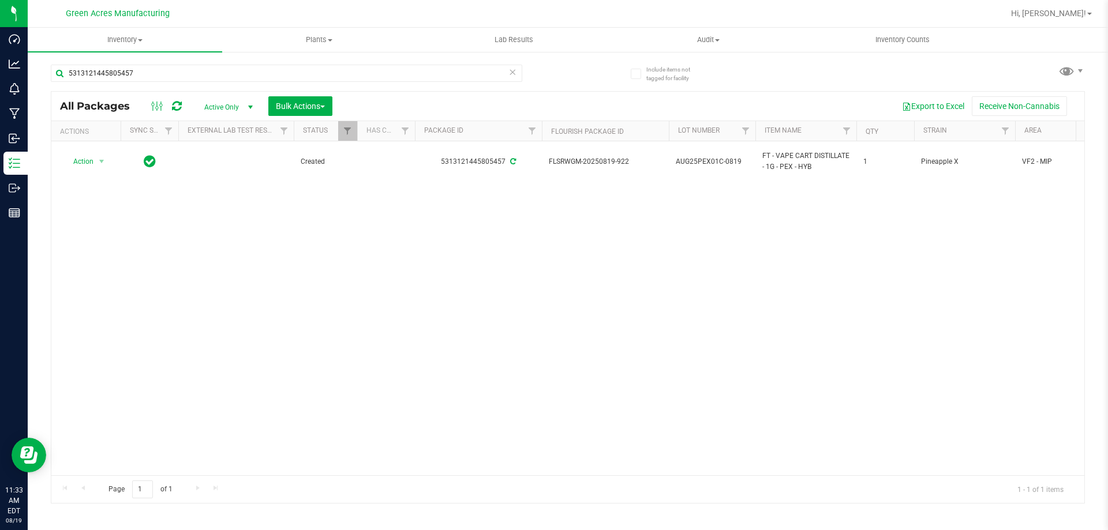
click at [273, 274] on div "Action Action Adjust qty Create package Edit attributes Global inventory Locate…" at bounding box center [567, 308] width 1033 height 334
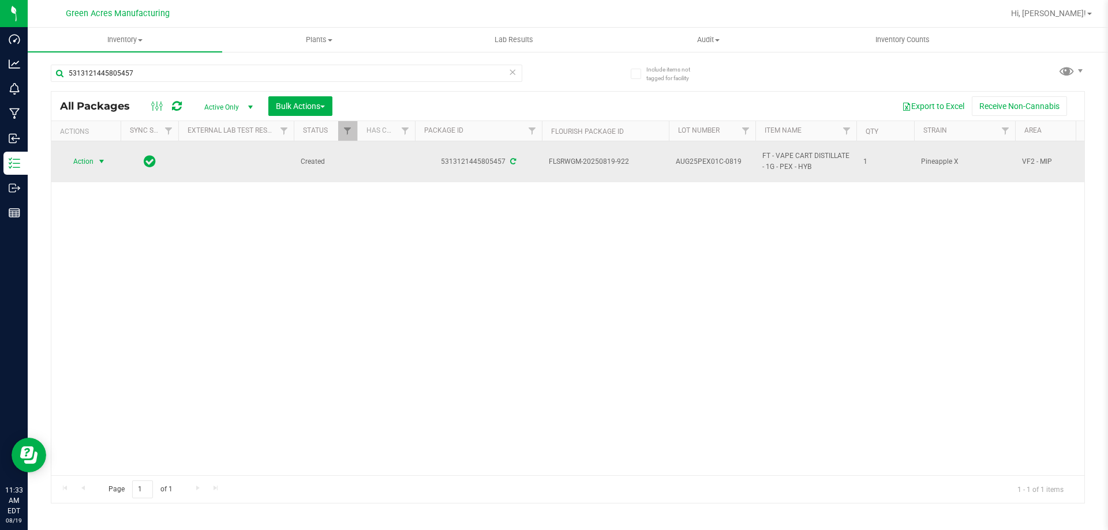
click at [100, 163] on span "select" at bounding box center [101, 161] width 9 height 9
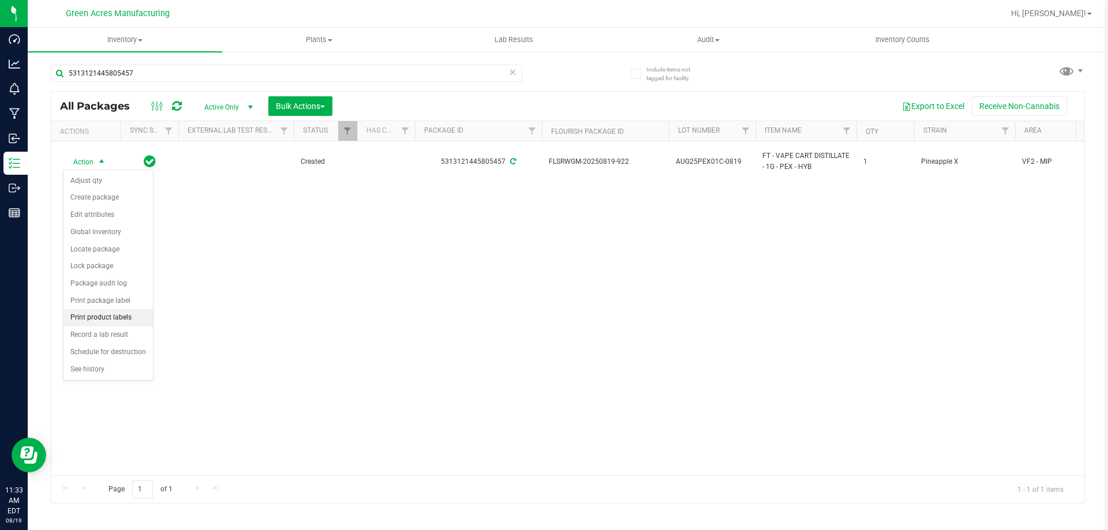
click at [102, 309] on li "Print product labels" at bounding box center [107, 317] width 89 height 17
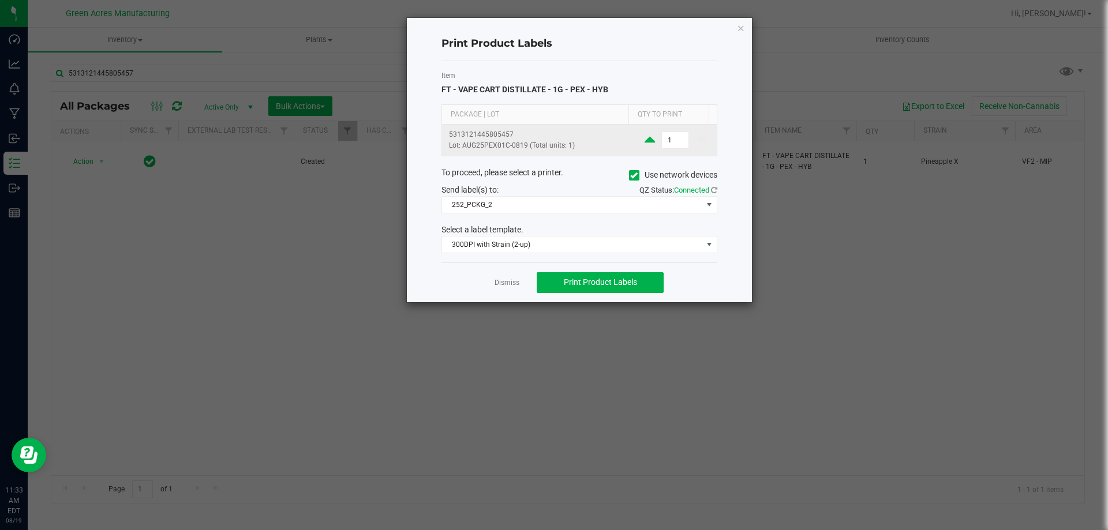
click at [647, 143] on icon at bounding box center [650, 140] width 10 height 14
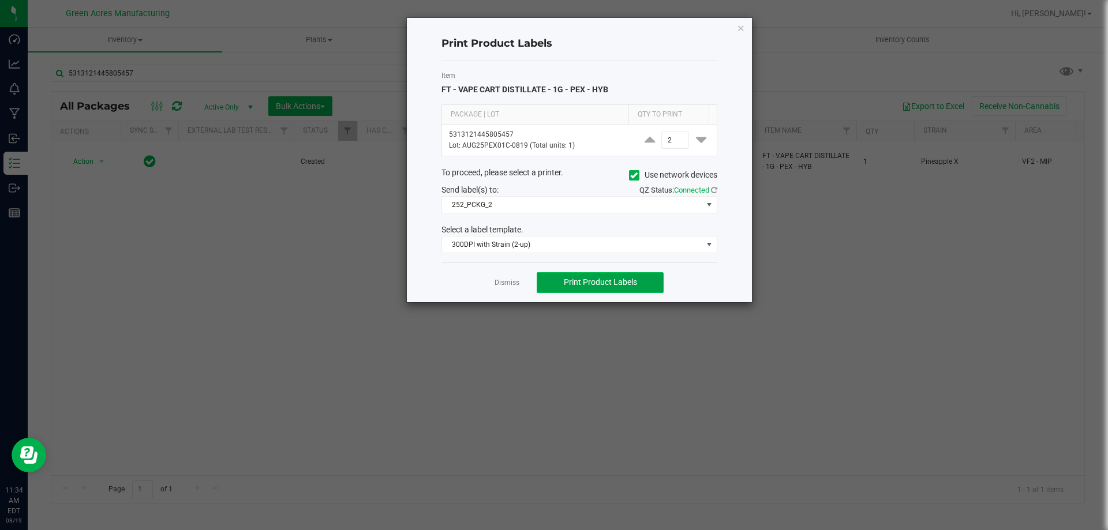
click at [602, 277] on button "Print Product Labels" at bounding box center [600, 282] width 127 height 21
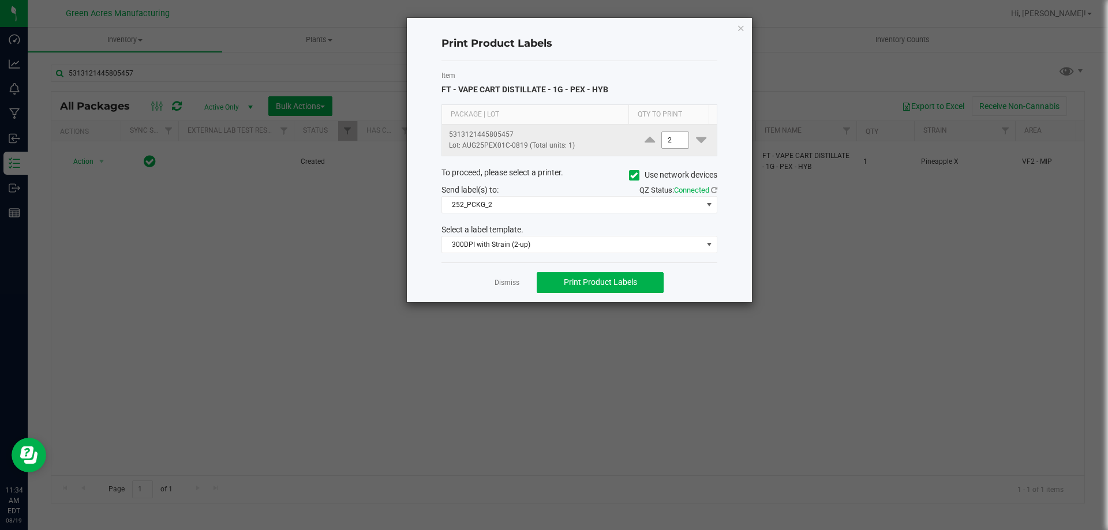
click at [662, 143] on input "2" at bounding box center [675, 140] width 27 height 16
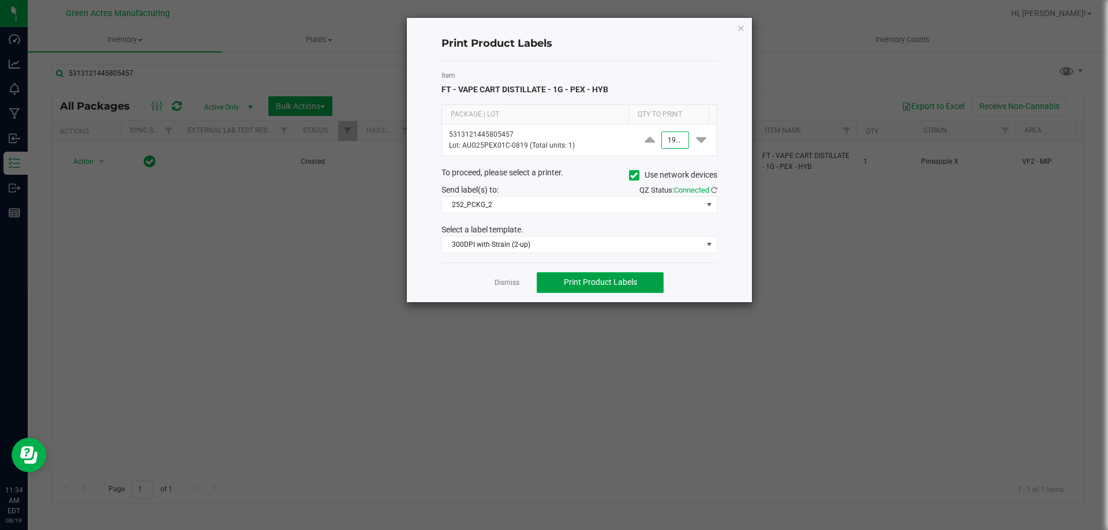
type input "1,900"
click at [602, 274] on button "Print Product Labels" at bounding box center [600, 282] width 127 height 21
click at [388, 439] on ngb-modal-window "Print Product Labels Item FT - VAPE CART DISTILLATE - 1G - PEX - HYB Package | …" at bounding box center [558, 265] width 1117 height 530
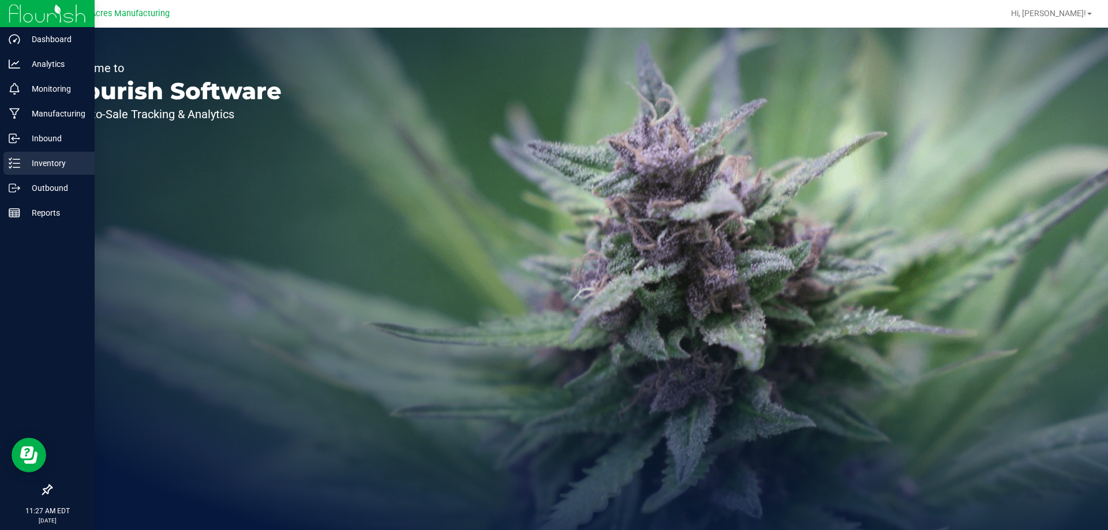
click at [18, 159] on line at bounding box center [16, 159] width 6 height 0
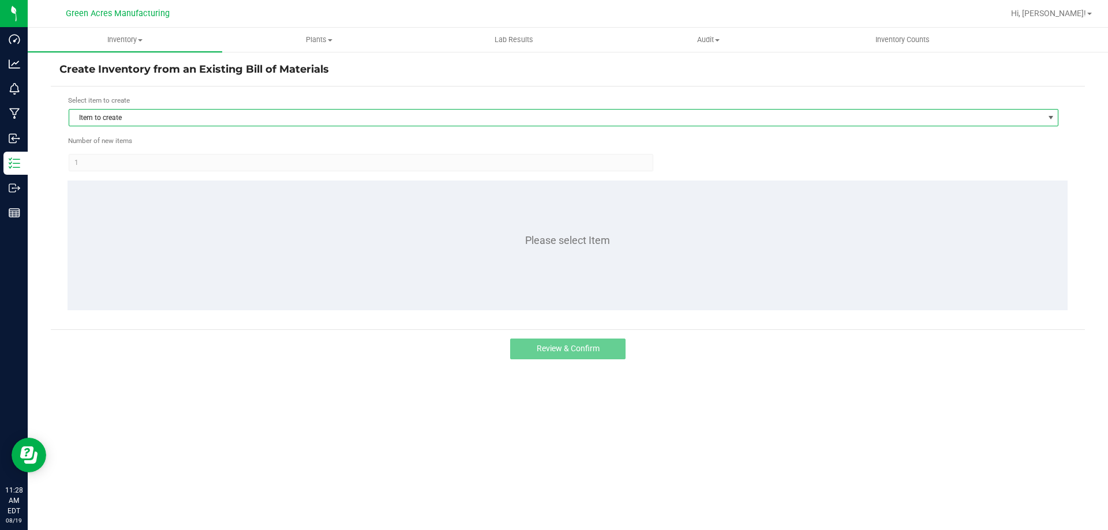
click at [290, 116] on span "Item to create" at bounding box center [556, 118] width 974 height 16
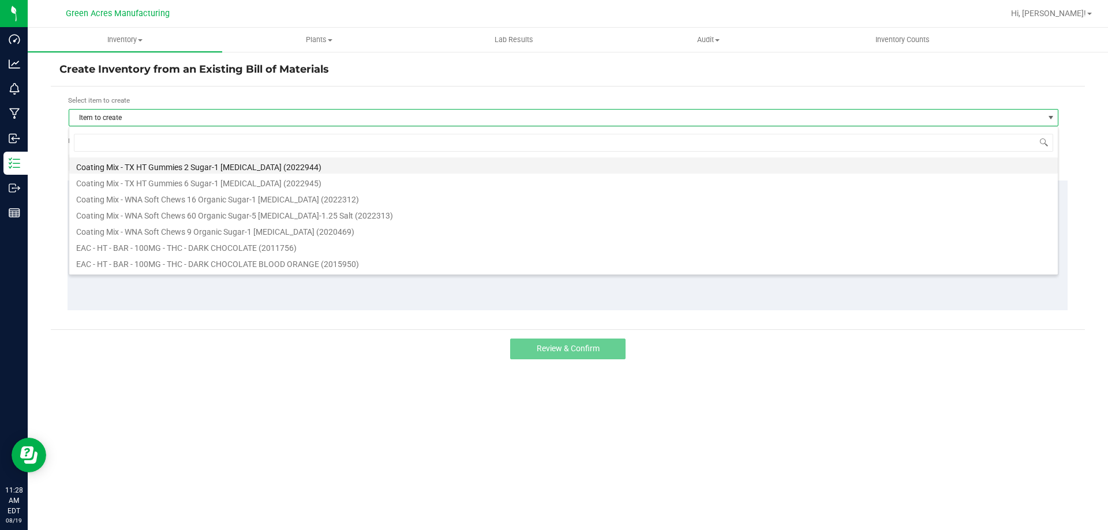
scroll to position [17, 990]
type input "PEX"
click at [245, 228] on li "FT - VAPE CART DISTILLATE - 0.5G - PEX - HYB (1001233)" at bounding box center [563, 230] width 988 height 16
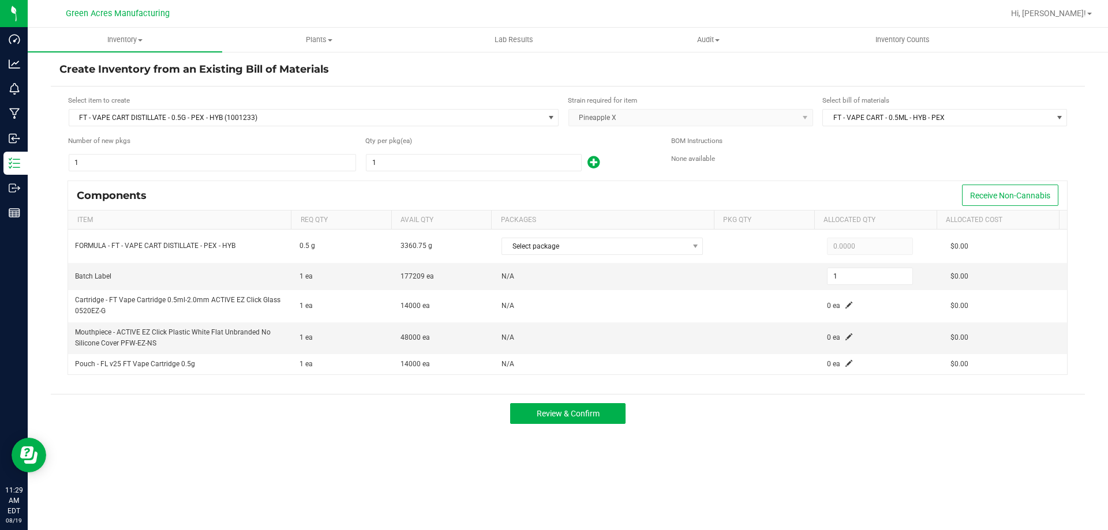
click at [465, 163] on input "1" at bounding box center [473, 163] width 215 height 16
type input "2"
type input "21"
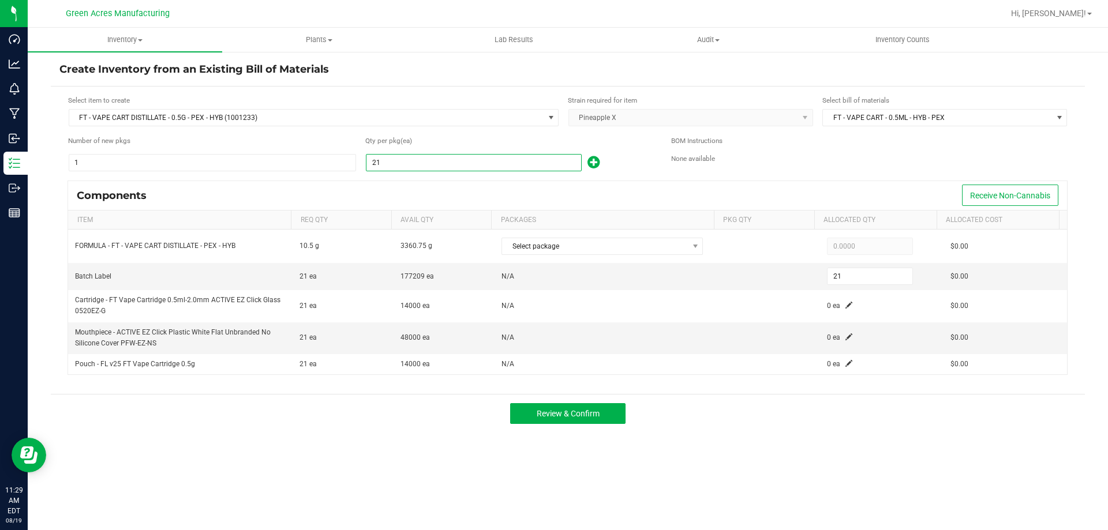
type input "210"
type input "2102"
type input "2,102"
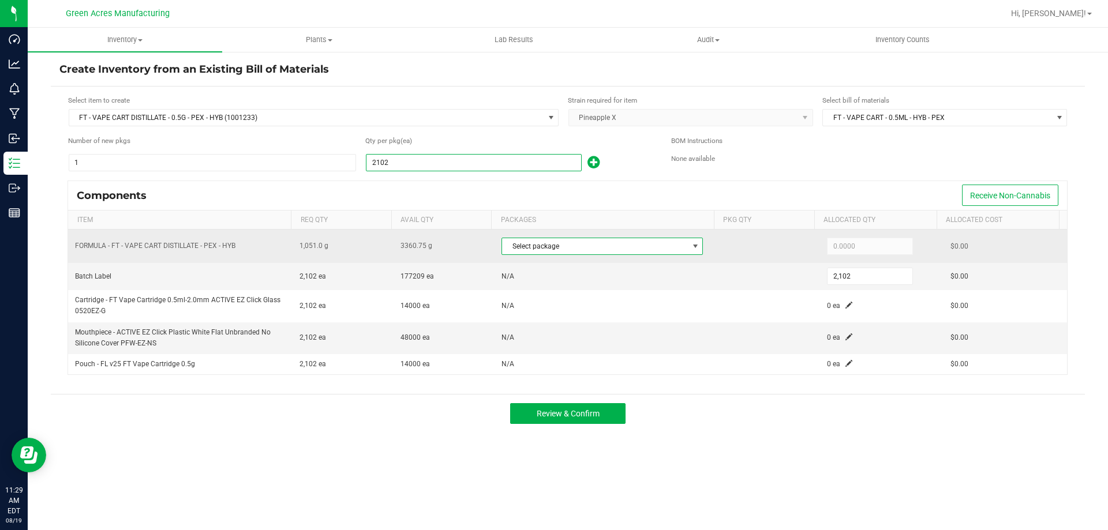
type input "2,102"
click at [691, 245] on span at bounding box center [695, 246] width 9 height 9
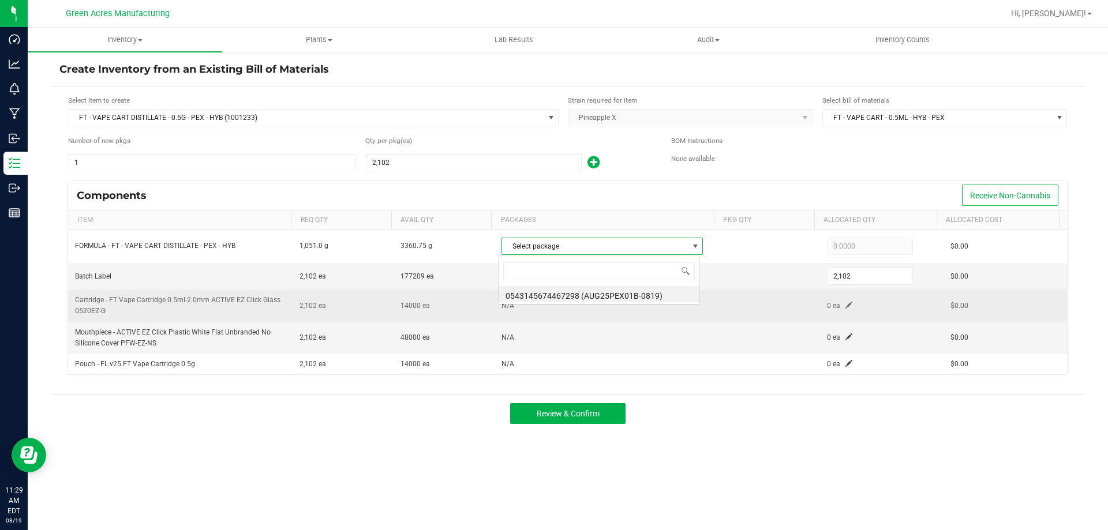
scroll to position [17, 199]
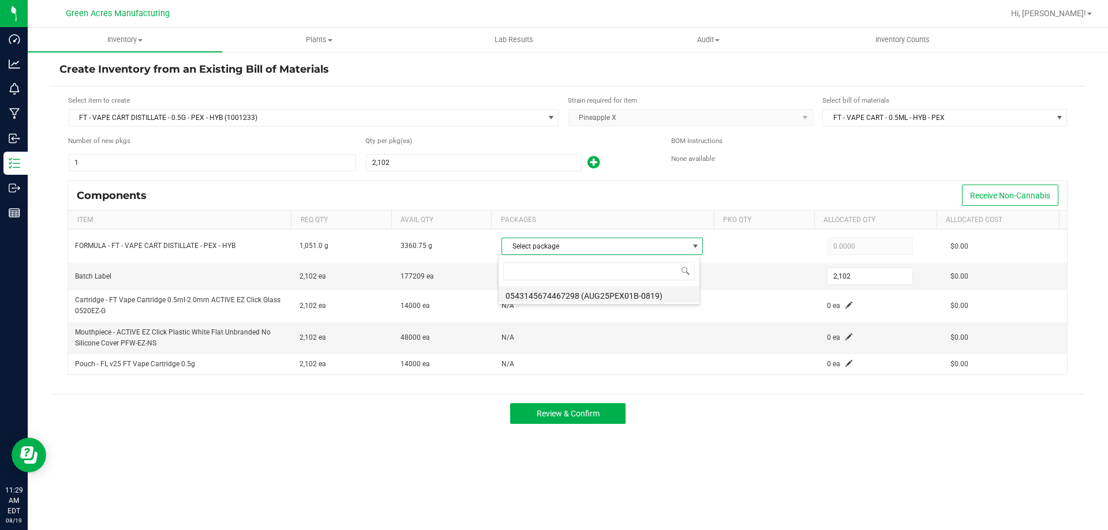
click at [612, 286] on li "0543145674467298 (AUG25PEX01B-0819)" at bounding box center [599, 294] width 201 height 16
type input "1,051.0000"
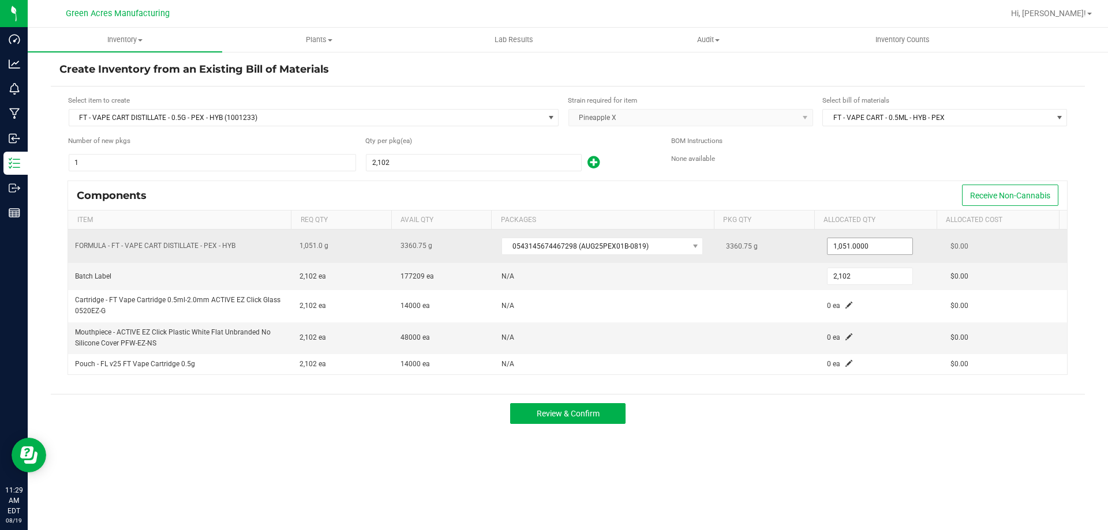
click at [866, 238] on span "1,051.0000" at bounding box center [870, 246] width 86 height 17
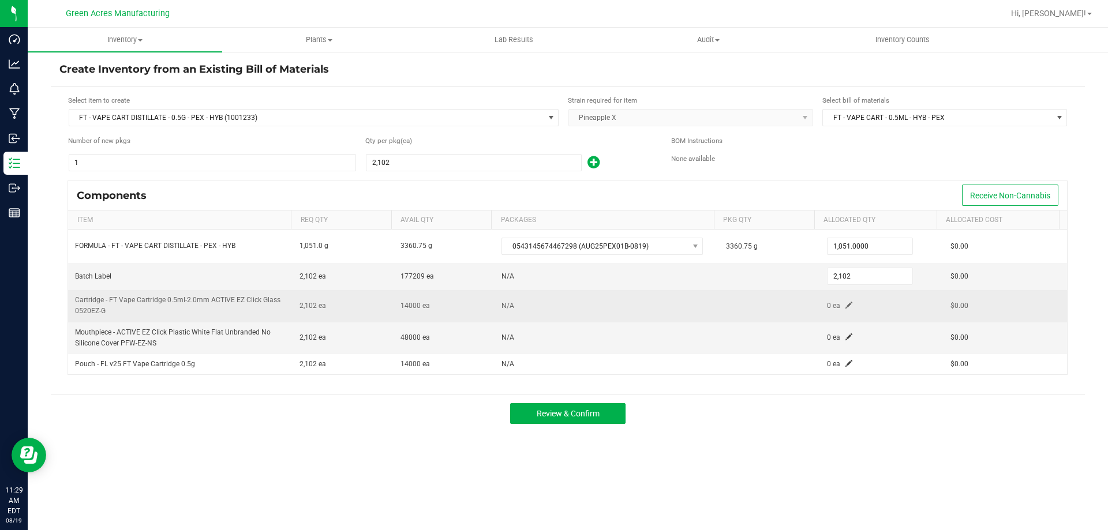
click at [845, 307] on span at bounding box center [848, 305] width 7 height 7
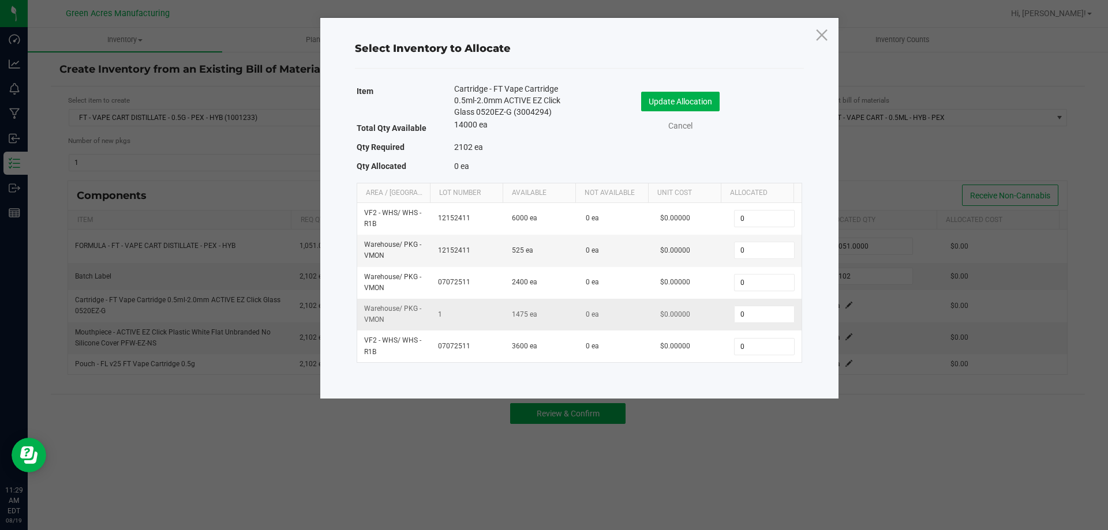
click at [749, 317] on td "0" at bounding box center [764, 315] width 74 height 32
click at [752, 323] on input "0" at bounding box center [764, 314] width 59 height 16
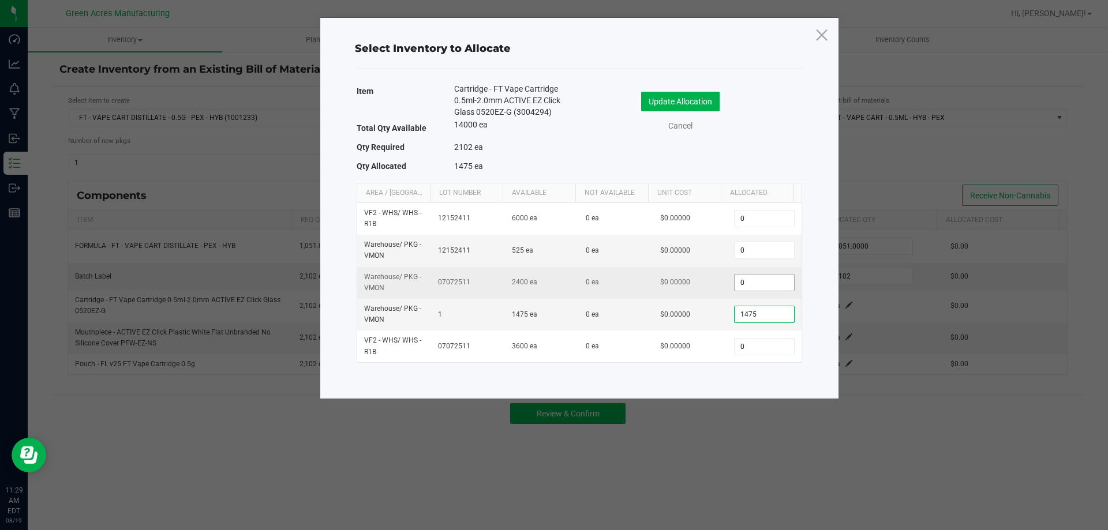
type input "1,475"
click at [755, 291] on input "0" at bounding box center [764, 283] width 59 height 16
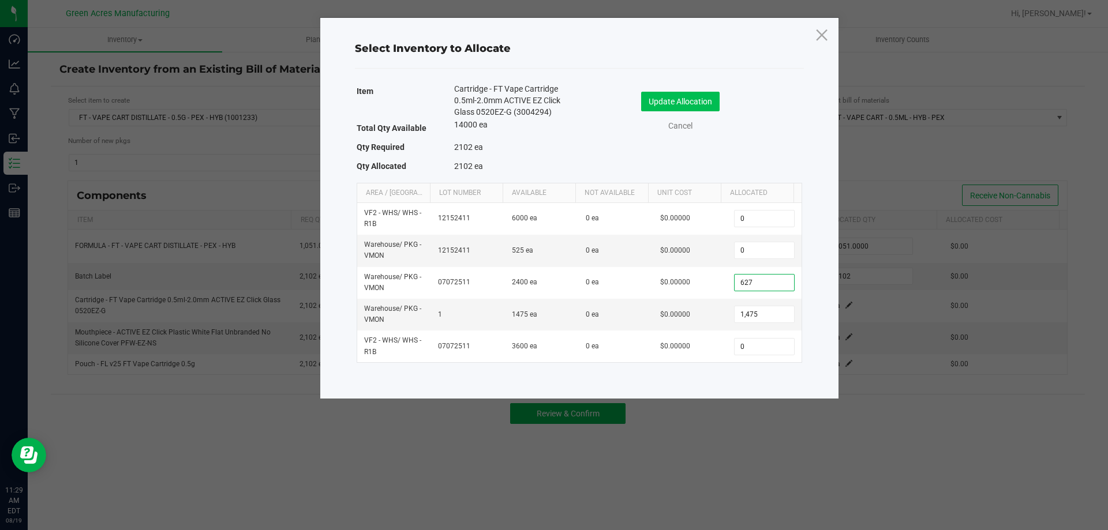
type input "627"
click at [683, 95] on button "Update Allocation" at bounding box center [680, 102] width 78 height 20
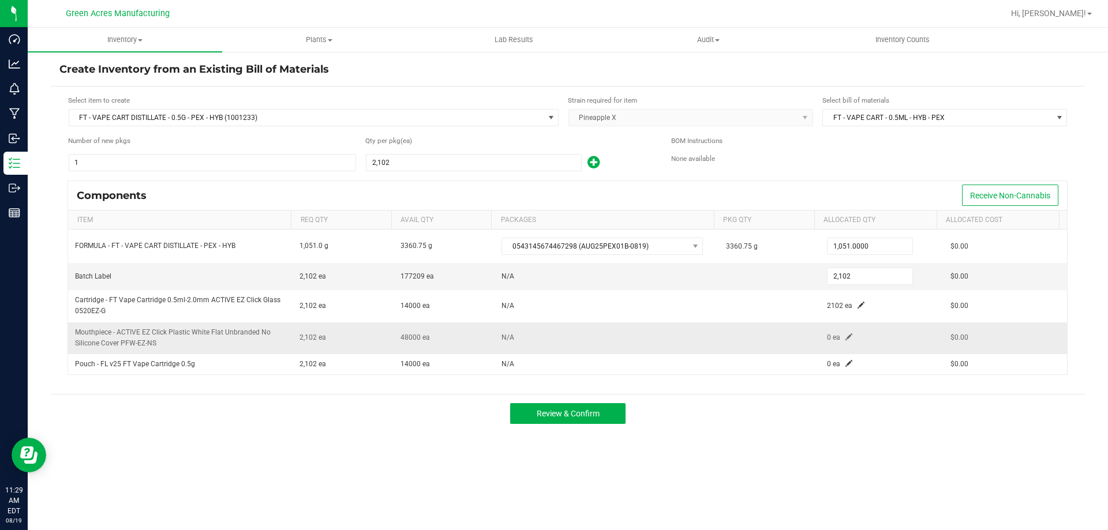
click at [845, 339] on span at bounding box center [848, 337] width 7 height 7
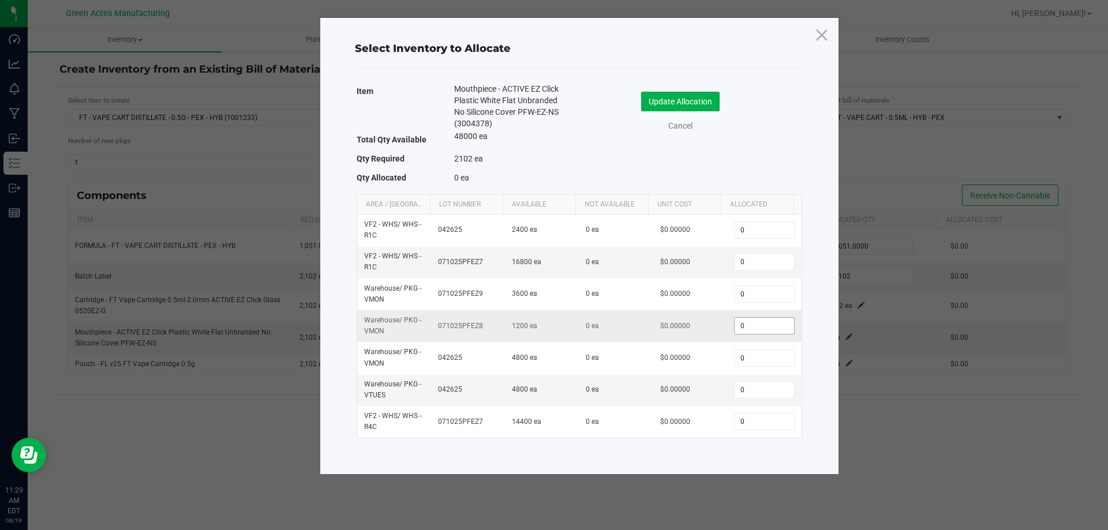
click at [758, 330] on input "0" at bounding box center [764, 326] width 59 height 16
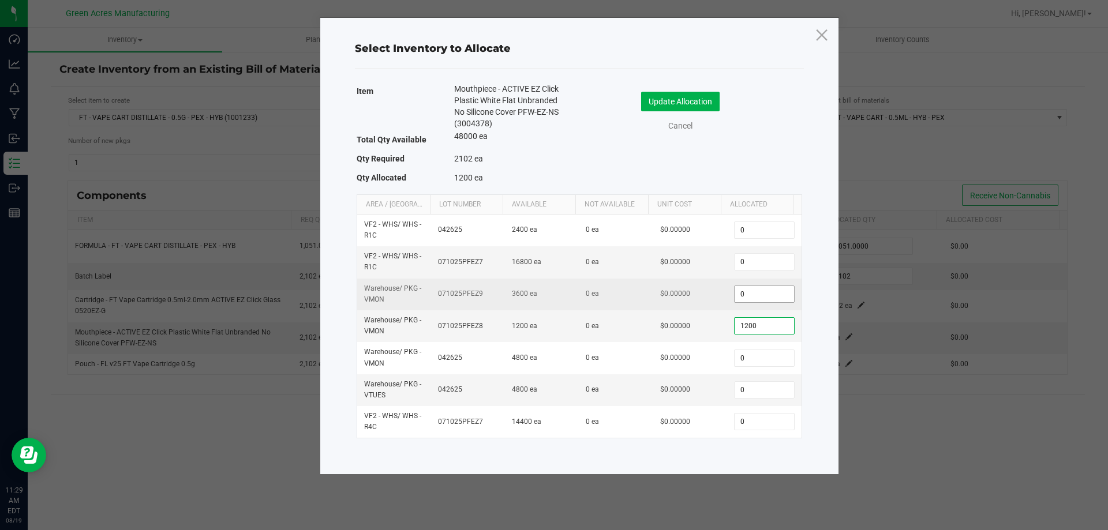
type input "1,200"
click at [758, 298] on input "0" at bounding box center [764, 294] width 59 height 16
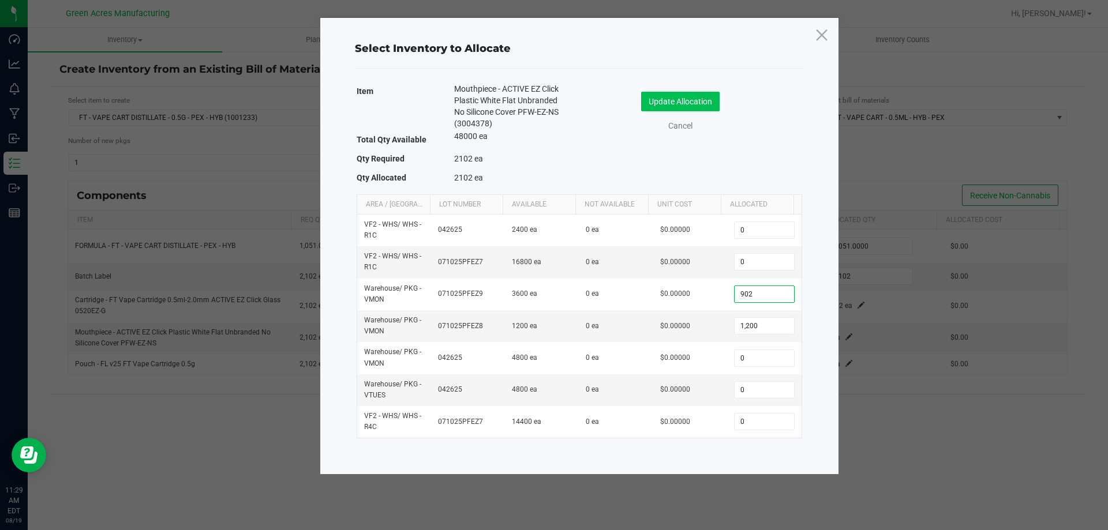
type input "902"
click at [681, 94] on button "Update Allocation" at bounding box center [680, 102] width 78 height 20
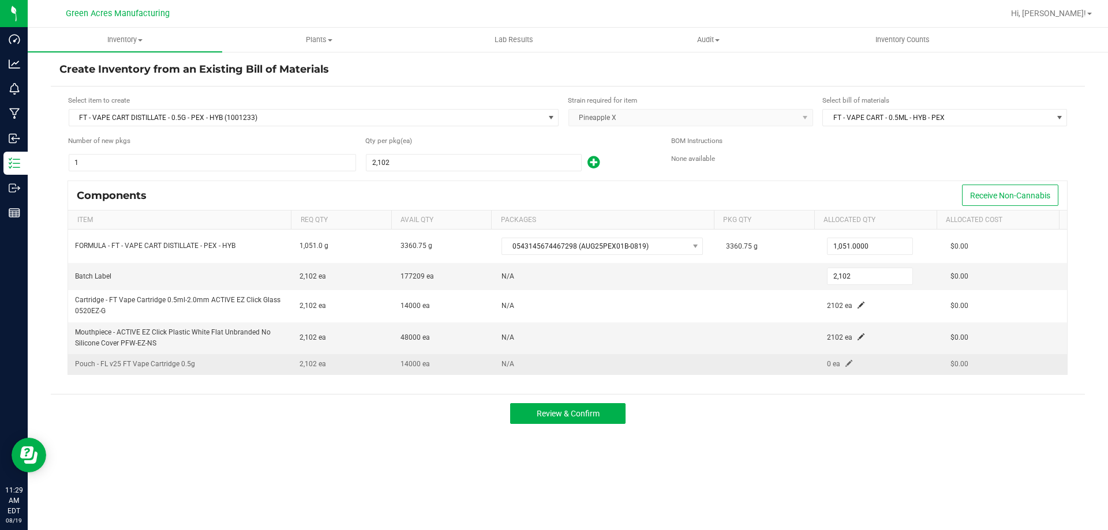
click at [845, 364] on span at bounding box center [848, 363] width 7 height 7
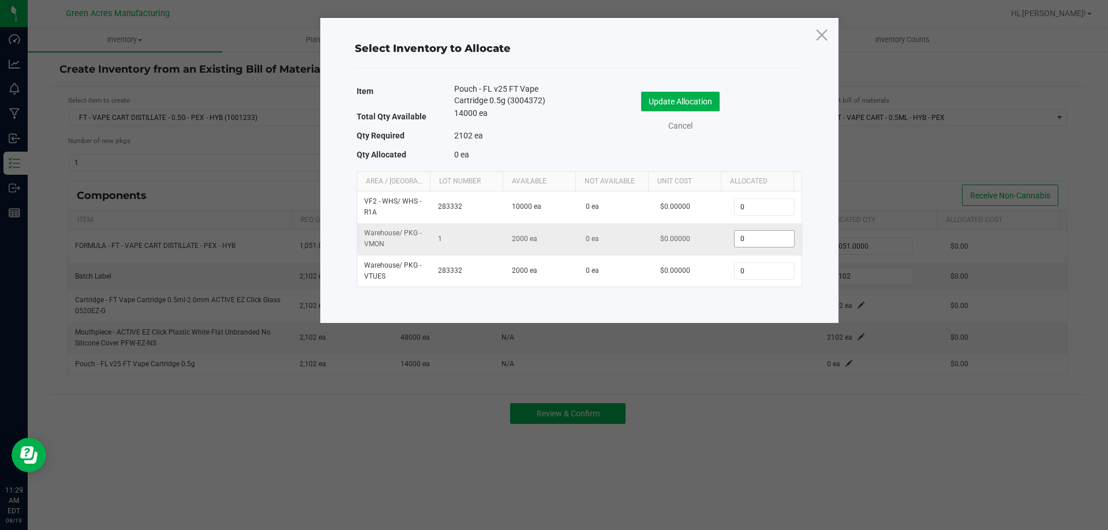
click at [760, 237] on input "0" at bounding box center [764, 239] width 59 height 16
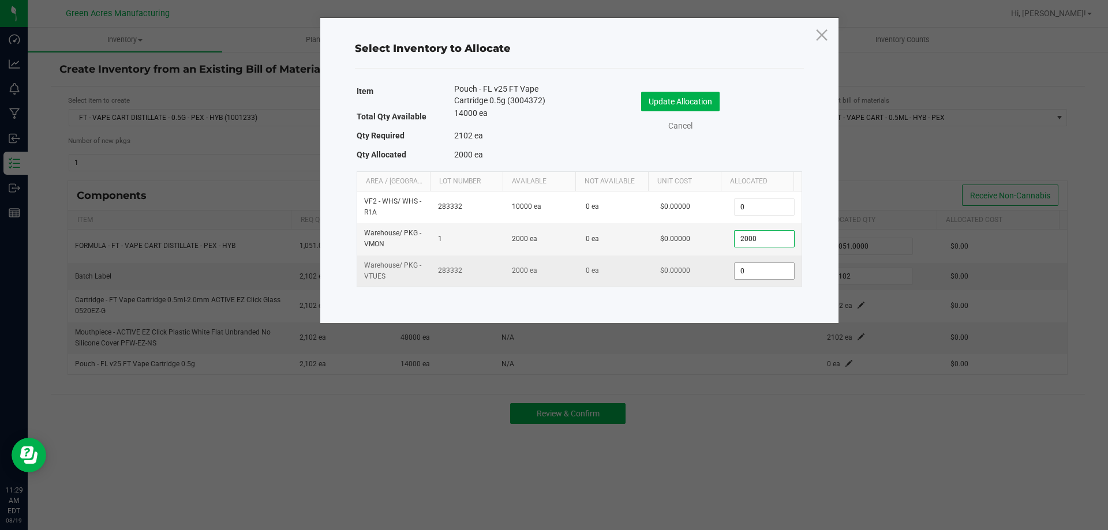
type input "2,000"
click at [746, 275] on input "0" at bounding box center [764, 271] width 59 height 16
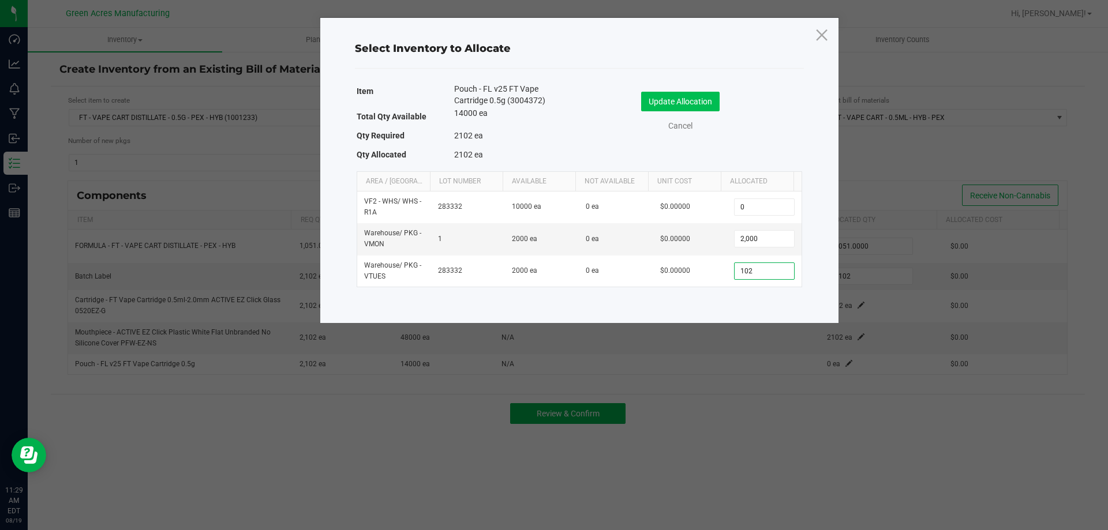
type input "102"
click at [704, 110] on button "Update Allocation" at bounding box center [680, 102] width 78 height 20
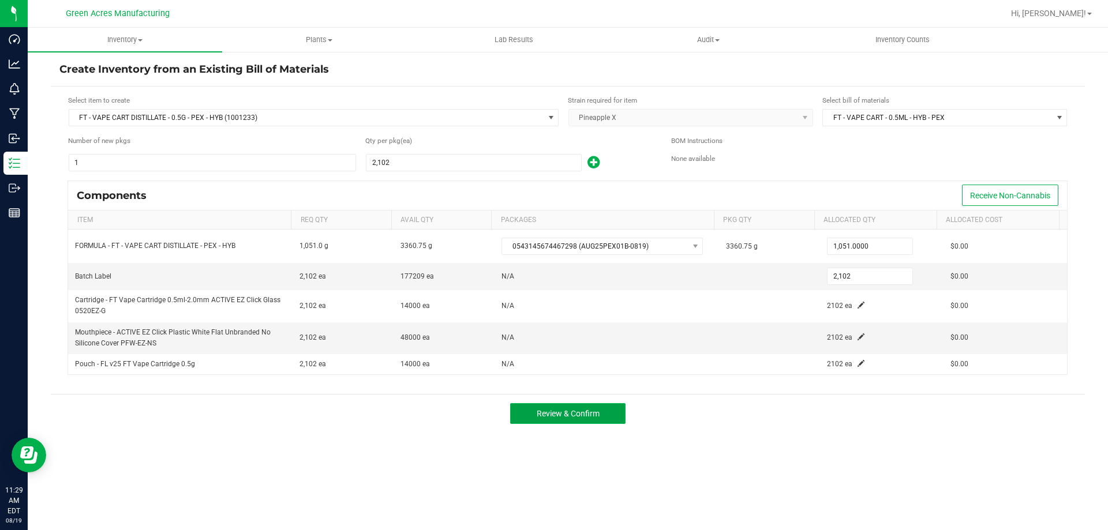
click at [598, 421] on button "Review & Confirm" at bounding box center [567, 413] width 115 height 21
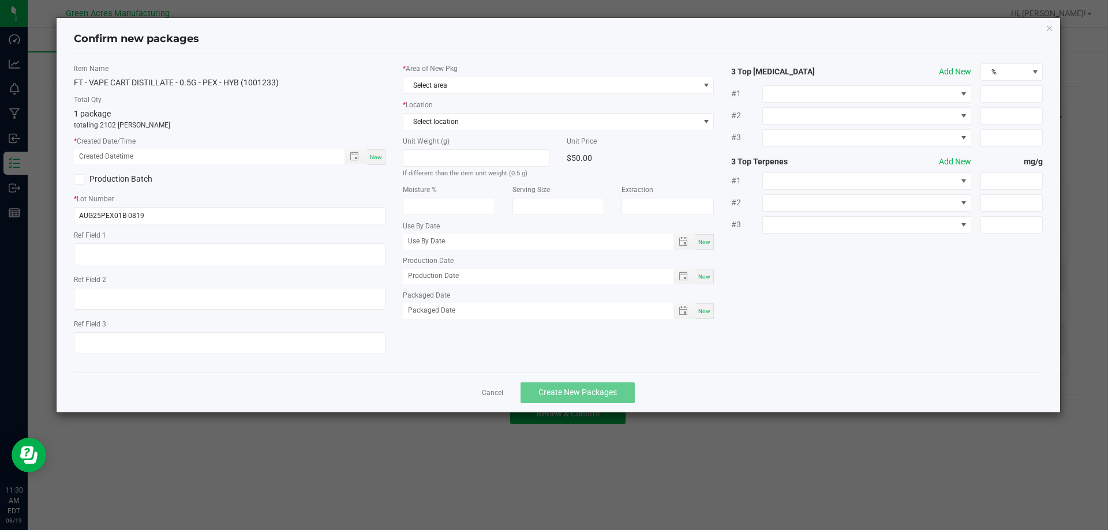
click at [376, 157] on span "Now" at bounding box center [376, 157] width 12 height 6
type input "08/19/2025 11:30 AM"
click at [434, 85] on span "Select area" at bounding box center [551, 85] width 296 height 16
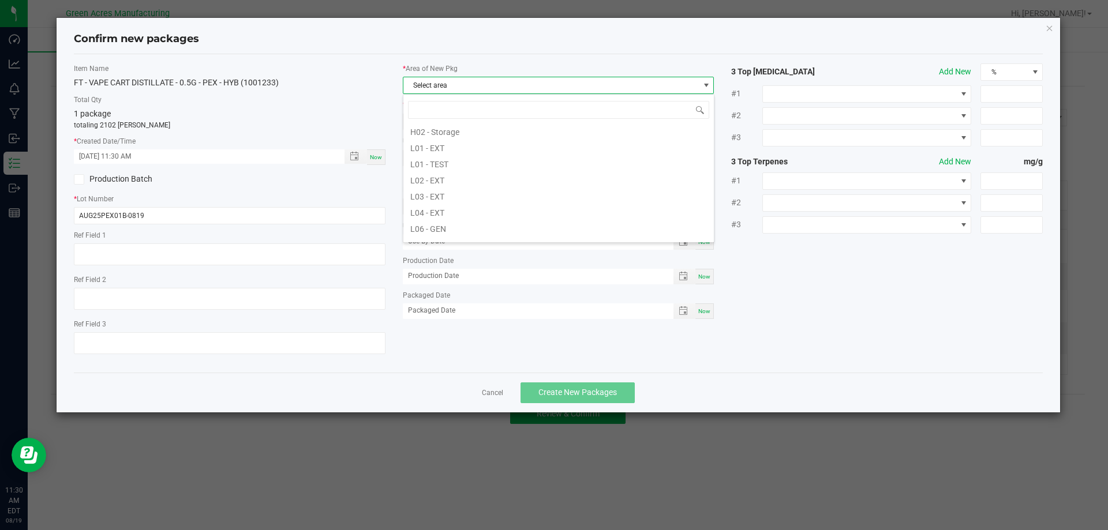
scroll to position [289, 0]
click at [504, 187] on li "Pantry / Secured Vault" at bounding box center [558, 183] width 310 height 16
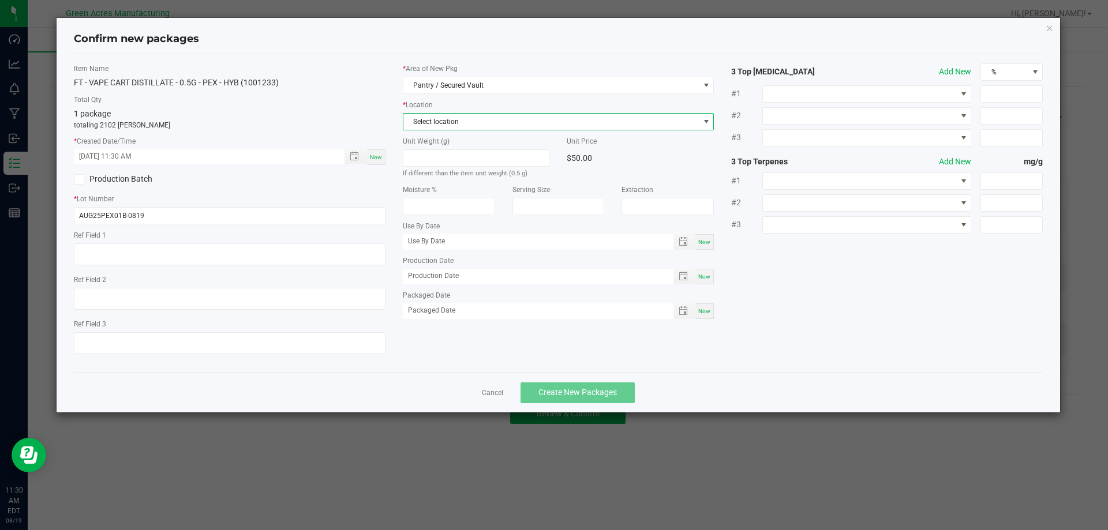
click at [469, 116] on span "Select location" at bounding box center [551, 122] width 296 height 16
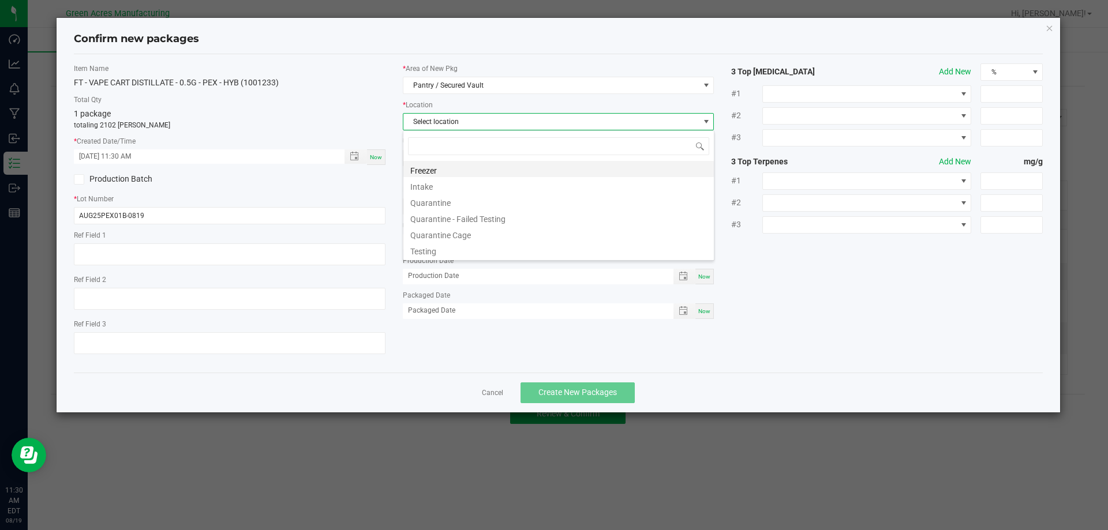
scroll to position [17, 312]
click at [465, 187] on li "Intake" at bounding box center [558, 185] width 310 height 16
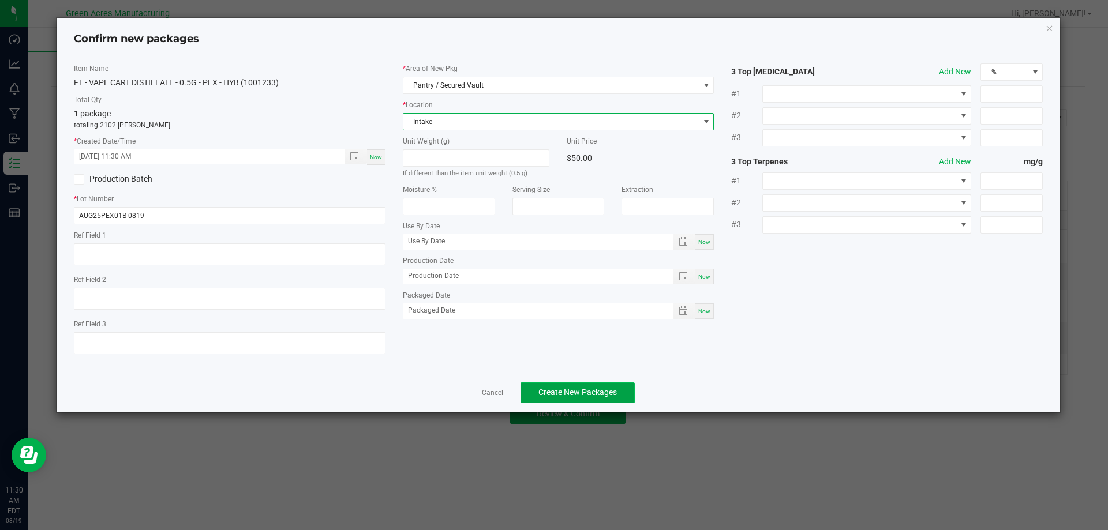
click at [567, 392] on span "Create New Packages" at bounding box center [577, 392] width 78 height 9
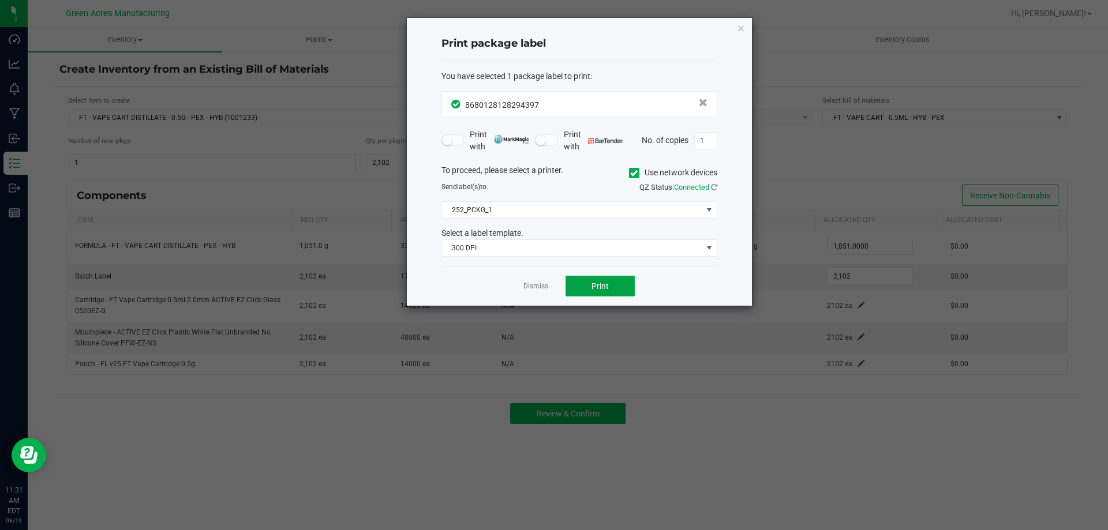
click at [605, 288] on span "Print" at bounding box center [599, 286] width 17 height 9
click at [605, 287] on span "Print" at bounding box center [599, 286] width 17 height 9
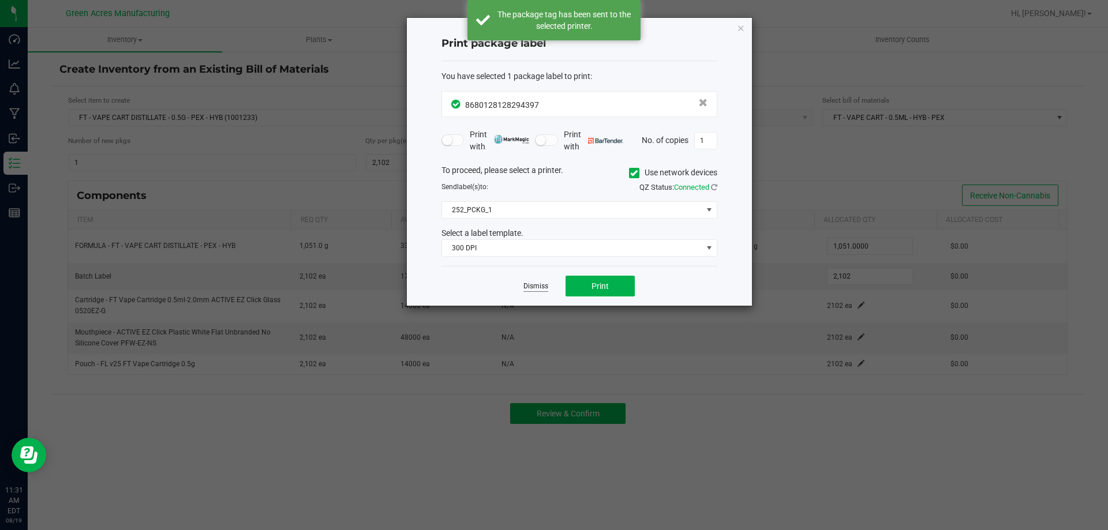
click at [541, 291] on link "Dismiss" at bounding box center [535, 287] width 25 height 10
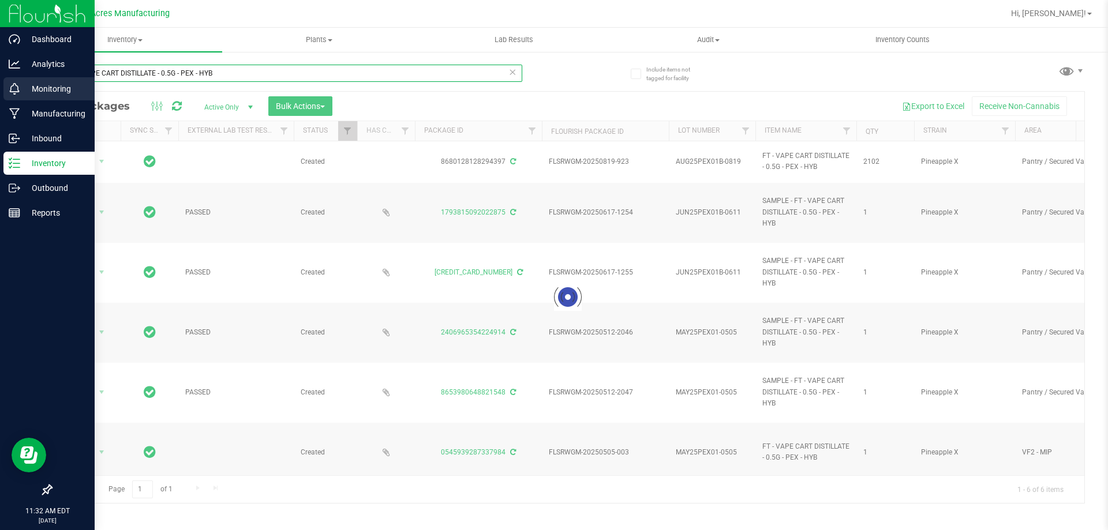
drag, startPoint x: 227, startPoint y: 78, endPoint x: 0, endPoint y: 80, distance: 226.8
click at [0, 79] on div "Dashboard Analytics Monitoring Manufacturing Inbound Inventory Outbound Reports…" at bounding box center [554, 265] width 1108 height 530
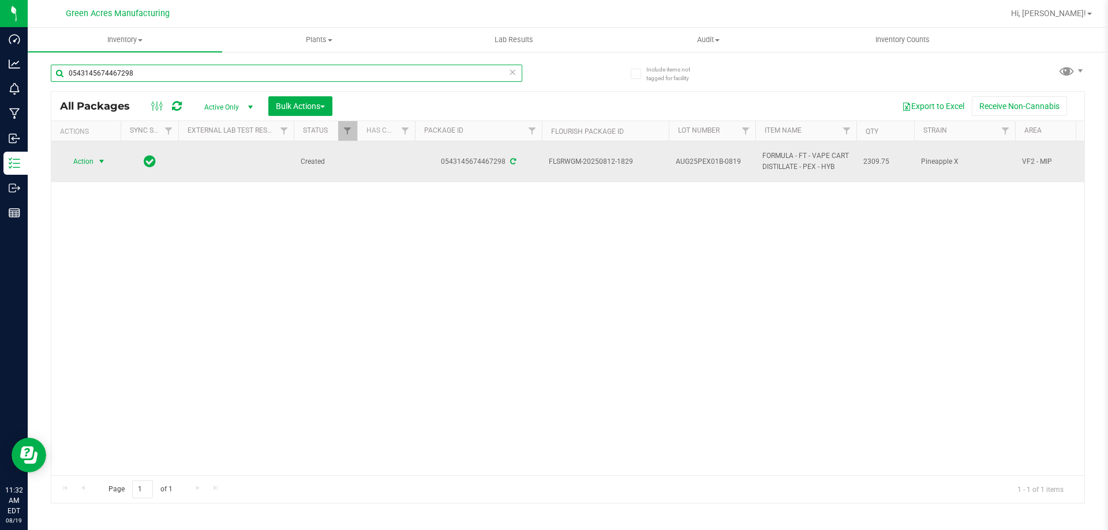
type input "0543145674467298"
click at [92, 159] on span "Action" at bounding box center [78, 161] width 31 height 16
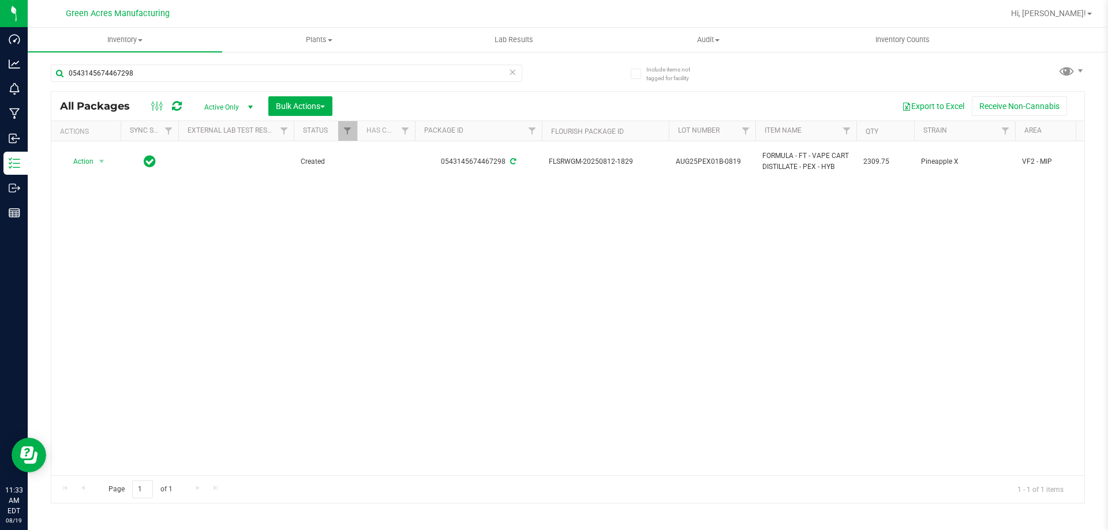
click at [279, 379] on div "Action Action Adjust qty Create package Edit attributes Global inventory Locate…" at bounding box center [567, 308] width 1033 height 334
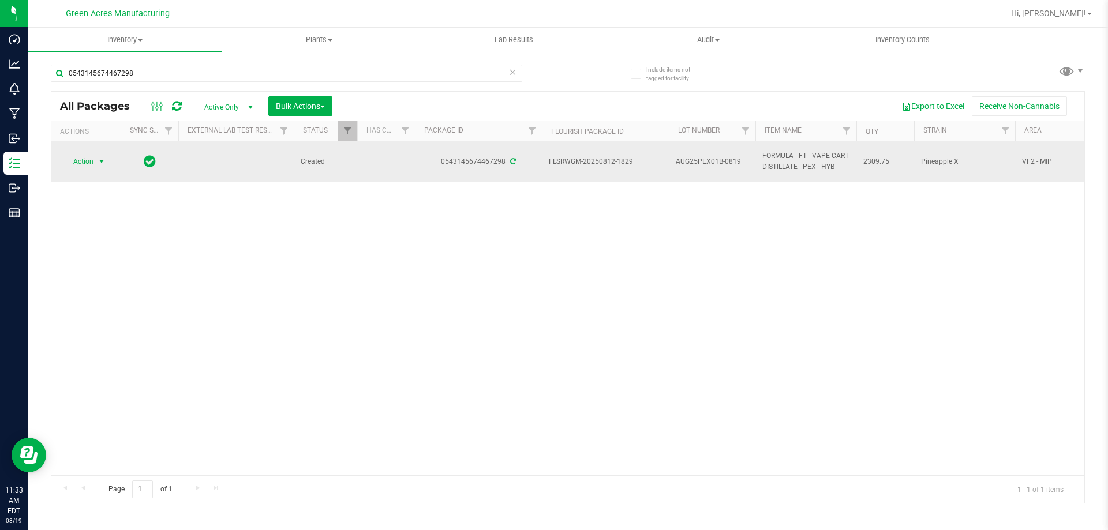
click at [85, 156] on span "Action" at bounding box center [78, 161] width 31 height 16
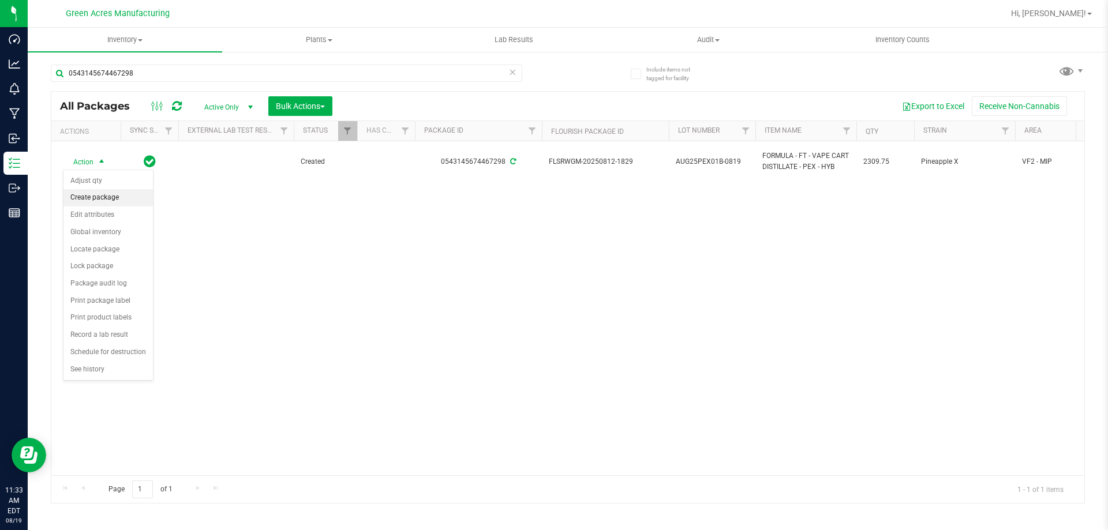
click at [113, 203] on li "Create package" at bounding box center [107, 197] width 89 height 17
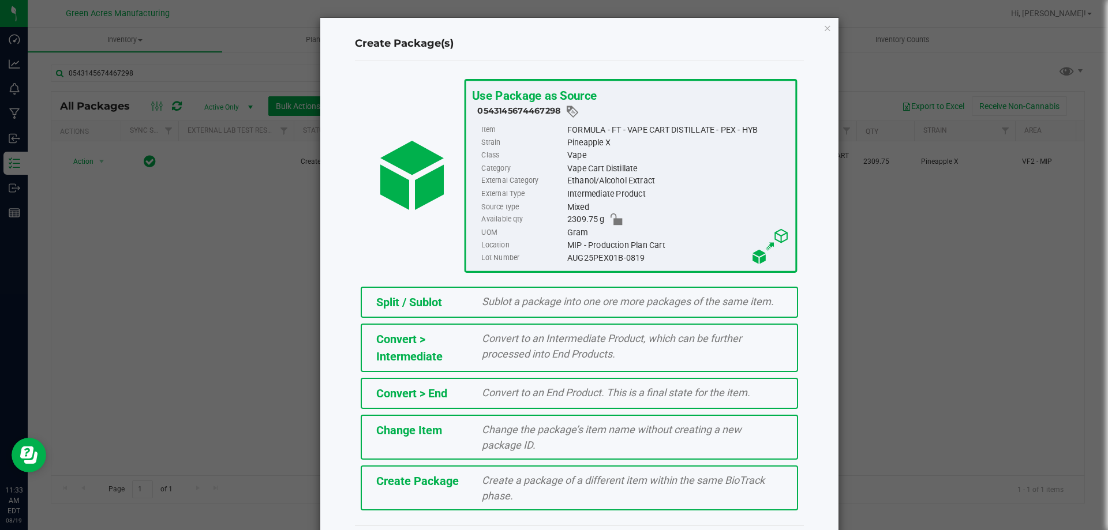
click at [493, 495] on span "Create a package of a different item within the same BioTrack phase." at bounding box center [623, 488] width 283 height 28
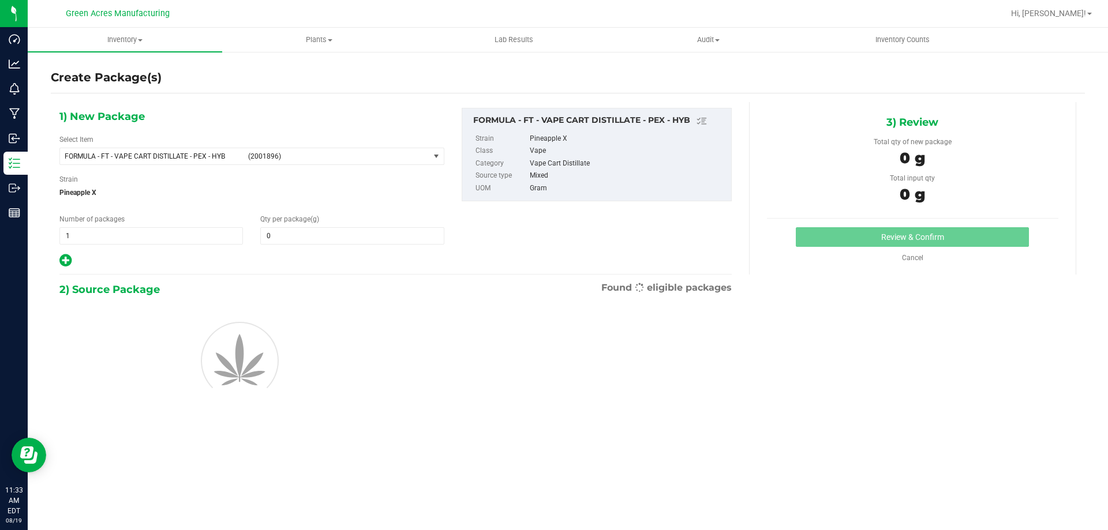
type input "0.0000"
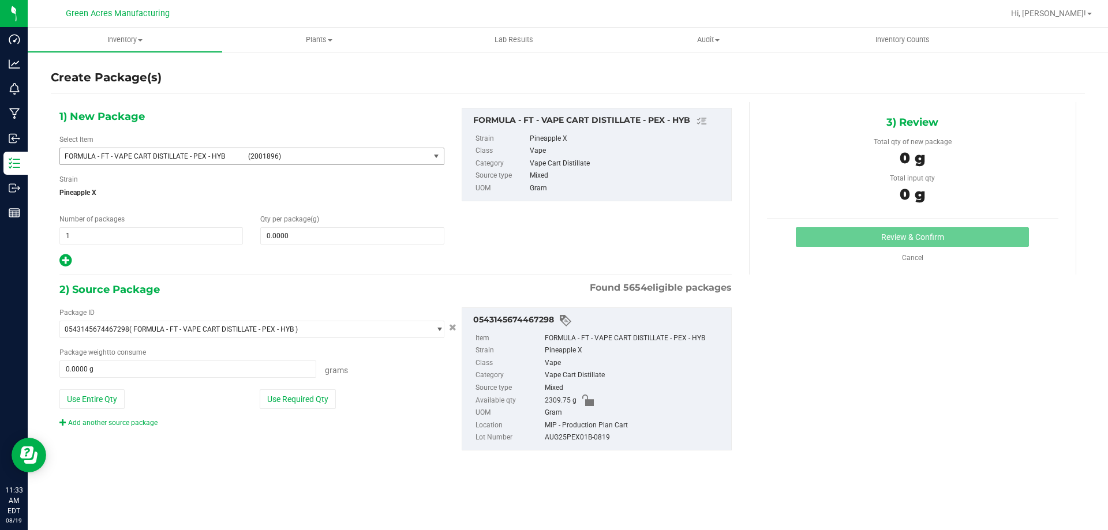
click at [212, 155] on span "FORMULA - FT - VAPE CART DISTILLATE - PEX - HYB" at bounding box center [153, 156] width 177 height 8
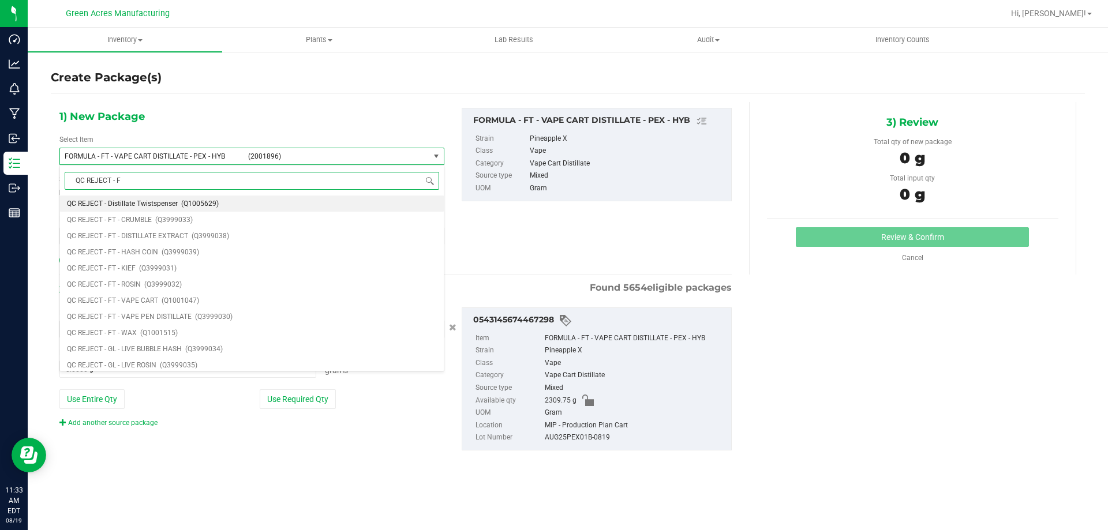
type input "QC REJECT - FT"
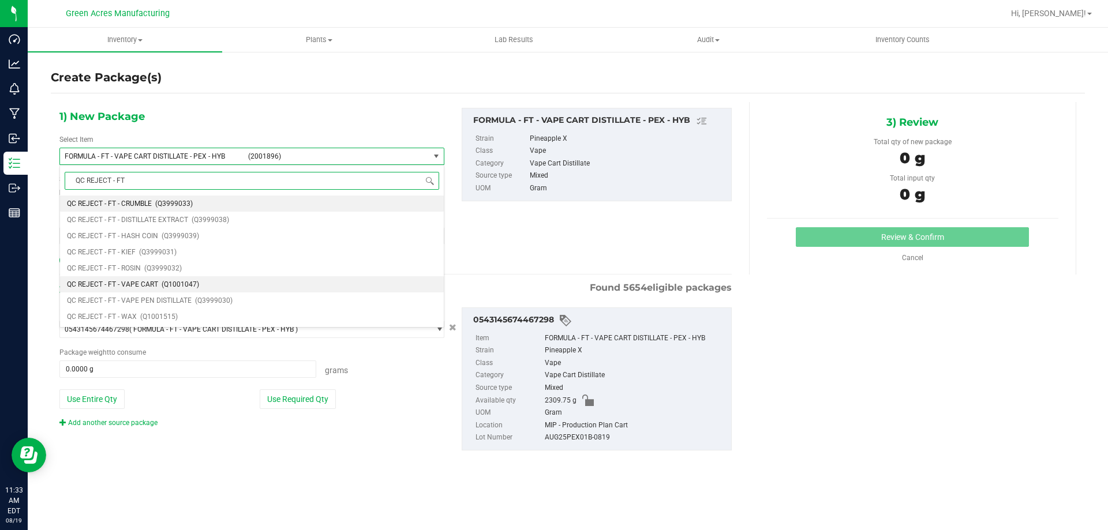
click at [167, 284] on span "(Q1001047)" at bounding box center [181, 284] width 38 height 8
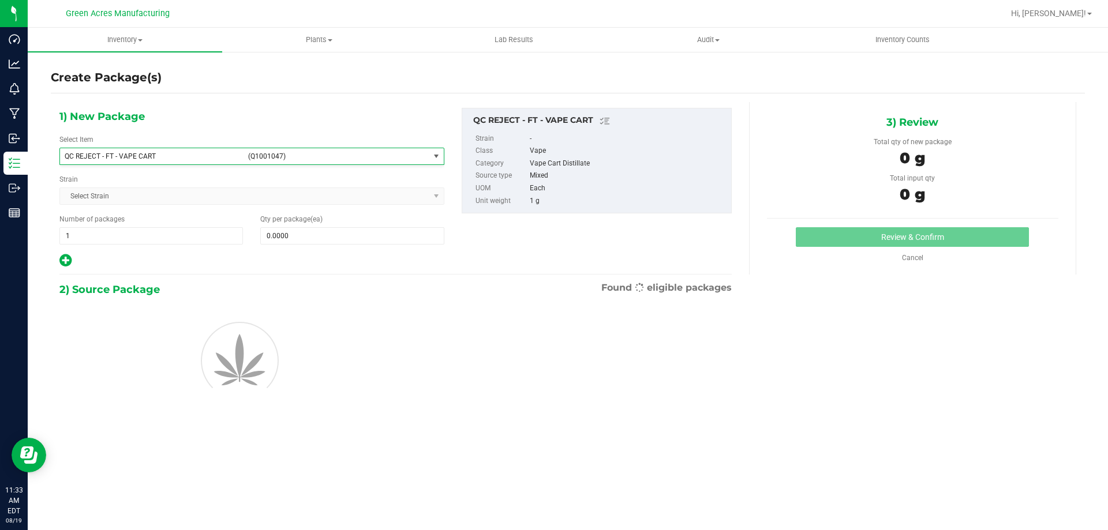
type input "0"
click at [325, 235] on span at bounding box center [351, 235] width 183 height 17
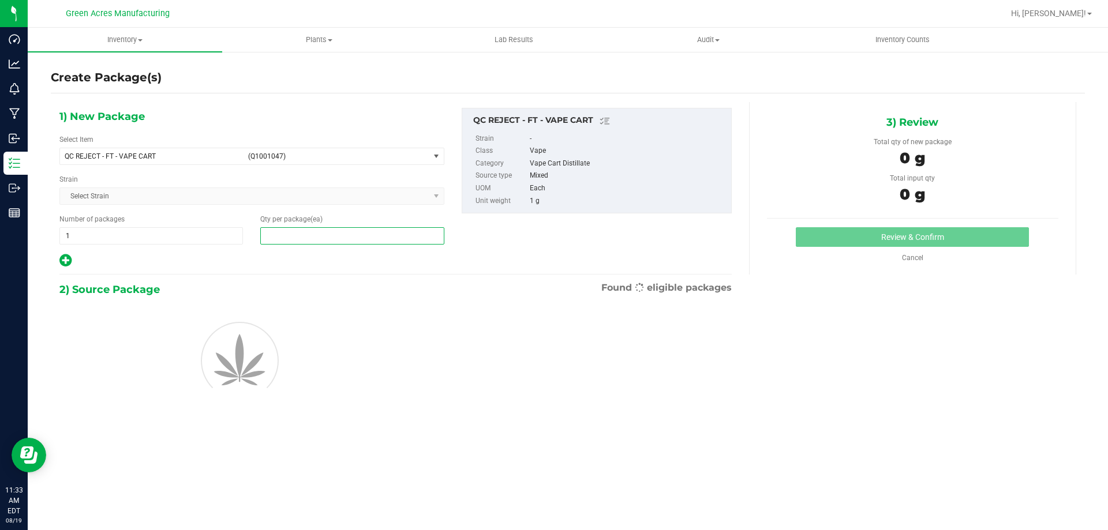
type input "6"
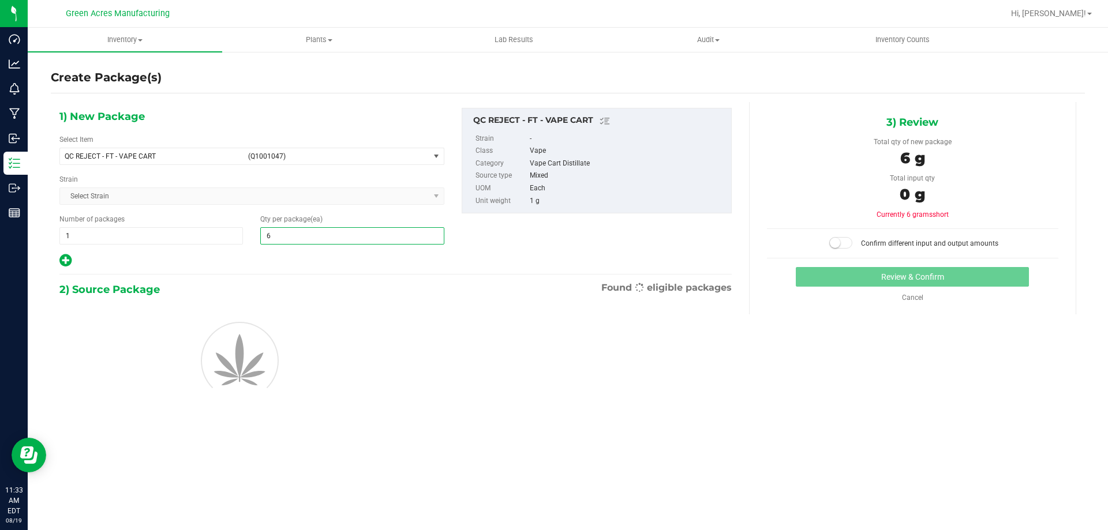
click at [304, 281] on div "2) Source Package Found eligible packages" at bounding box center [395, 289] width 672 height 17
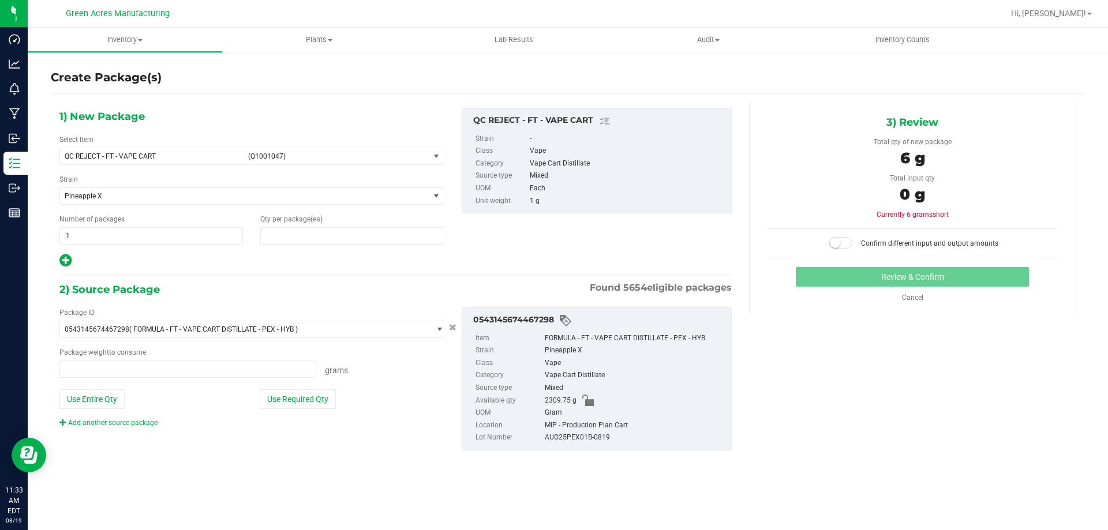
type input "6"
drag, startPoint x: 308, startPoint y: 410, endPoint x: 319, endPoint y: 406, distance: 11.5
click at [308, 410] on div "Package ID 0543145674467298 ( FORMULA - FT - VAPE CART DISTILLATE - PEX - HYB )…" at bounding box center [252, 368] width 402 height 121
click at [305, 400] on button "Use Required Qty" at bounding box center [298, 400] width 76 height 20
type input "6.0000 g"
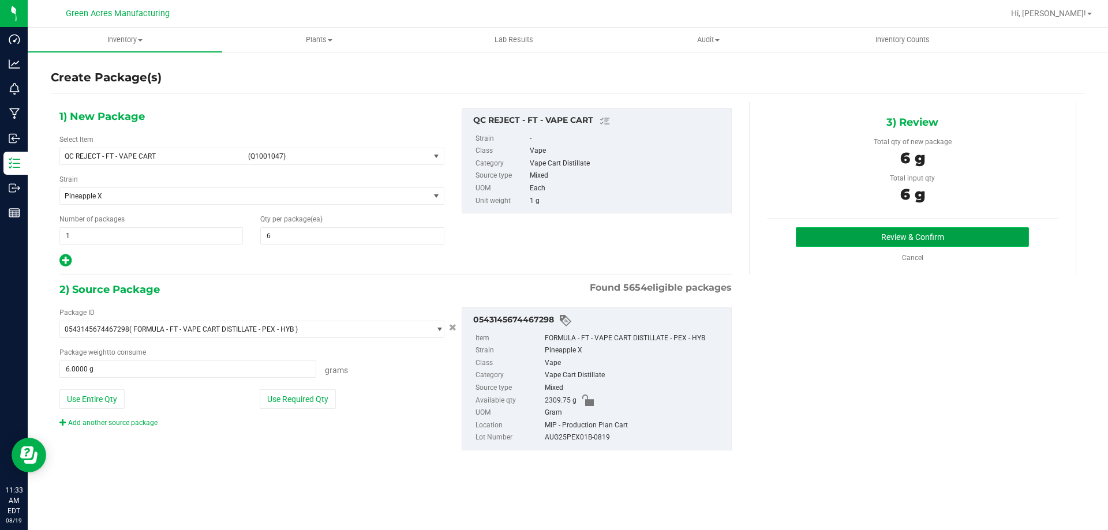
click at [822, 235] on button "Review & Confirm" at bounding box center [912, 237] width 233 height 20
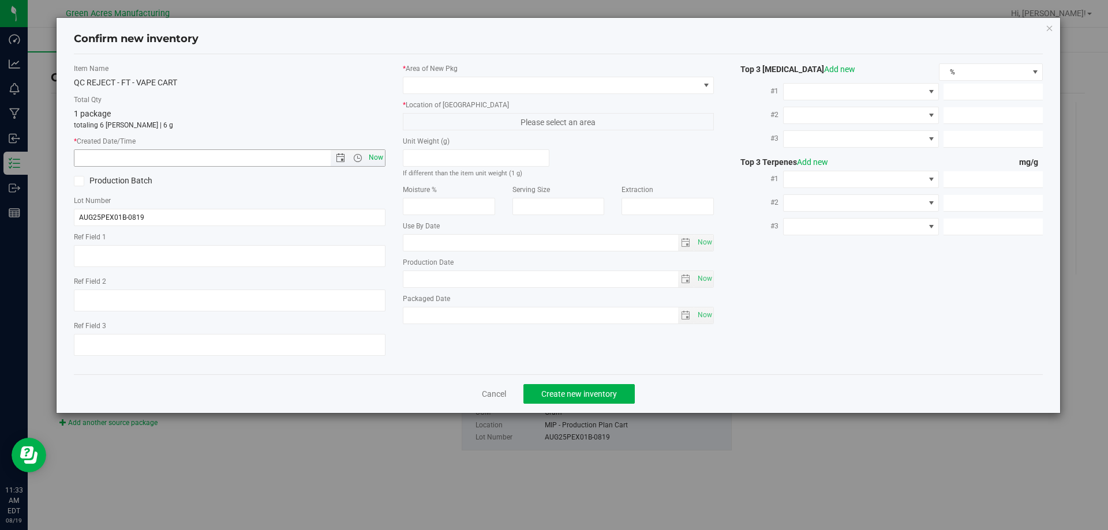
click at [368, 157] on span "Now" at bounding box center [376, 157] width 20 height 17
type input "8/19/2025 11:33 AM"
click at [423, 92] on span at bounding box center [551, 85] width 296 height 16
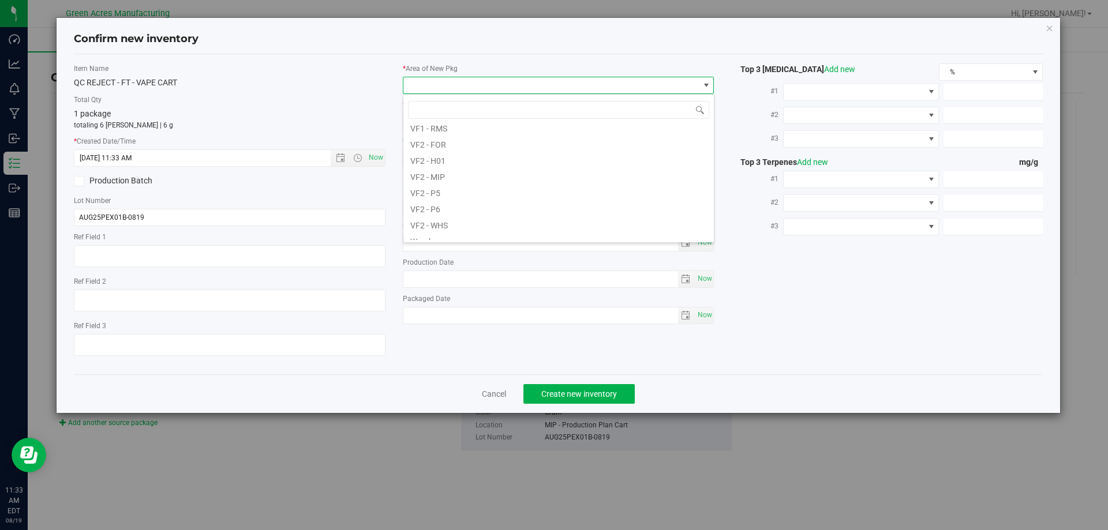
scroll to position [577, 0]
click at [436, 168] on li "VF2 - MIP" at bounding box center [558, 170] width 310 height 16
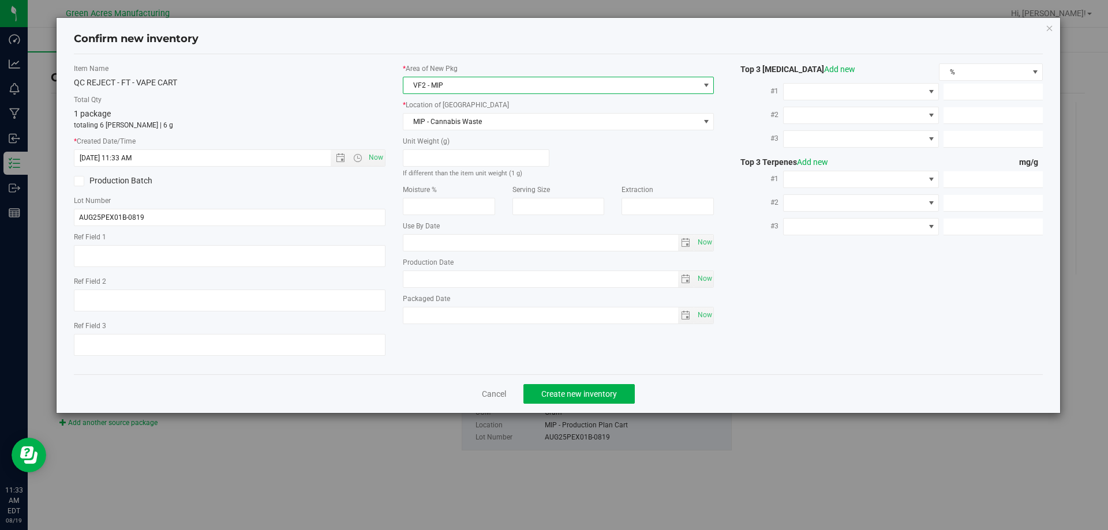
click at [448, 110] on label "* Location of New Pkg" at bounding box center [559, 105] width 312 height 10
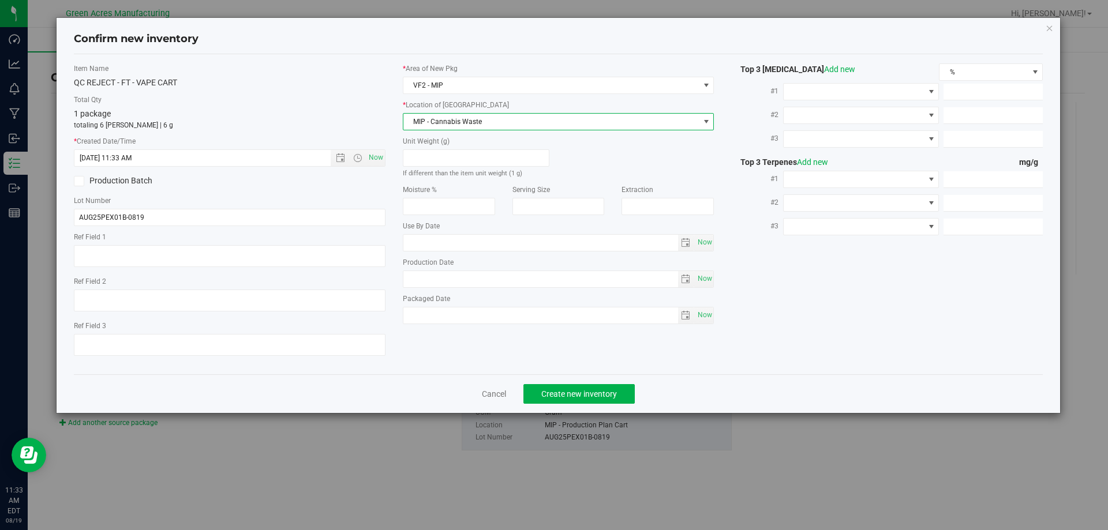
click at [450, 119] on span "MIP - Cannabis Waste" at bounding box center [551, 122] width 296 height 16
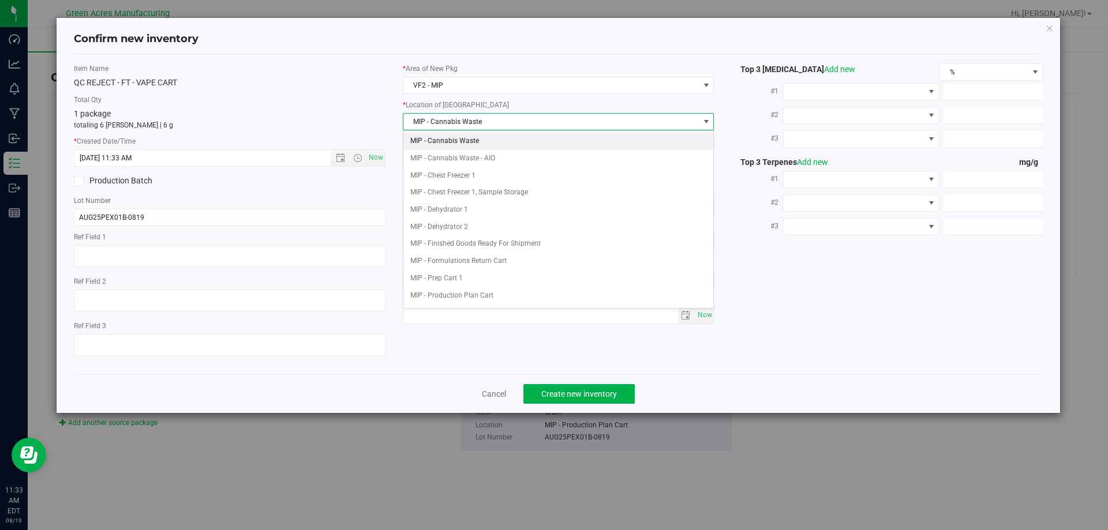
click at [455, 137] on li "MIP - Cannabis Waste" at bounding box center [558, 141] width 310 height 17
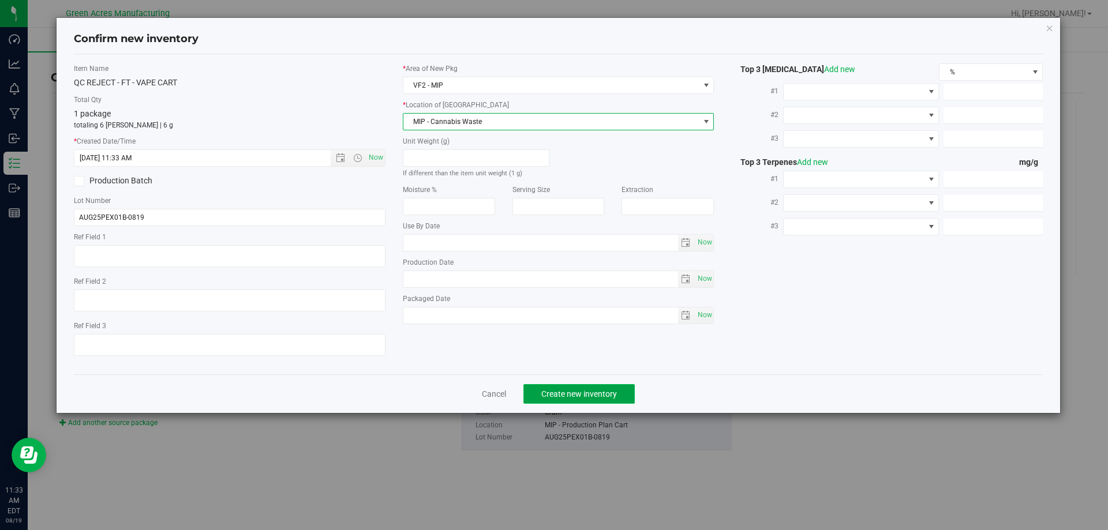
click at [589, 395] on span "Create new inventory" at bounding box center [579, 394] width 76 height 9
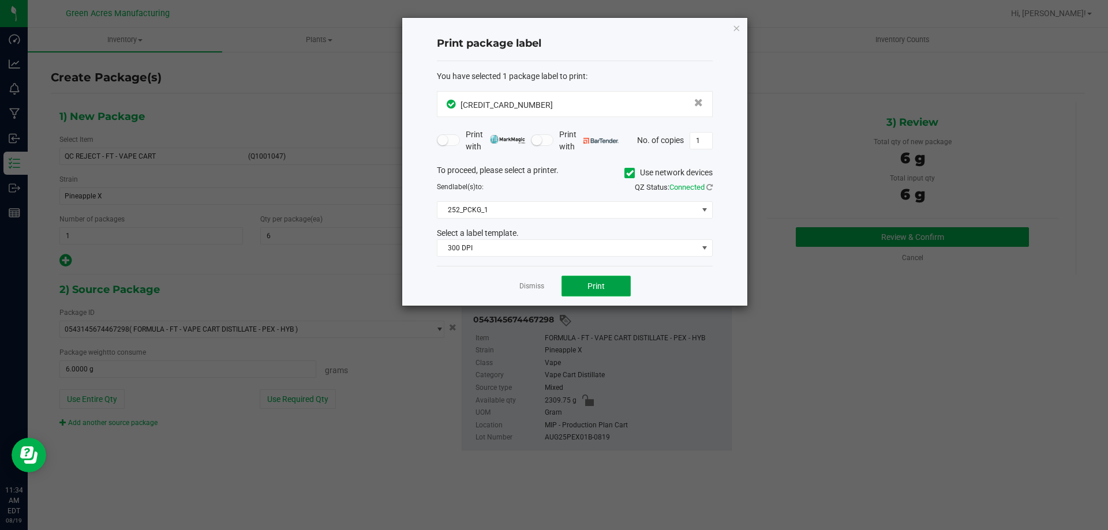
click at [596, 285] on span "Print" at bounding box center [595, 286] width 17 height 9
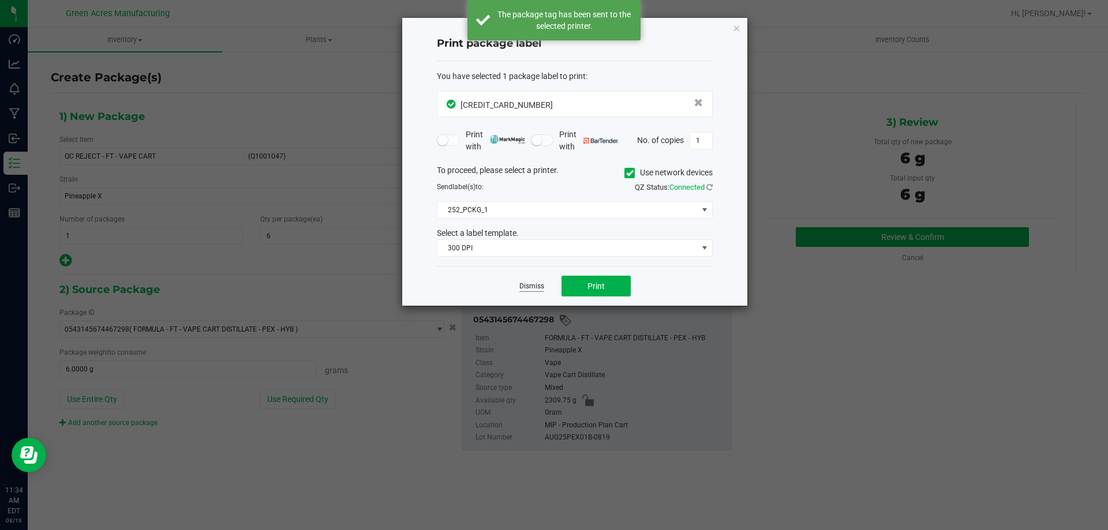
click at [534, 284] on link "Dismiss" at bounding box center [531, 287] width 25 height 10
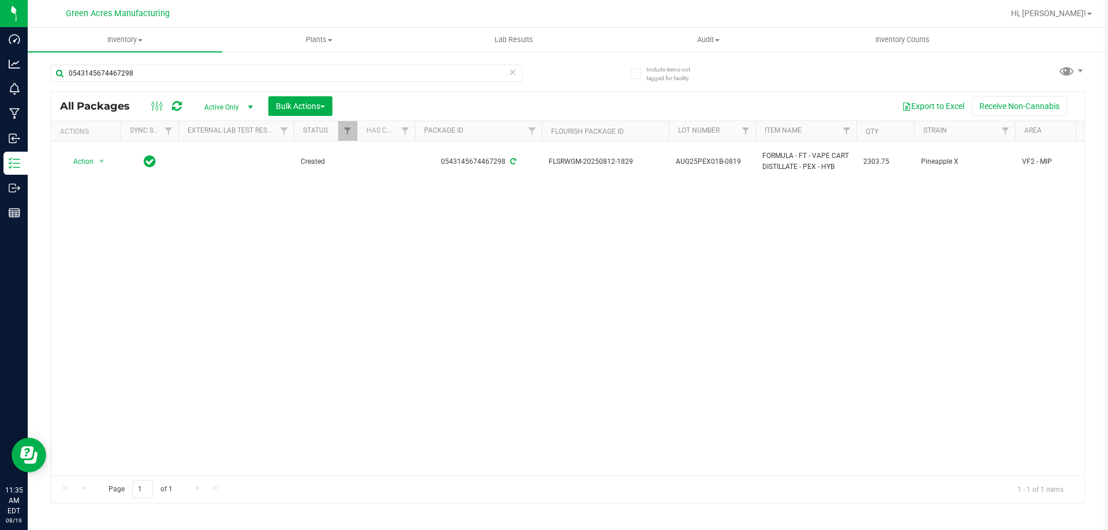
click at [369, 245] on div "Action Action Adjust qty Create package Edit attributes Global inventory Locate…" at bounding box center [567, 308] width 1033 height 334
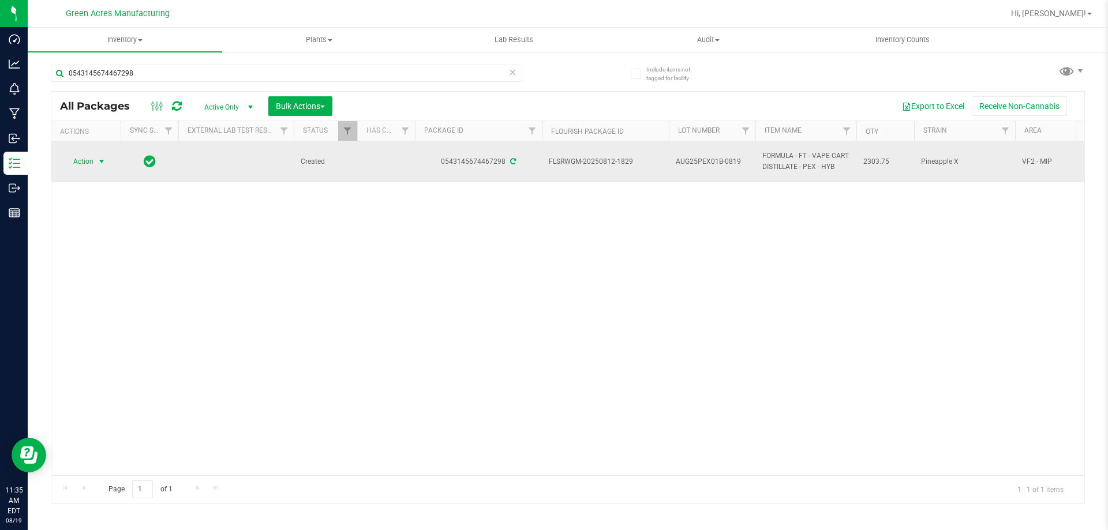
click at [86, 156] on span "Action" at bounding box center [78, 161] width 31 height 16
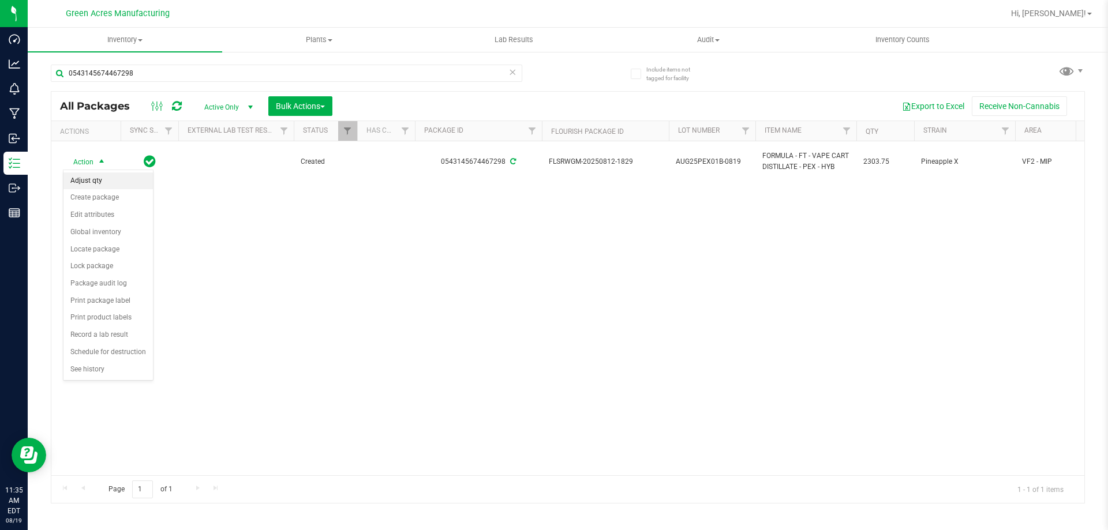
click at [94, 184] on li "Adjust qty" at bounding box center [107, 181] width 89 height 17
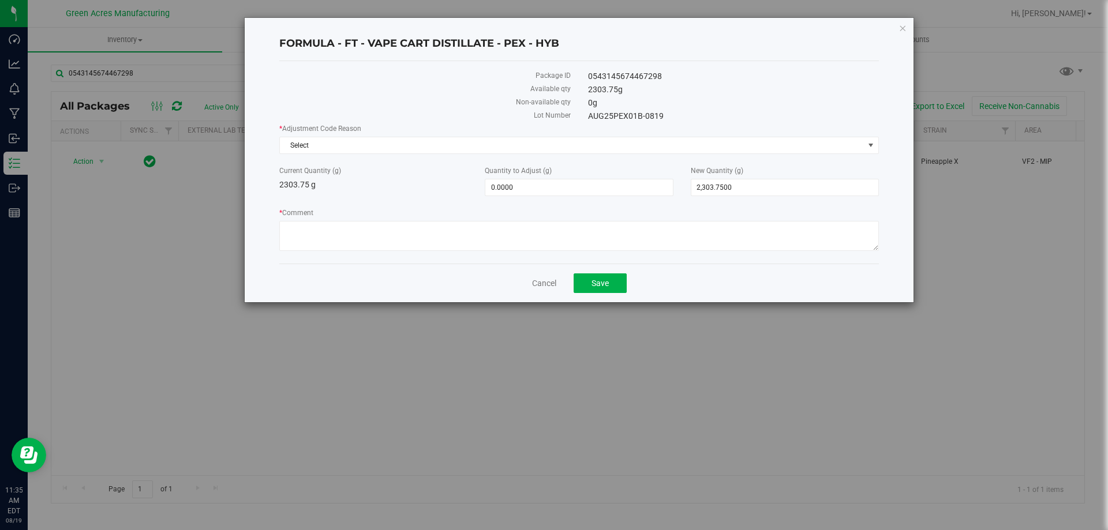
click at [555, 167] on label "Quantity to Adjust (g)" at bounding box center [579, 171] width 188 height 10
click at [0, 0] on input "0" at bounding box center [0, 0] width 0 height 0
click at [726, 188] on span "2,303.7500 2303.75" at bounding box center [785, 187] width 188 height 17
click at [773, 185] on span "2,303.7500 2303.75" at bounding box center [785, 187] width 188 height 17
drag, startPoint x: 656, startPoint y: 199, endPoint x: 619, endPoint y: 203, distance: 36.6
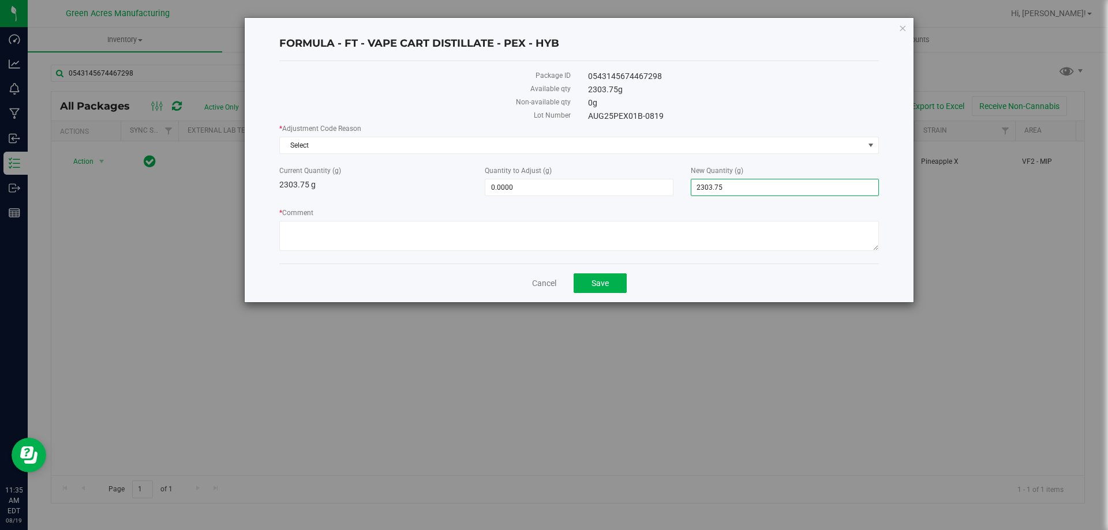
click at [619, 203] on div "* Adjustment Code Reason Select Select Depleted Inventory Audit Mistake Moistur…" at bounding box center [579, 188] width 600 height 131
type input "2248.05"
type input "-55.7000"
type input "2,248.0500"
click at [546, 71] on label "Package ID" at bounding box center [424, 75] width 291 height 10
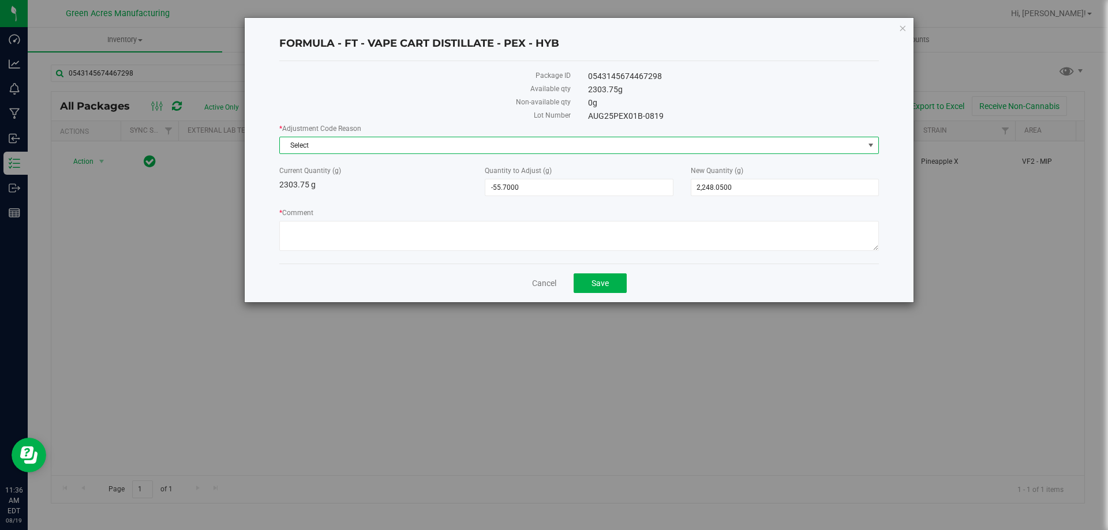
click at [394, 142] on span "Select" at bounding box center [572, 145] width 584 height 16
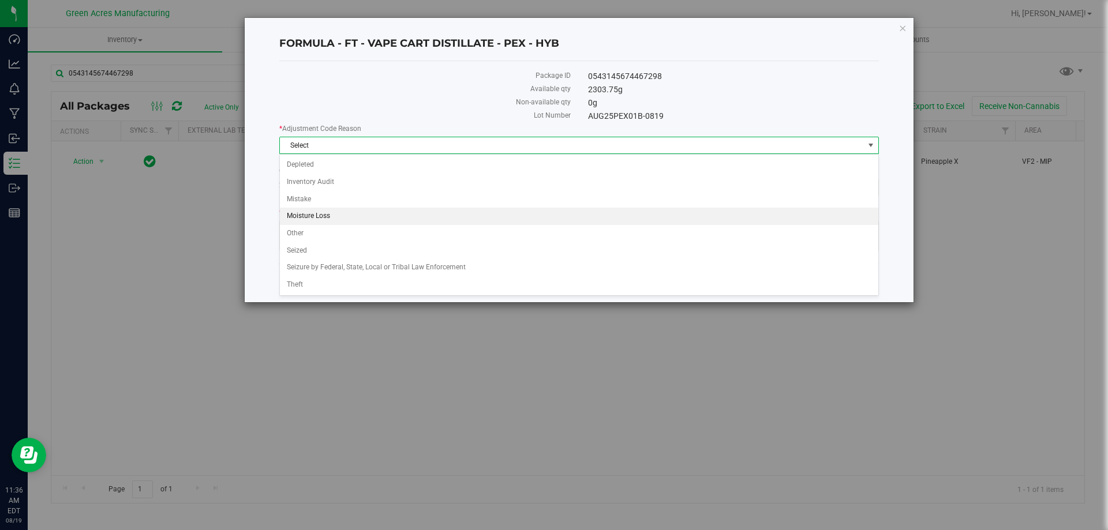
click at [317, 224] on li "Moisture Loss" at bounding box center [579, 216] width 598 height 17
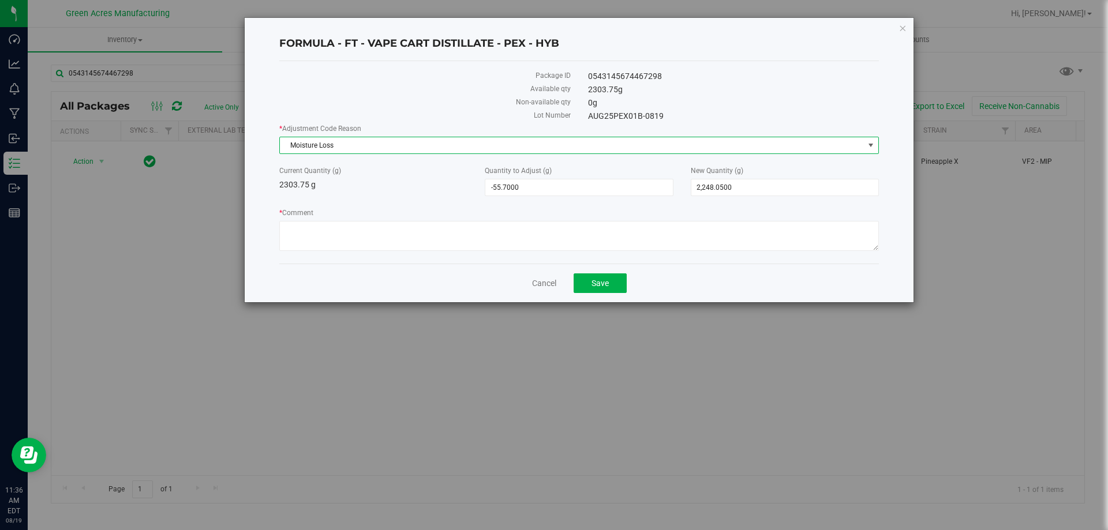
drag, startPoint x: 318, startPoint y: 139, endPoint x: 319, endPoint y: 155, distance: 15.6
click at [317, 139] on span "Moisture Loss" at bounding box center [572, 145] width 584 height 16
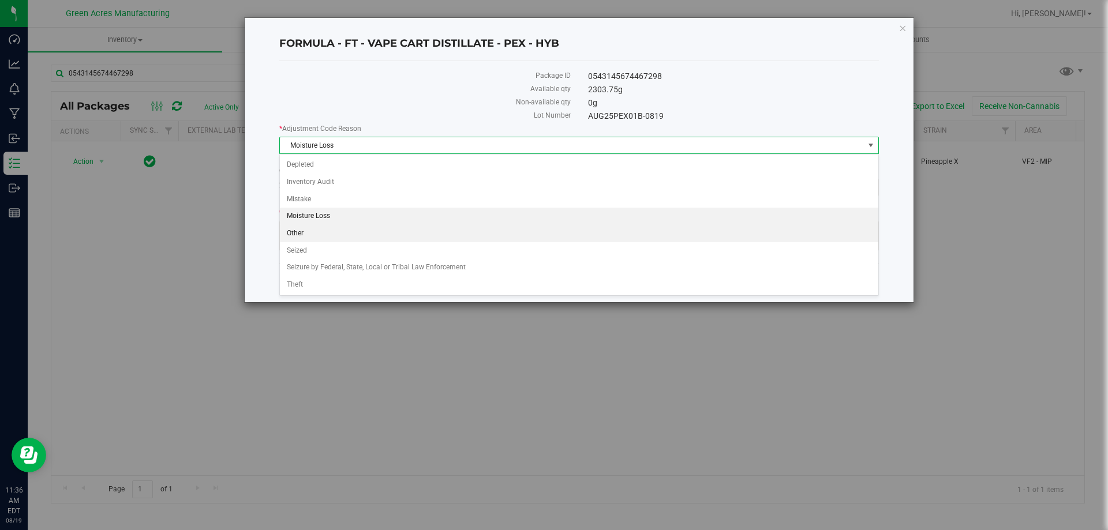
click at [336, 233] on li "Other" at bounding box center [579, 233] width 598 height 17
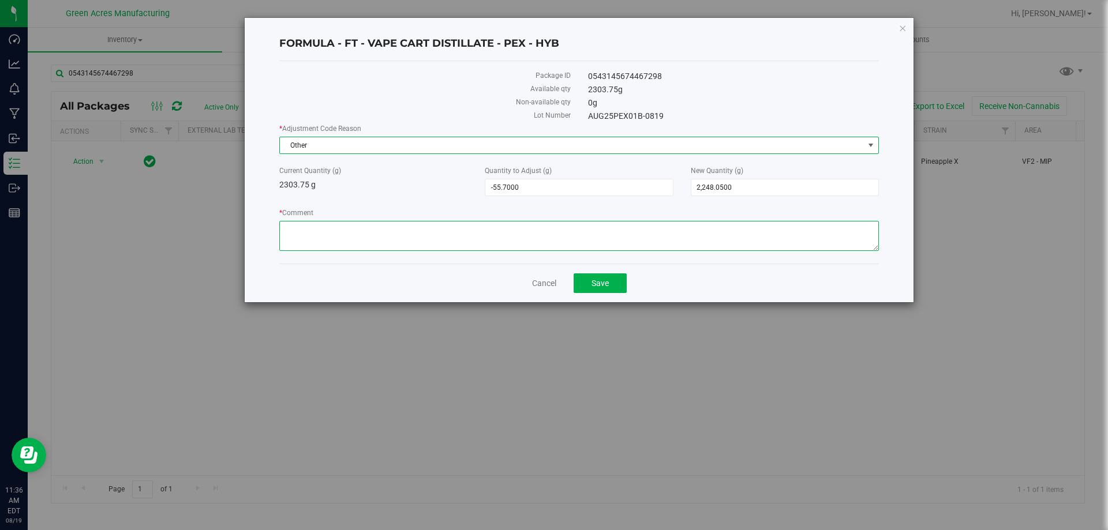
click at [336, 230] on textarea "* Comment" at bounding box center [579, 236] width 600 height 30
type textarea "P"
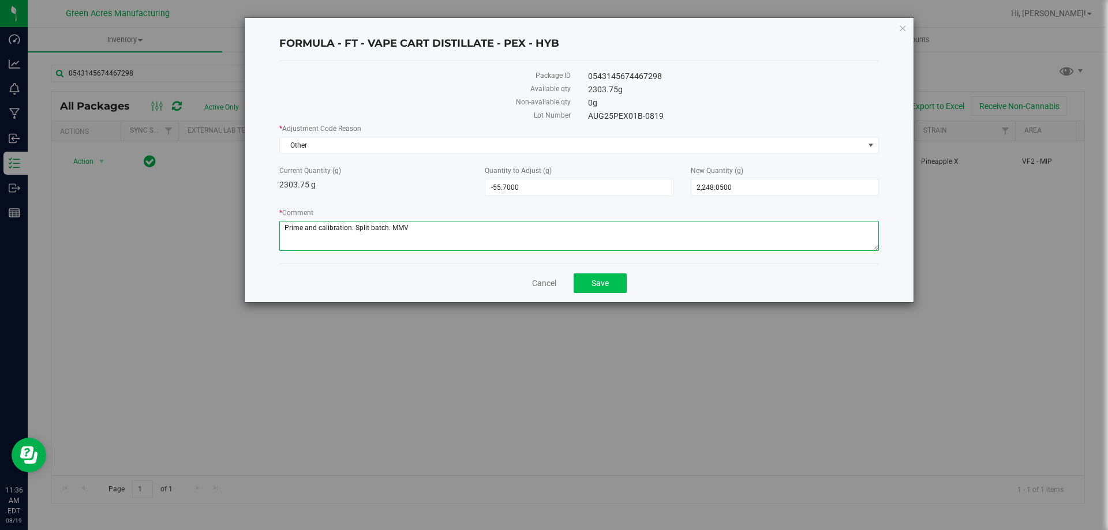
type textarea "Prime and calibration. Split batch. MMV"
click at [611, 283] on button "Save" at bounding box center [600, 284] width 53 height 20
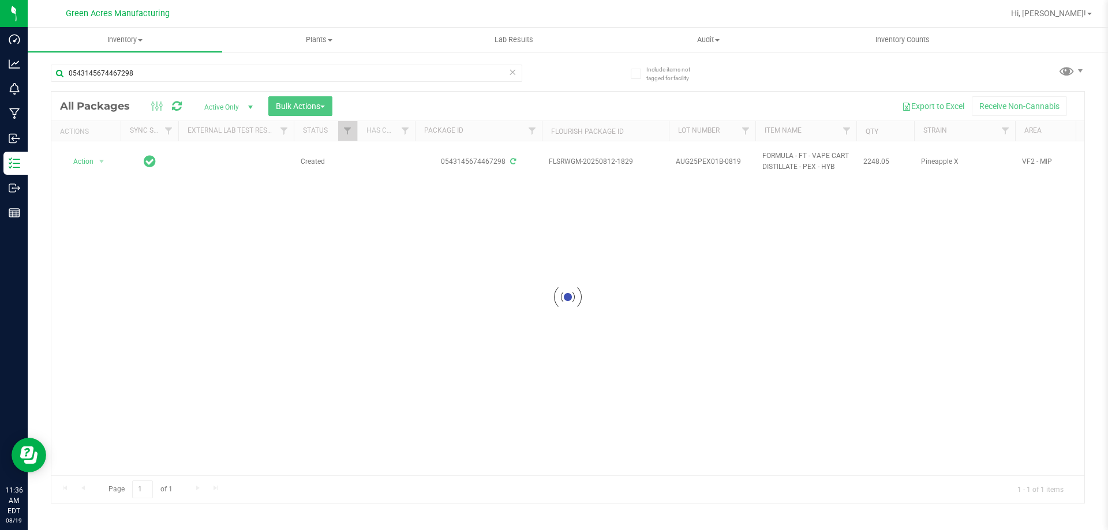
click at [533, 404] on div at bounding box center [567, 297] width 1033 height 411
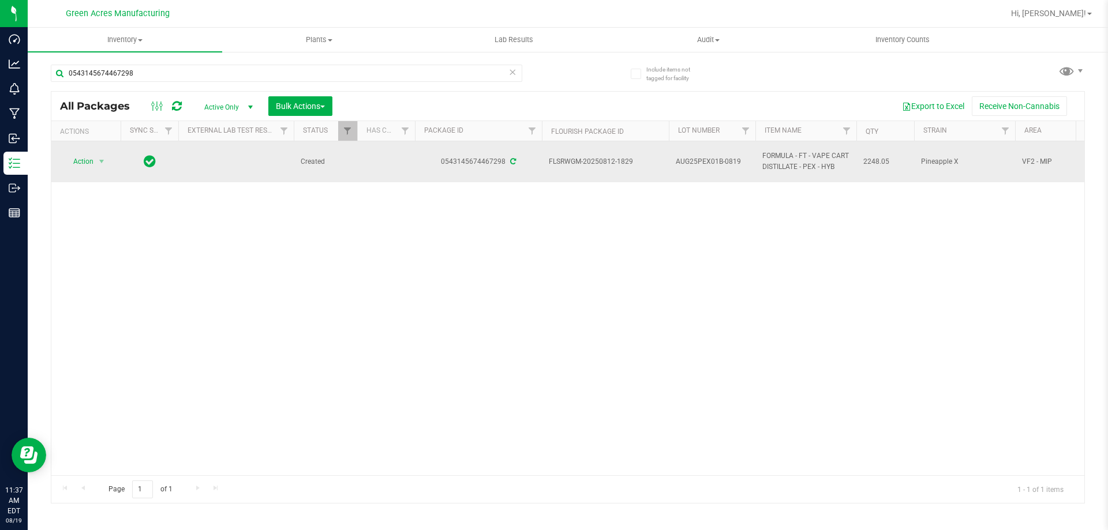
click at [715, 164] on span "AUG25PEX01B-0819" at bounding box center [712, 161] width 73 height 11
click at [716, 165] on input "AUG25PEX01B-0819" at bounding box center [709, 162] width 83 height 18
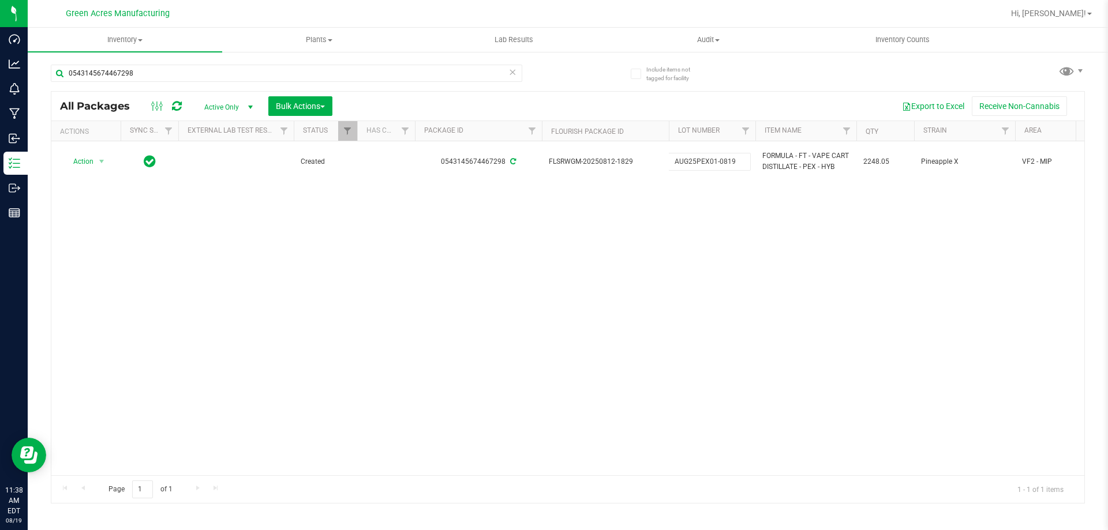
type input "AUG25PEX01C-0819"
click at [424, 283] on div "All Packages Active Only Active Only Lab Samples Locked All External Internal B…" at bounding box center [568, 297] width 1034 height 413
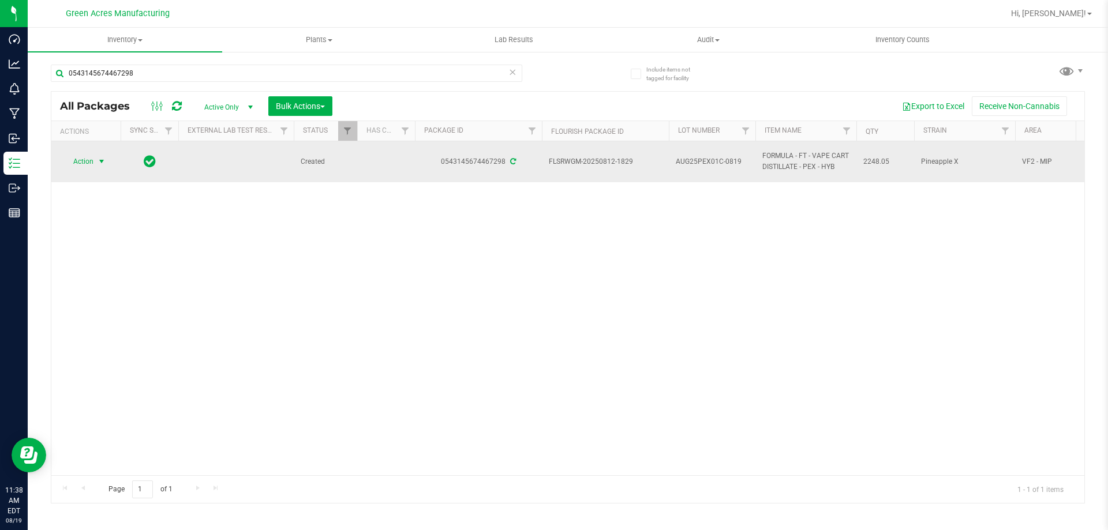
click at [89, 162] on span "Action" at bounding box center [78, 161] width 31 height 16
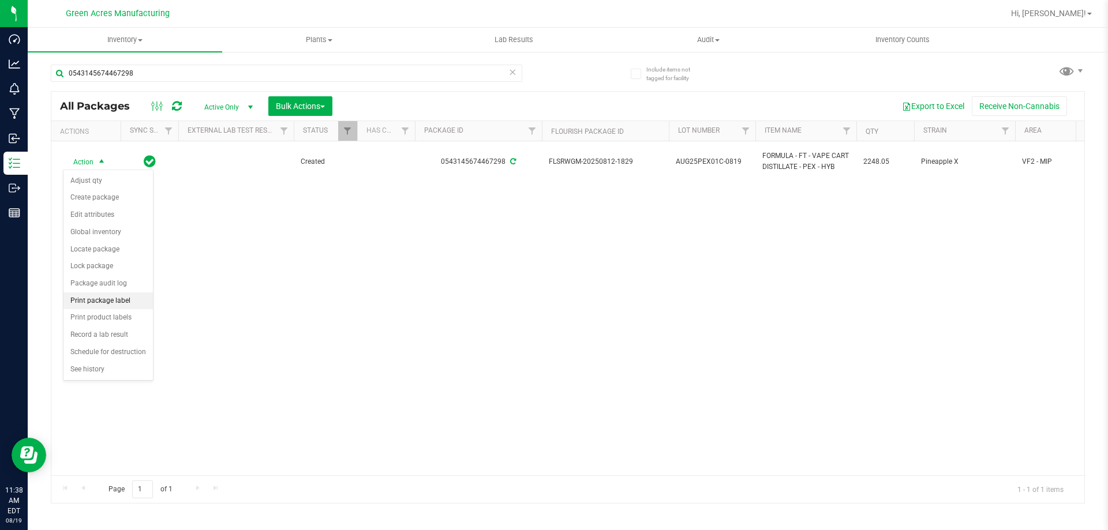
click at [106, 308] on li "Print package label" at bounding box center [107, 301] width 89 height 17
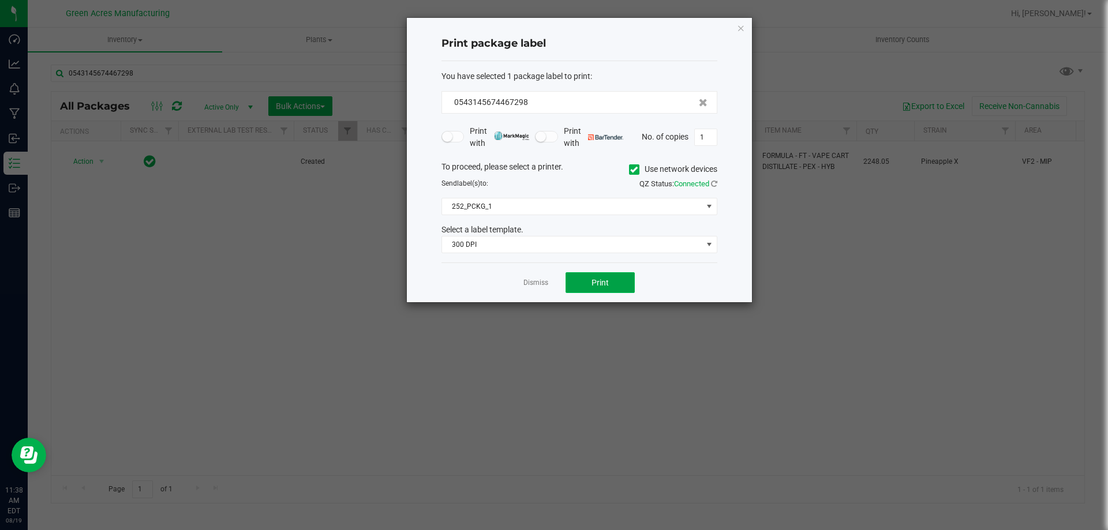
click at [600, 287] on span "Print" at bounding box center [599, 282] width 17 height 9
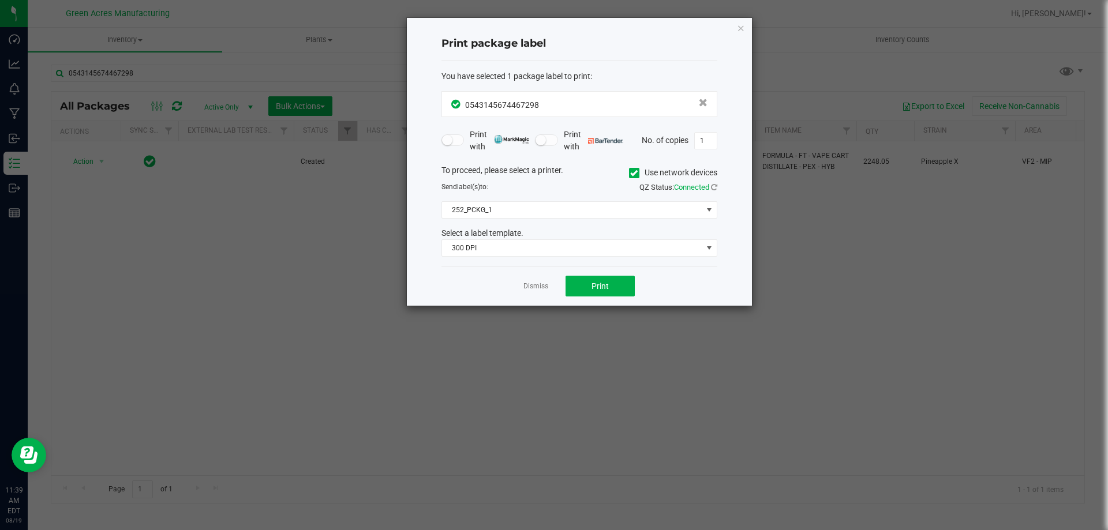
click at [573, 77] on span "You have selected 1 package label to print" at bounding box center [515, 76] width 149 height 9
click at [536, 293] on div "Dismiss Print" at bounding box center [579, 286] width 276 height 40
click at [536, 290] on link "Dismiss" at bounding box center [535, 287] width 25 height 10
